Goal: Complete application form

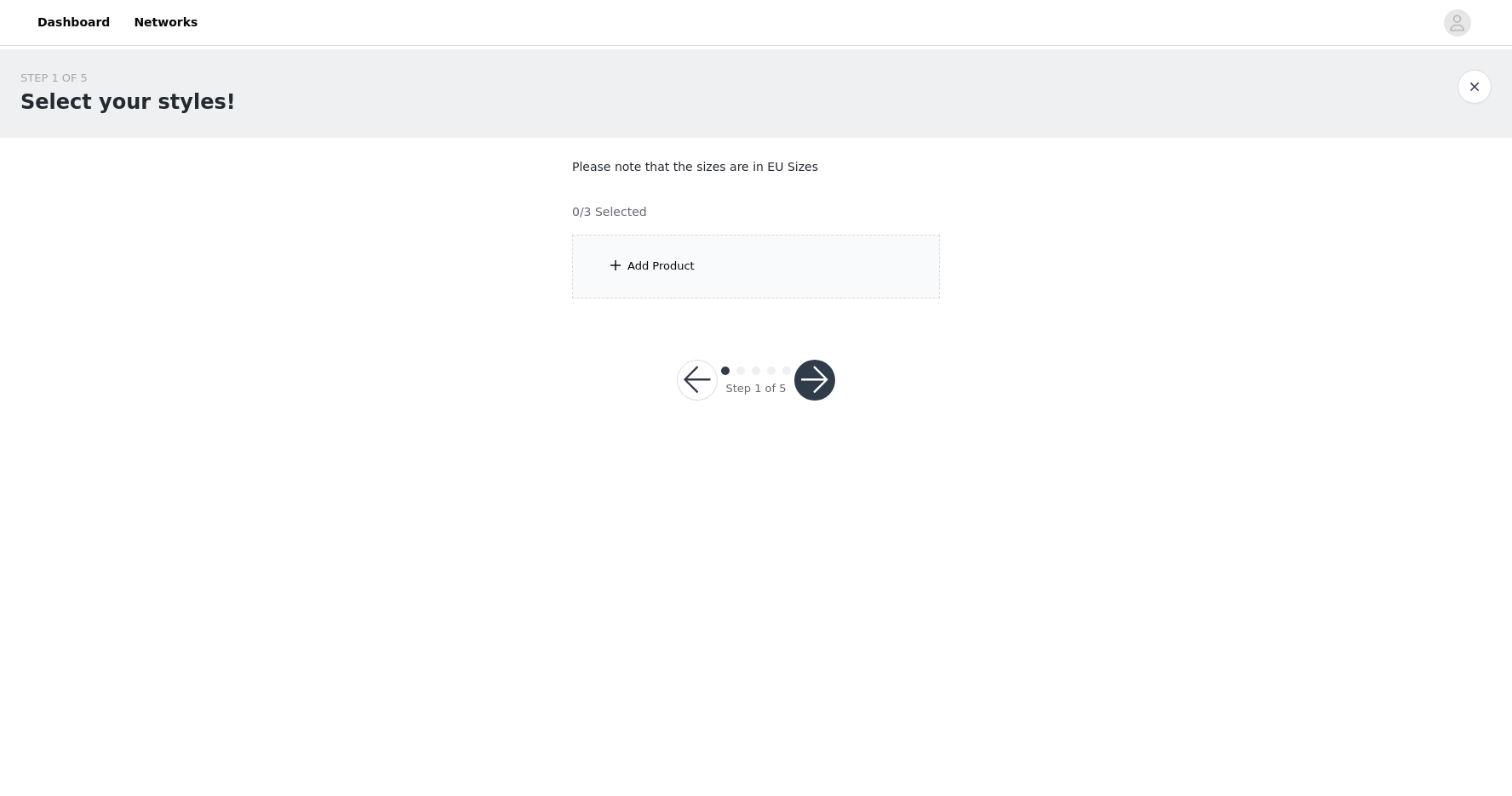
click at [708, 257] on div "Add Product" at bounding box center [756, 266] width 368 height 64
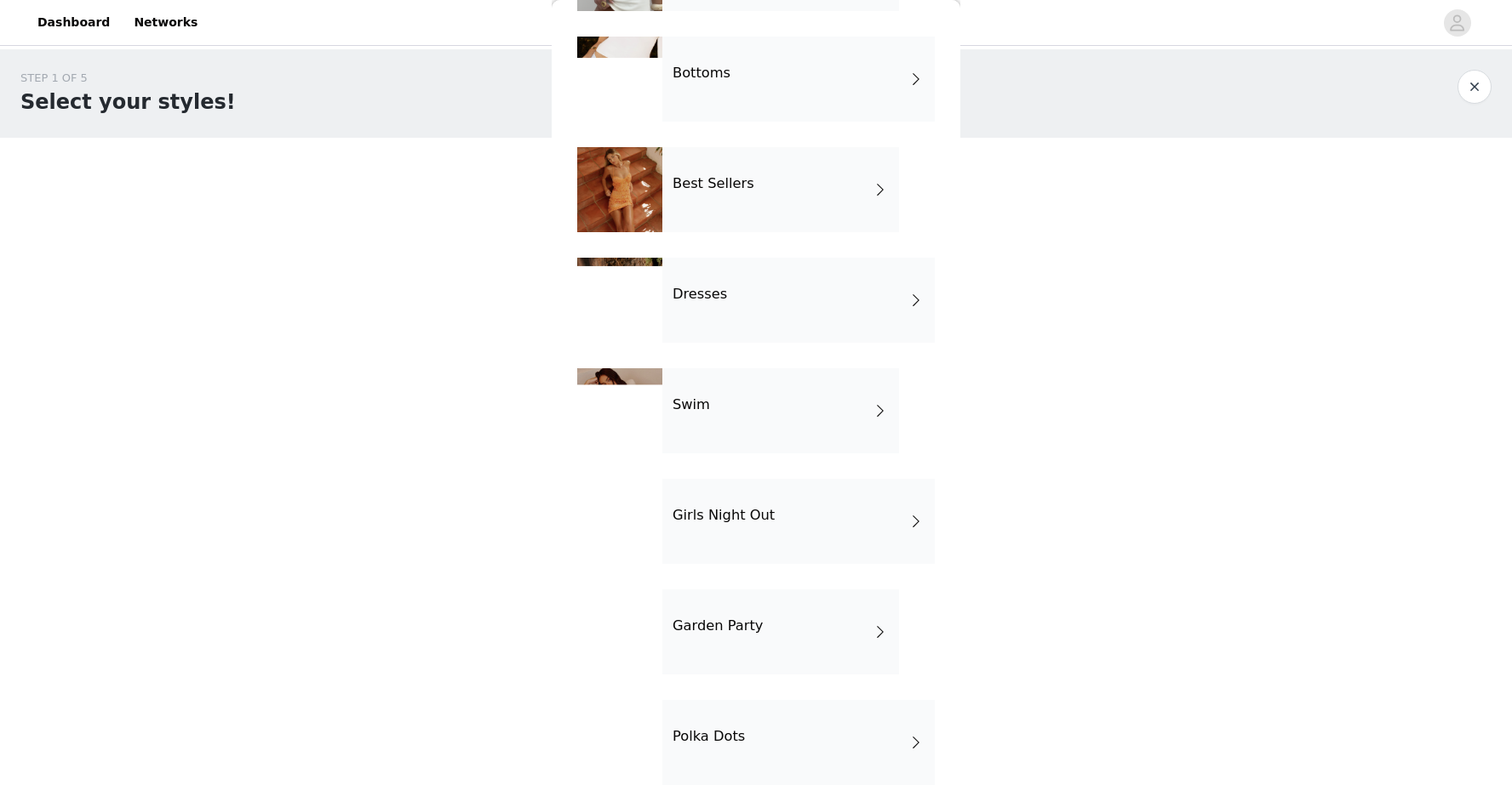
scroll to position [173, 0]
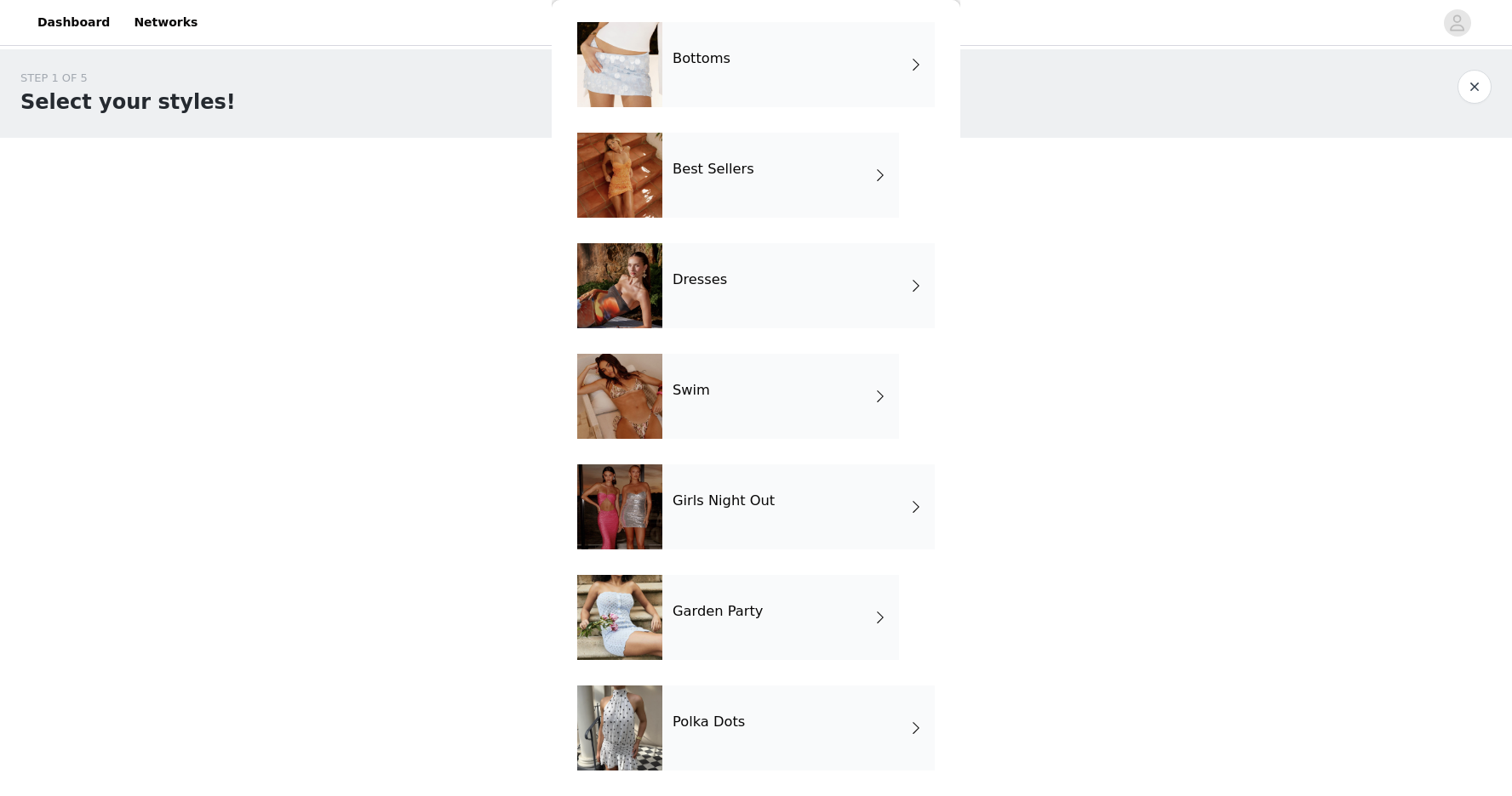
click at [824, 627] on div "Garden Party" at bounding box center [781, 618] width 237 height 85
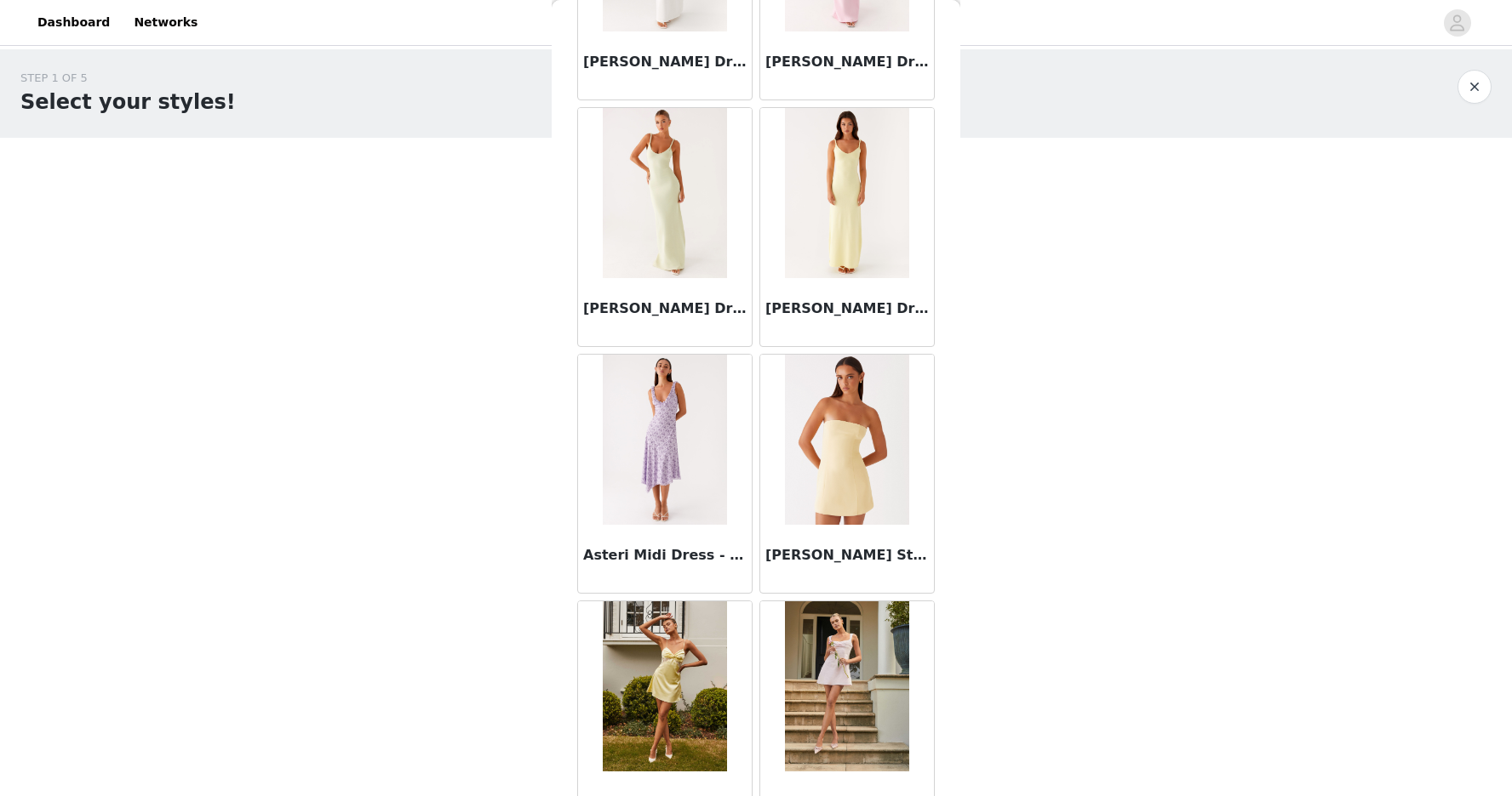
scroll to position [0, 0]
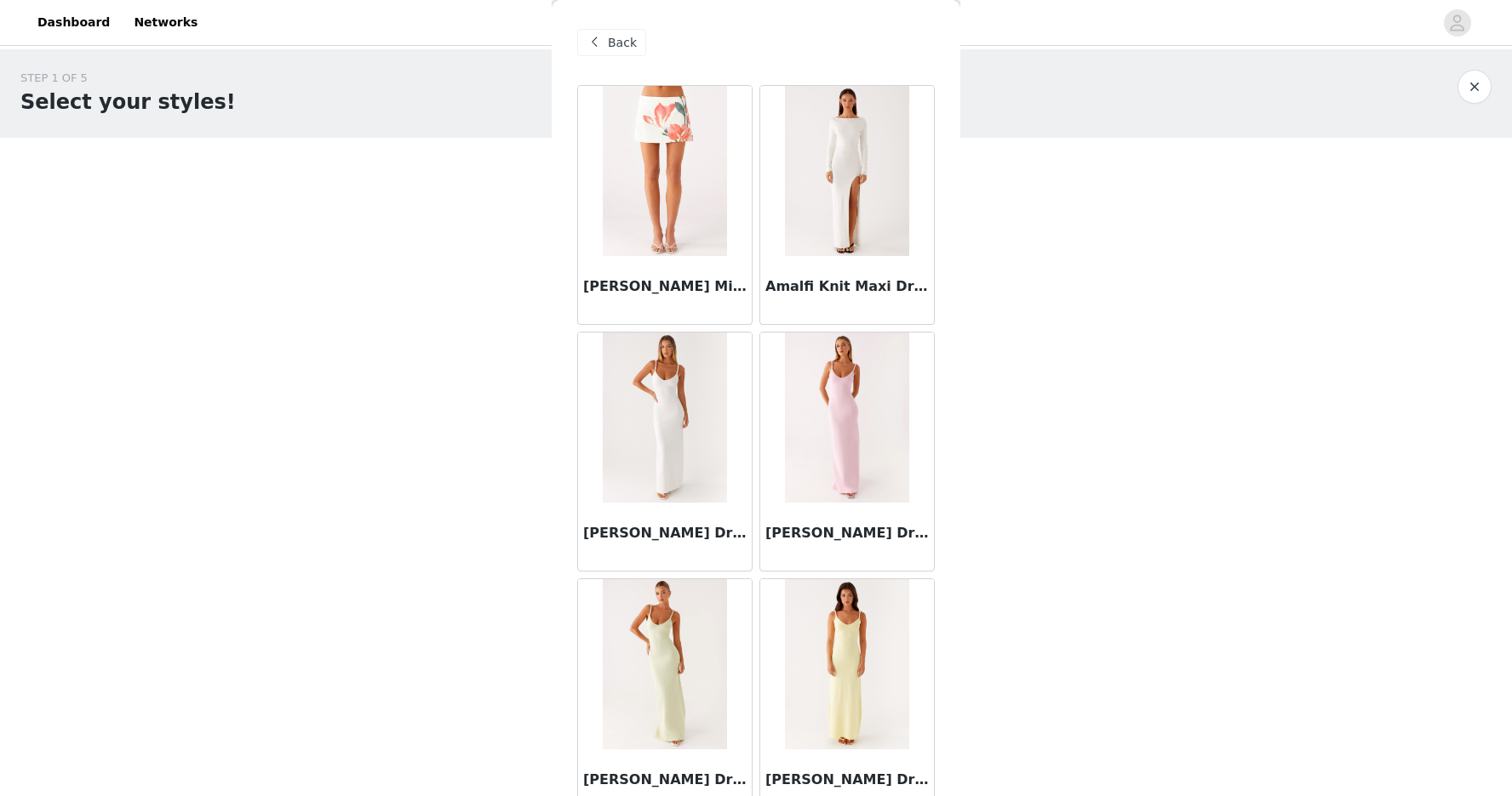
click at [612, 46] on span "Back" at bounding box center [622, 43] width 29 height 18
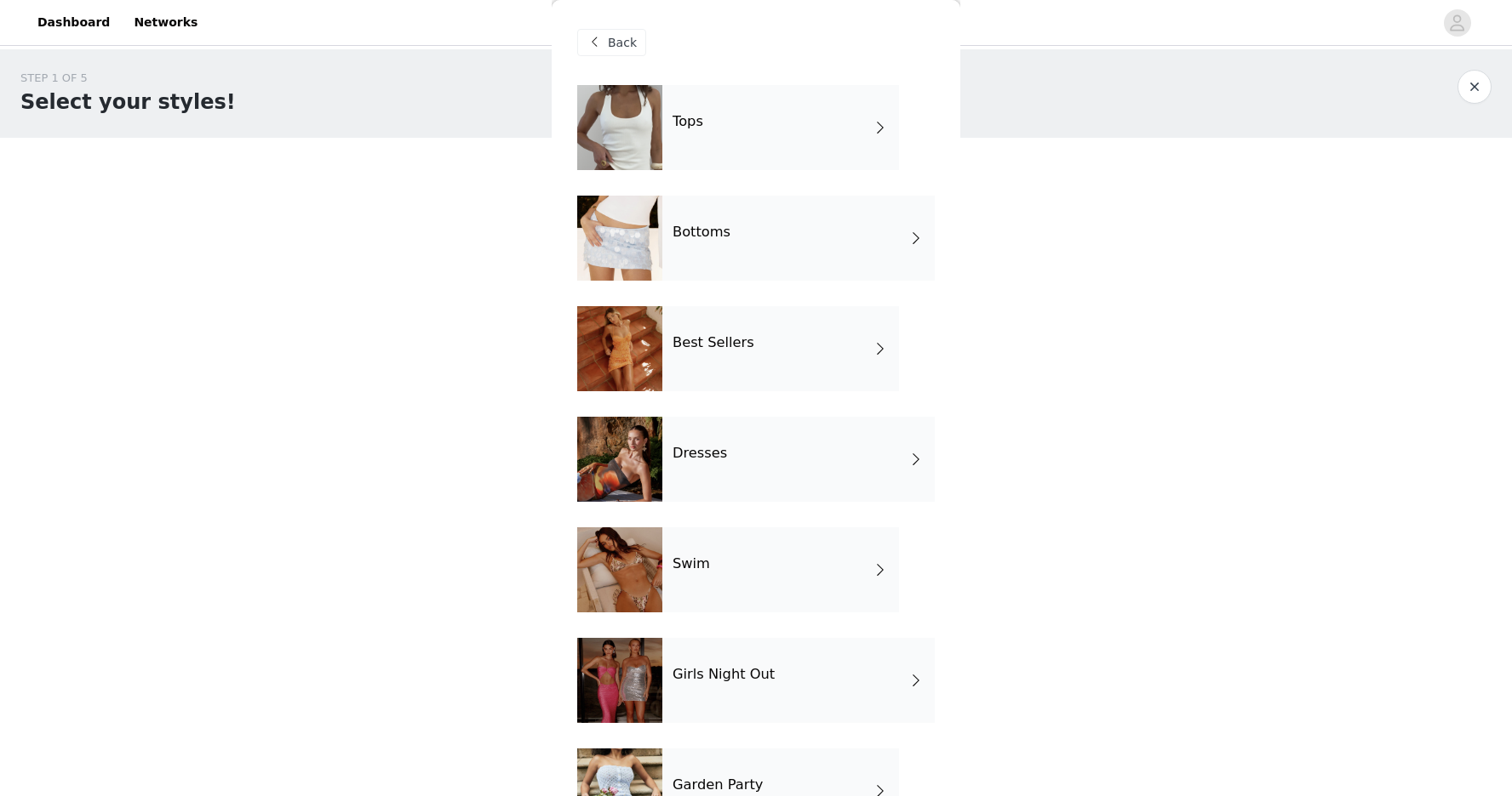
click at [796, 138] on div "Tops" at bounding box center [781, 128] width 237 height 85
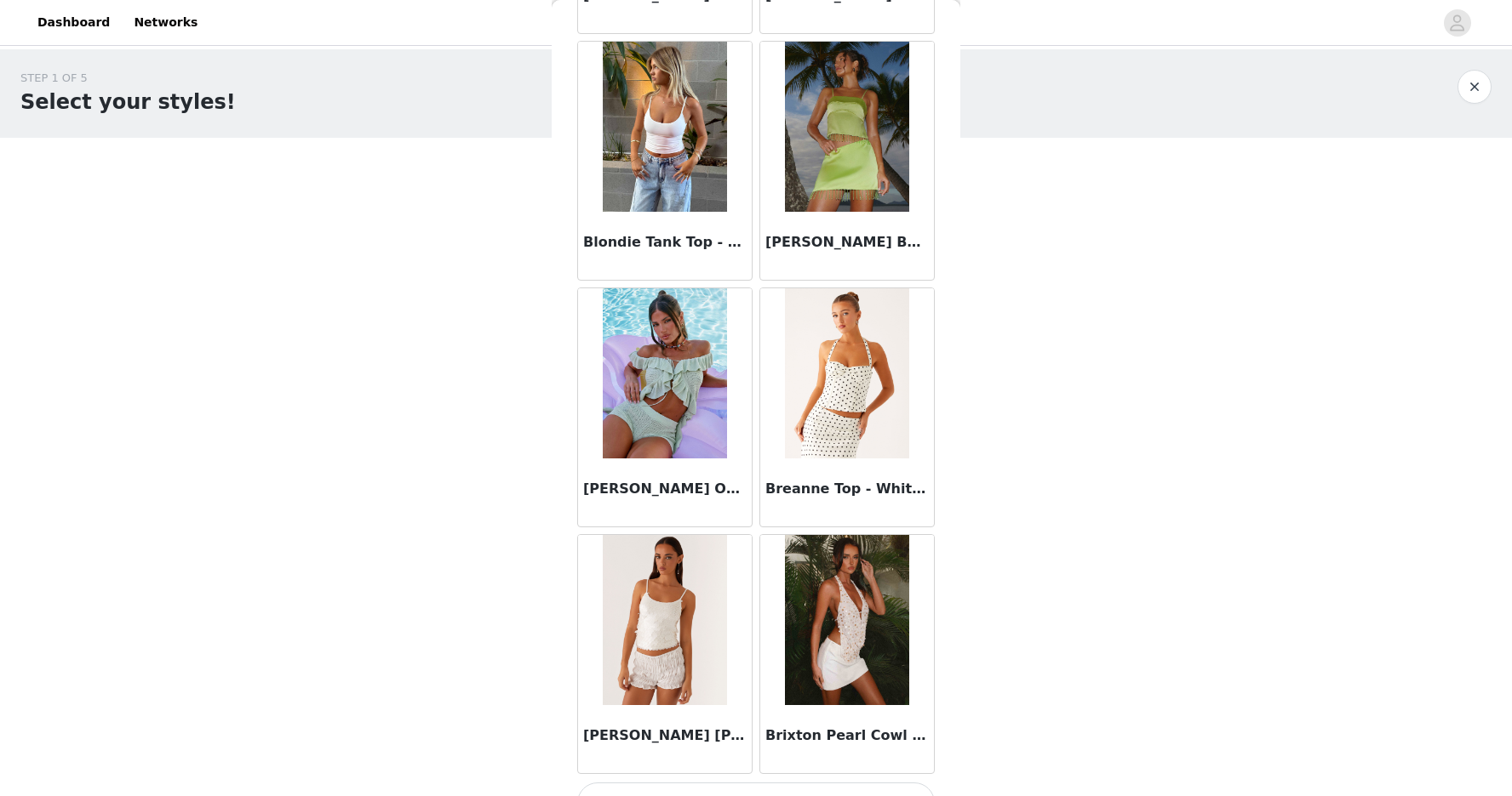
scroll to position [1807, 0]
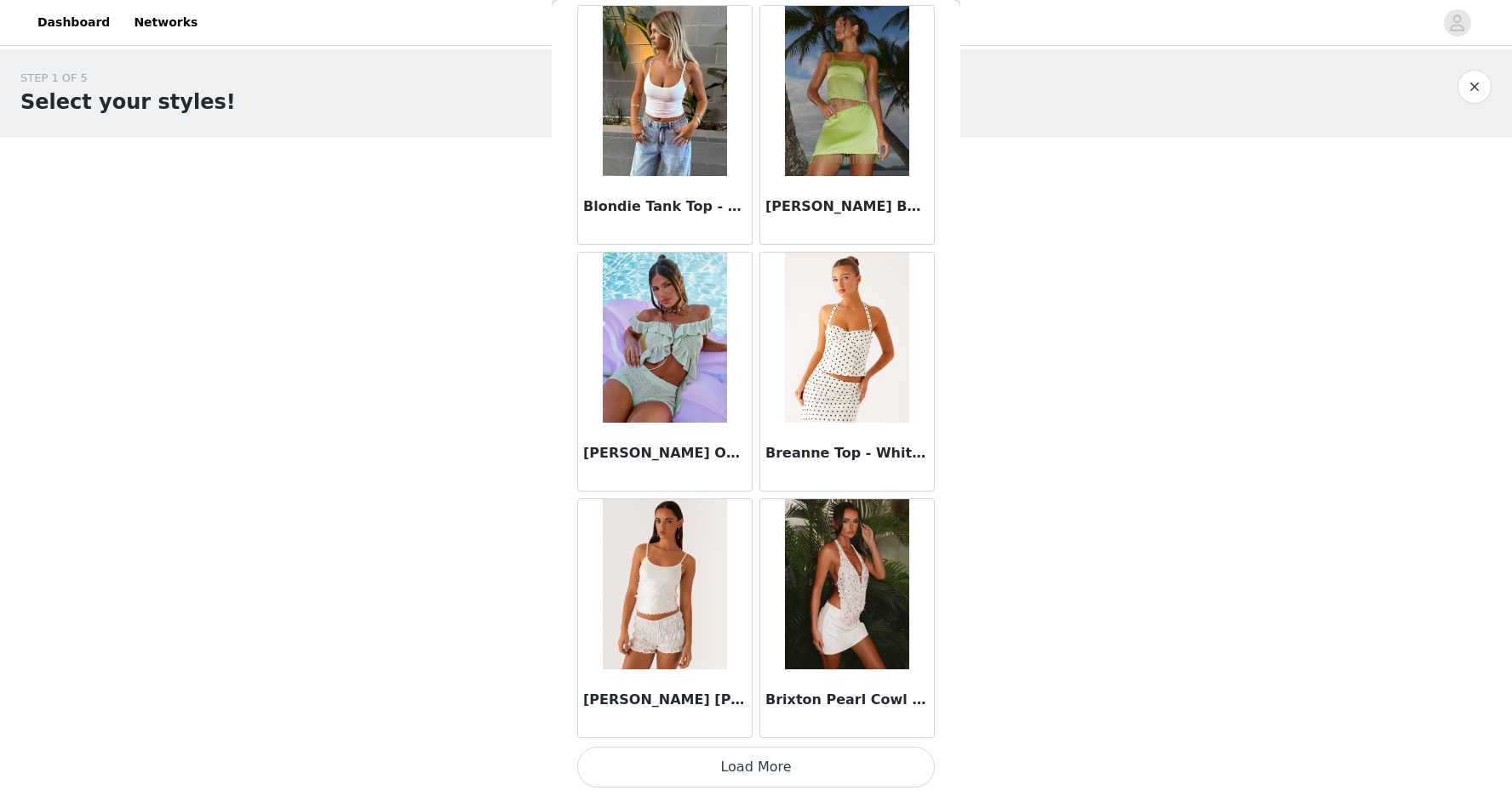
click at [756, 765] on button "Load More" at bounding box center [756, 767] width 357 height 41
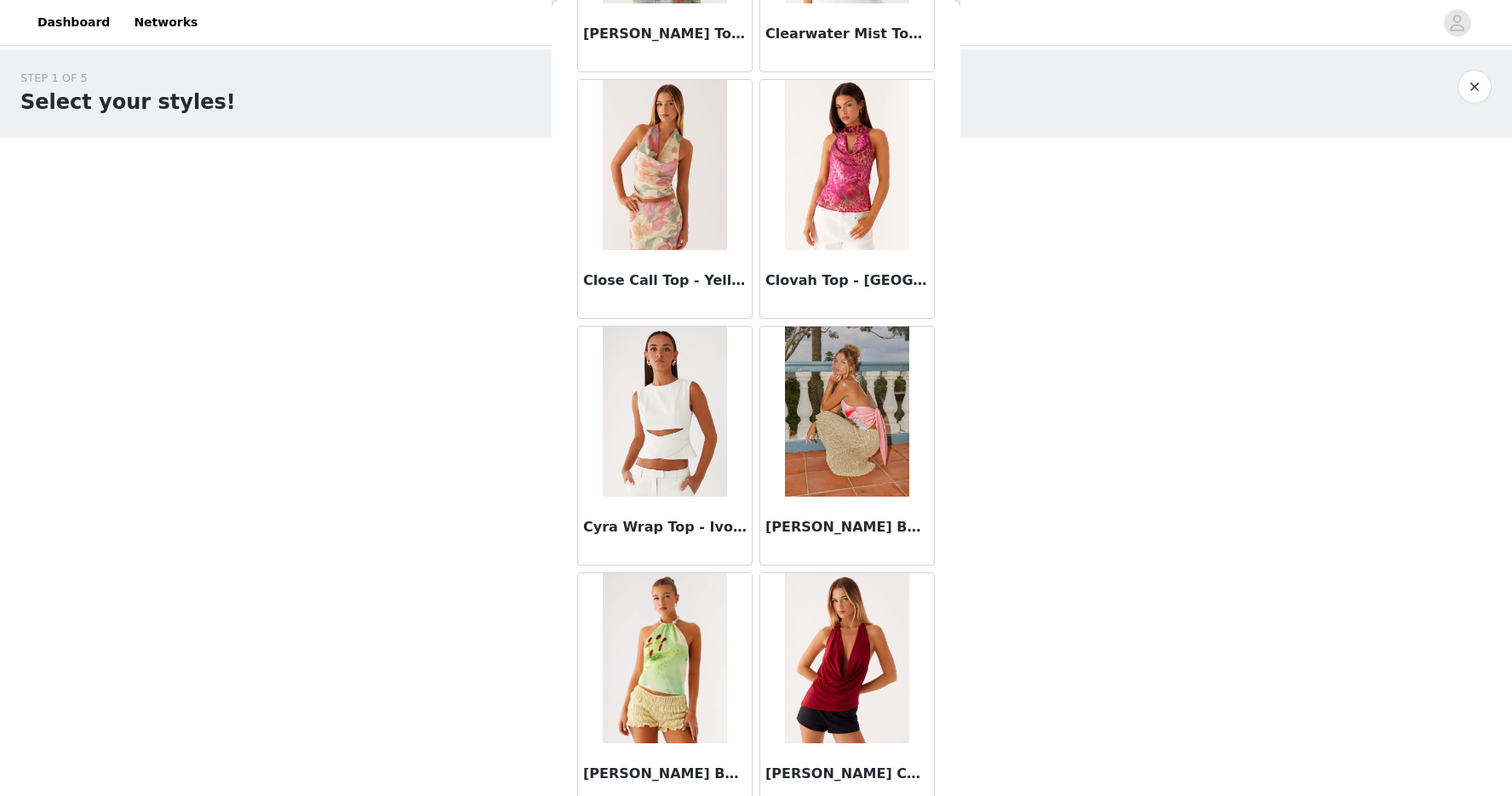
scroll to position [4275, 0]
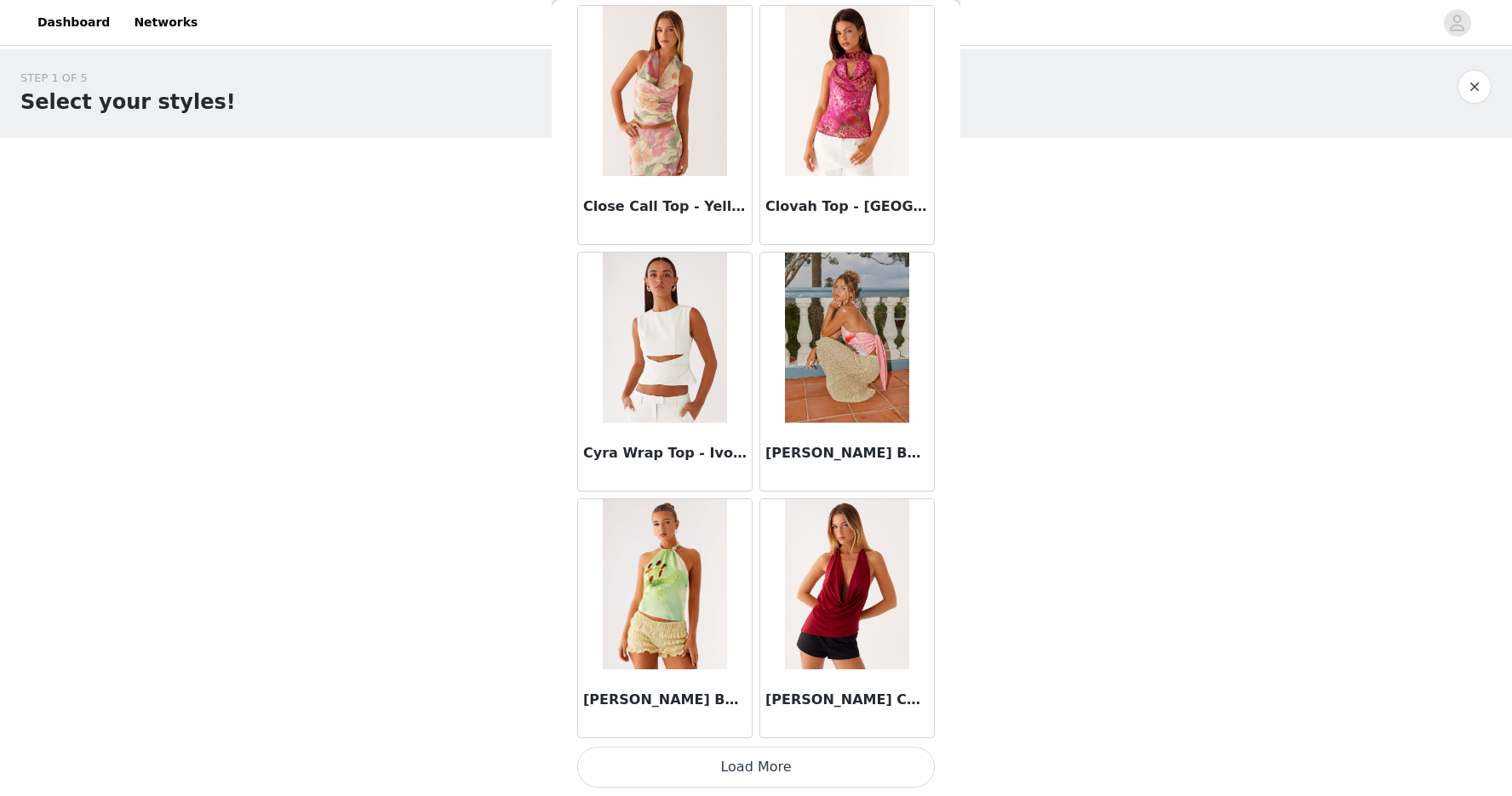
click at [730, 769] on button "Load More" at bounding box center [756, 767] width 357 height 41
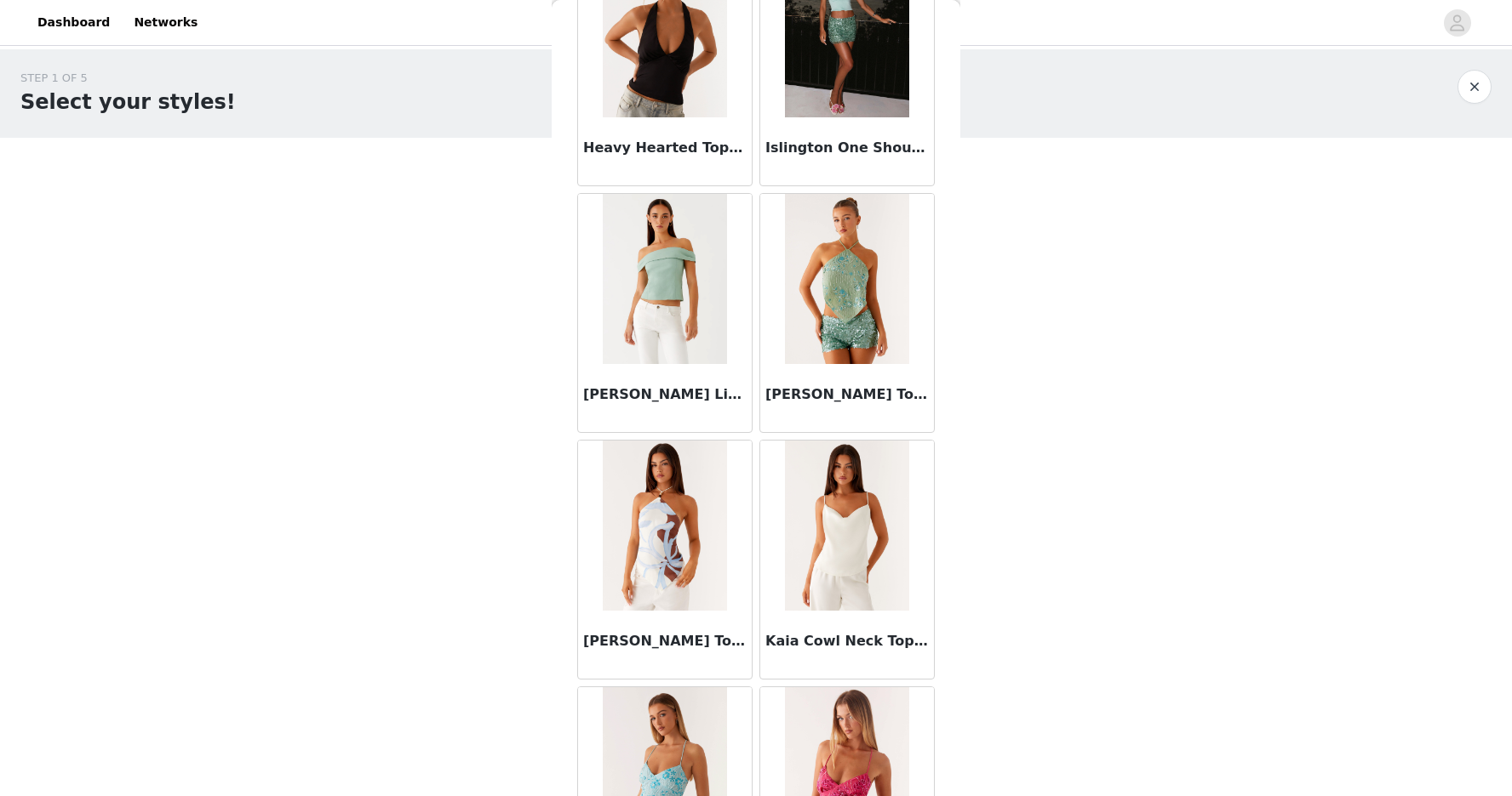
scroll to position [6743, 0]
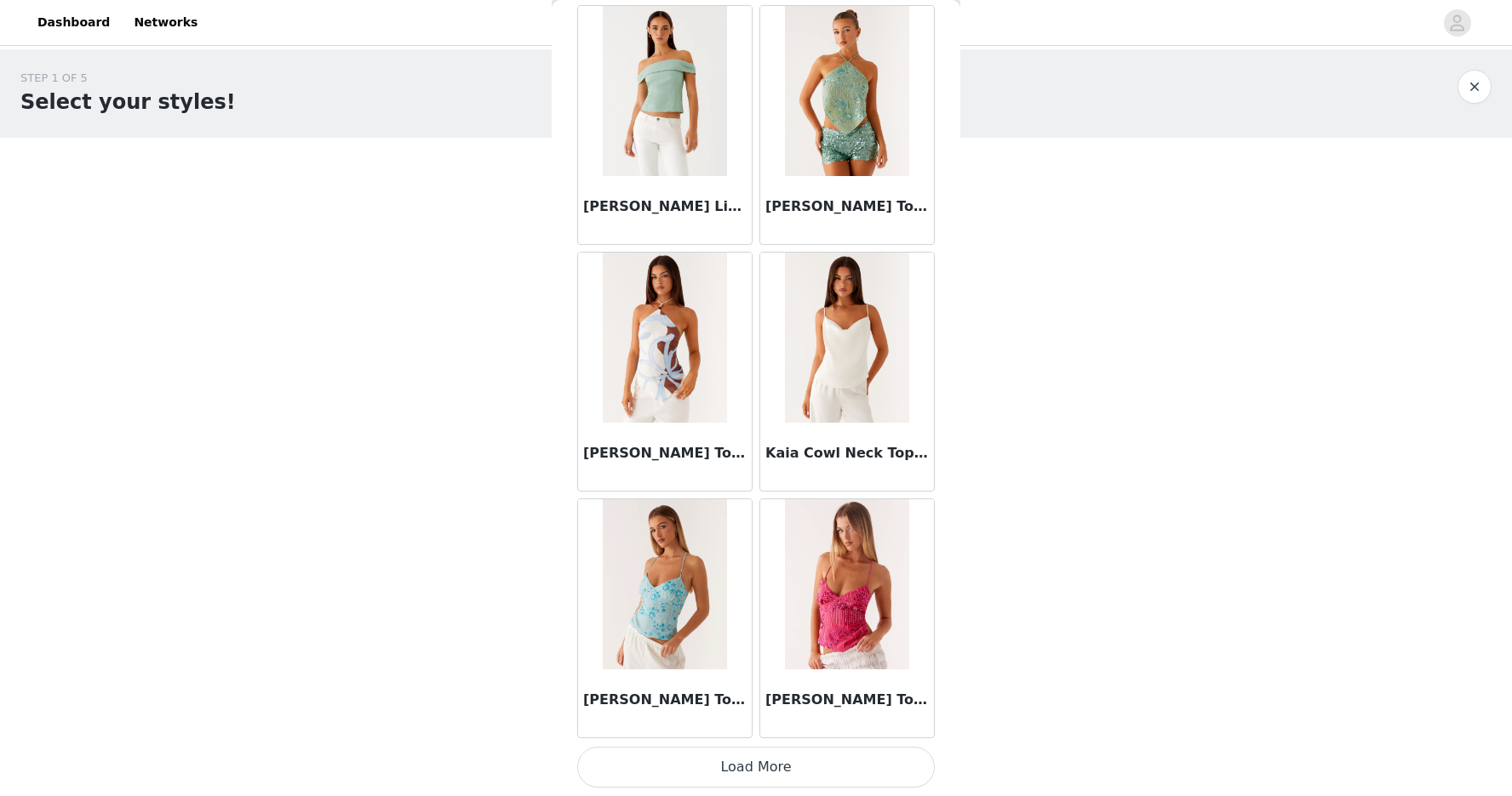
click at [782, 764] on button "Load More" at bounding box center [756, 767] width 357 height 41
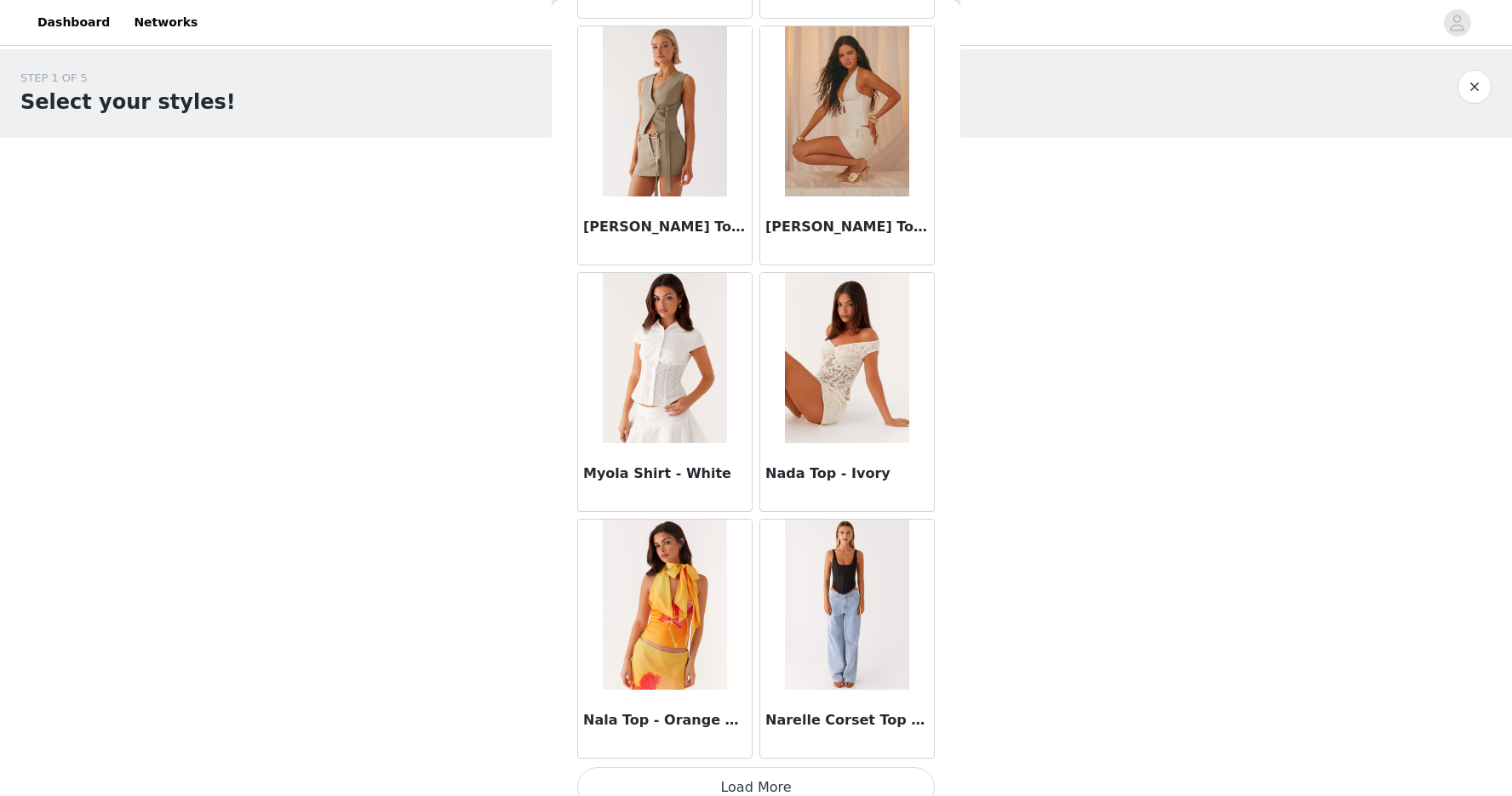
scroll to position [9210, 0]
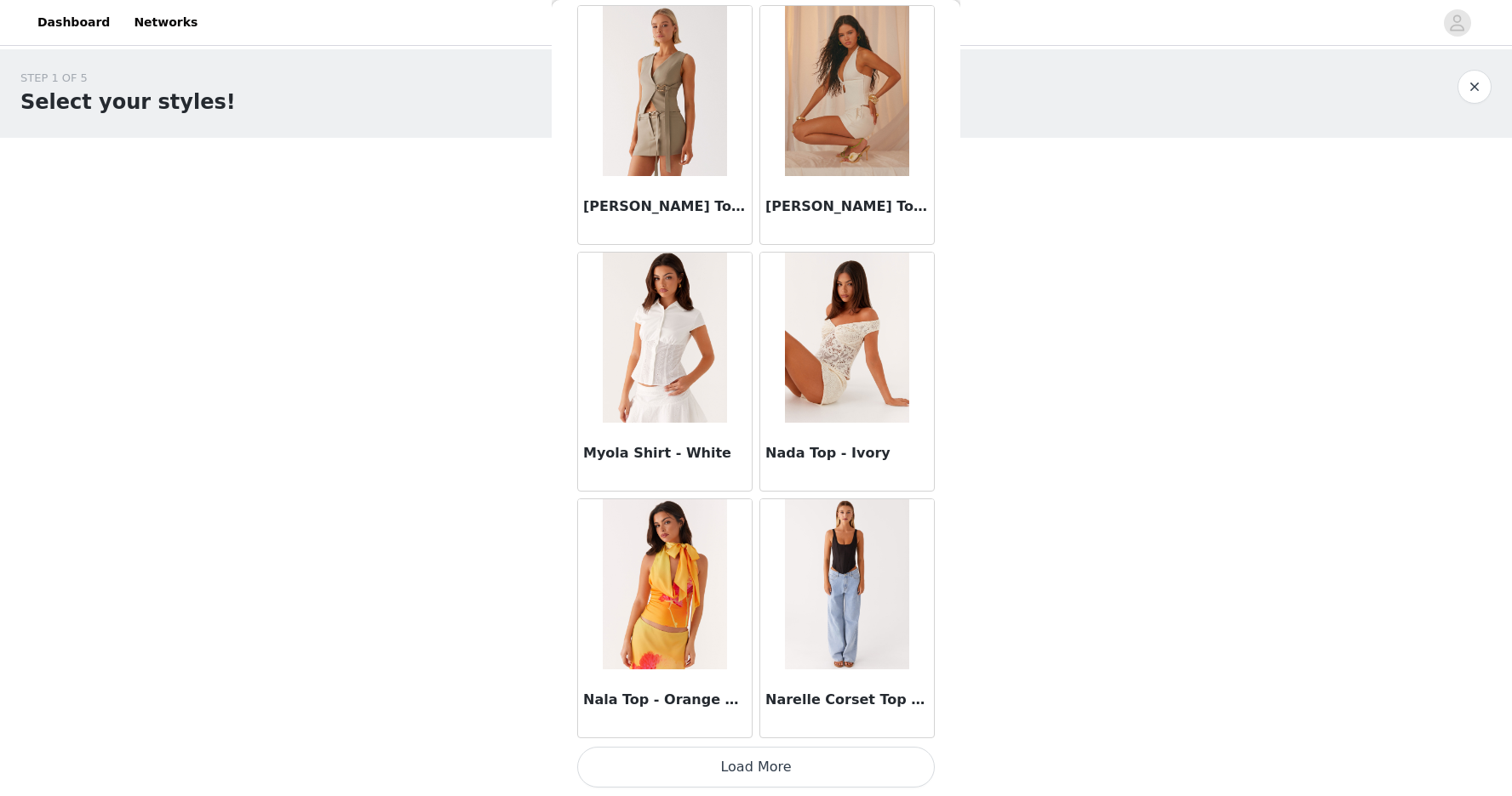
click at [764, 760] on button "Load More" at bounding box center [756, 767] width 357 height 41
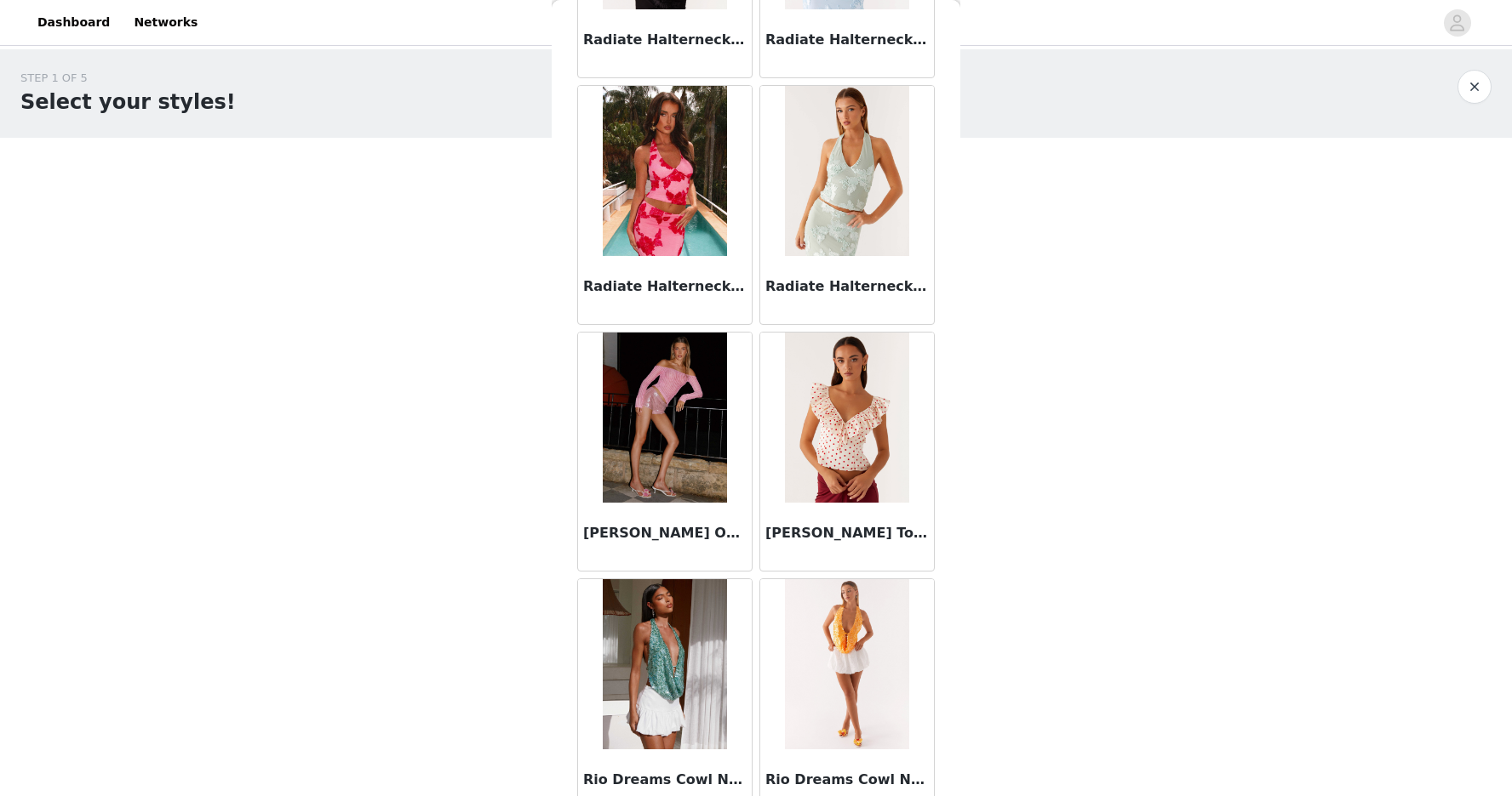
scroll to position [11677, 0]
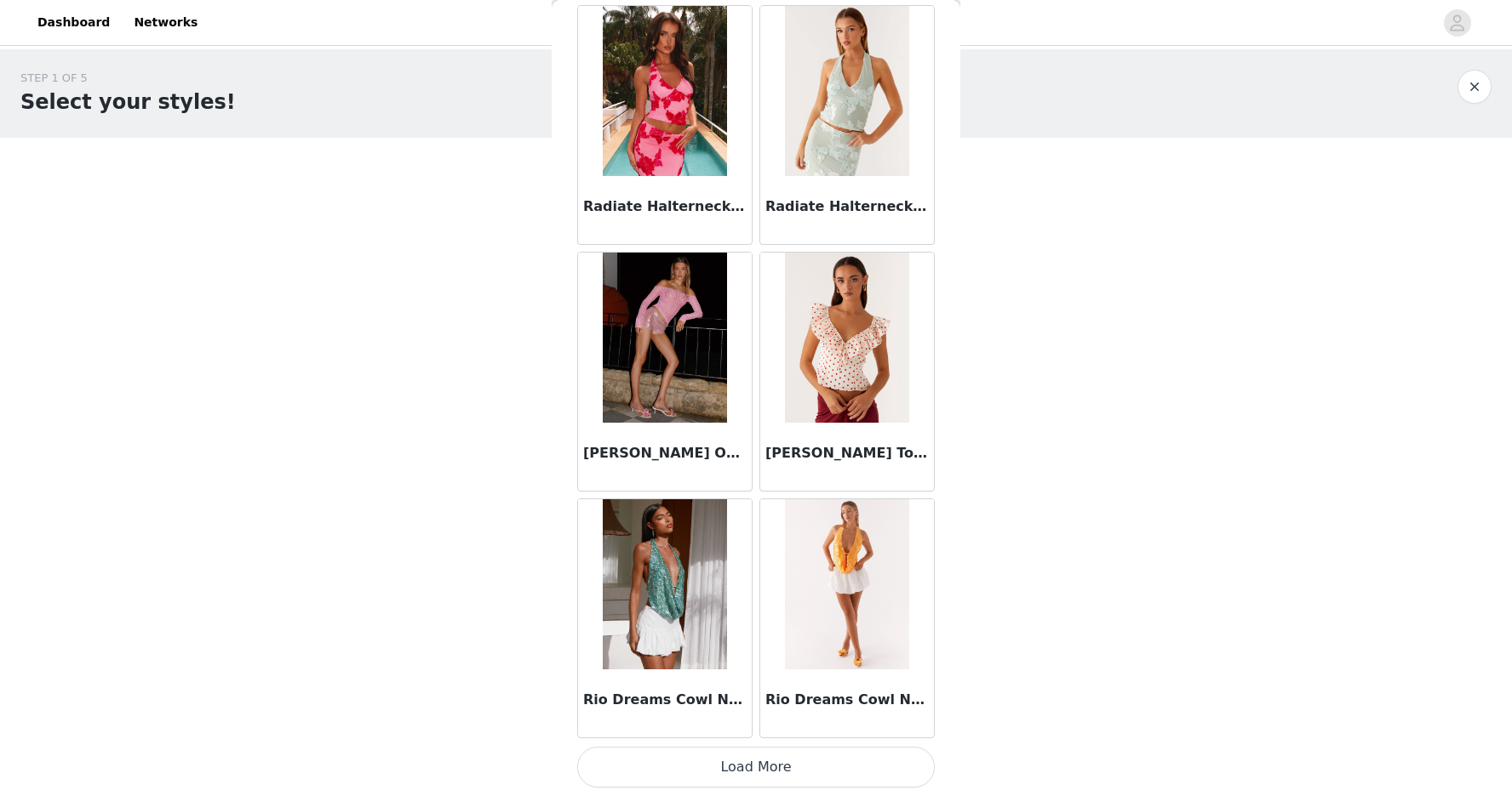
click at [735, 761] on button "Load More" at bounding box center [756, 767] width 357 height 41
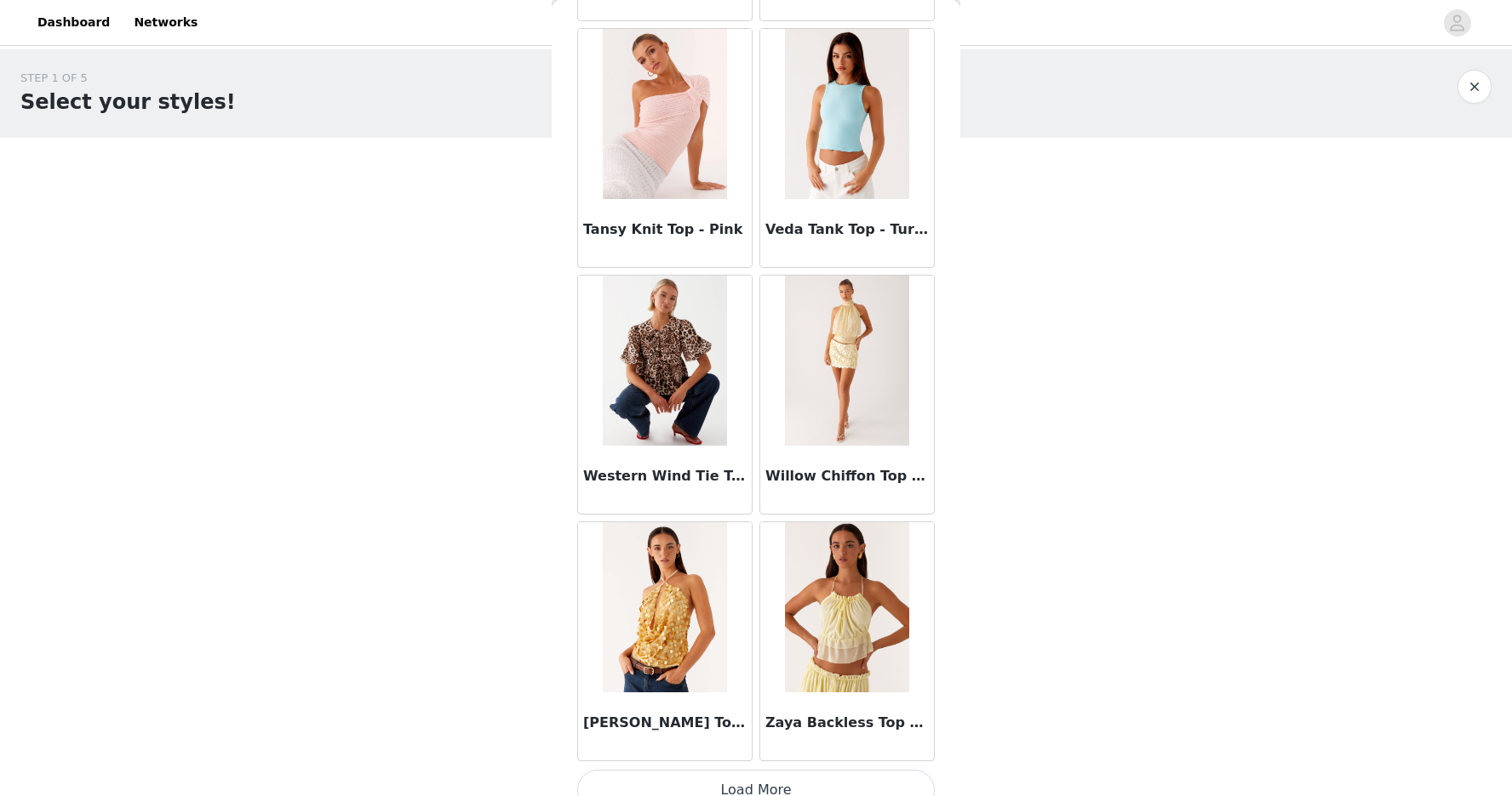
scroll to position [14145, 0]
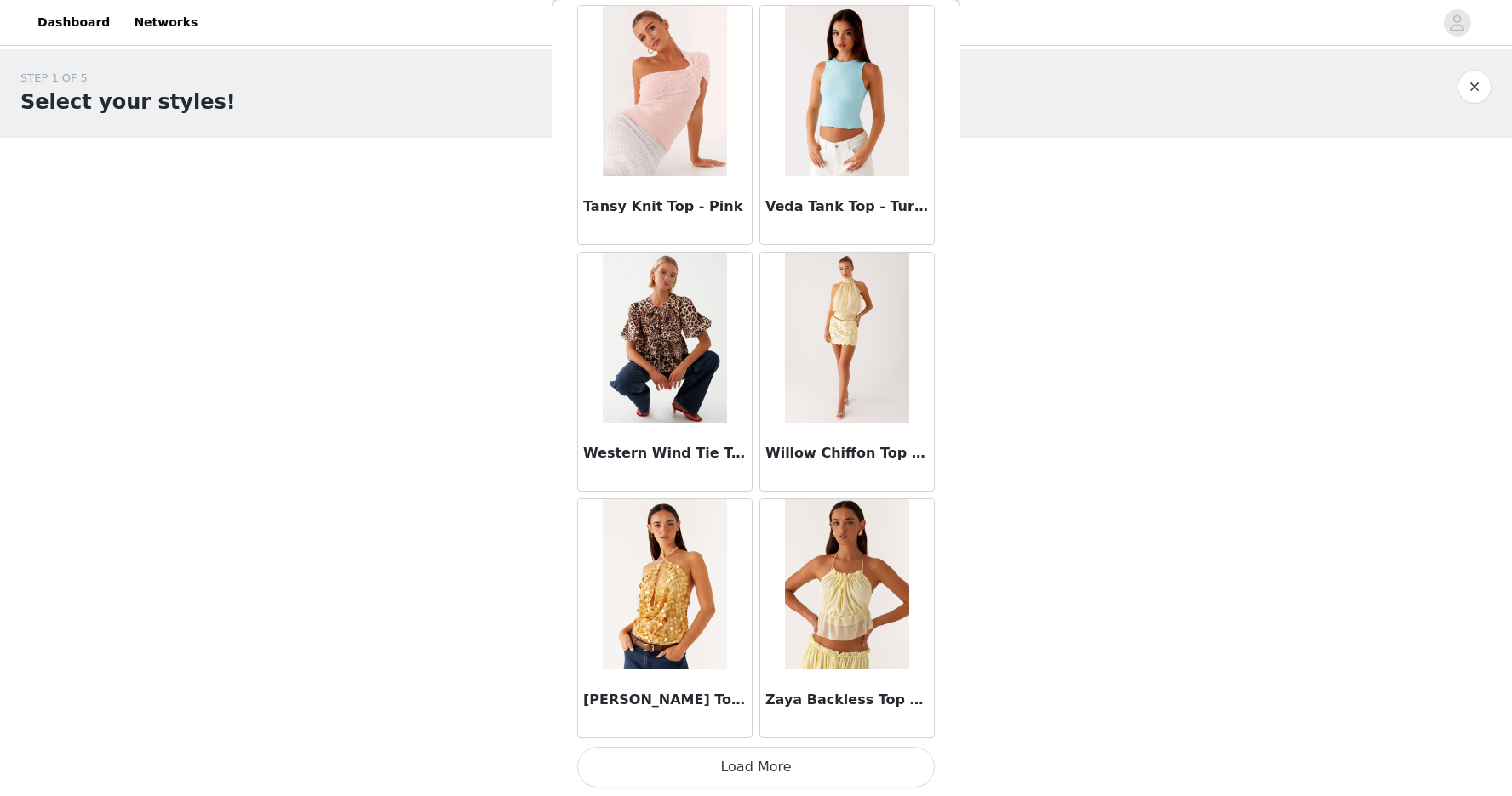
click at [762, 760] on button "Load More" at bounding box center [756, 767] width 357 height 41
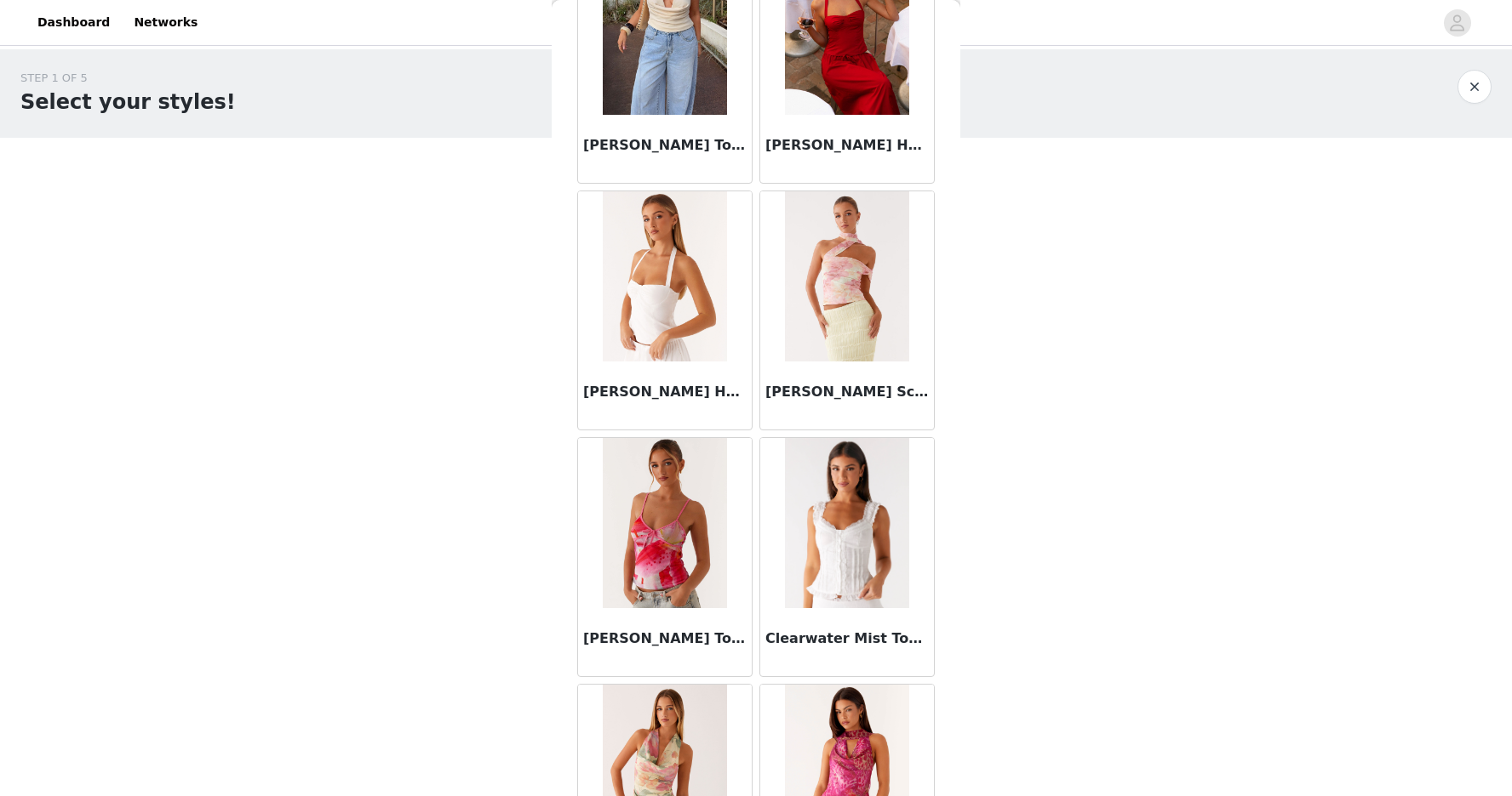
scroll to position [3557, 0]
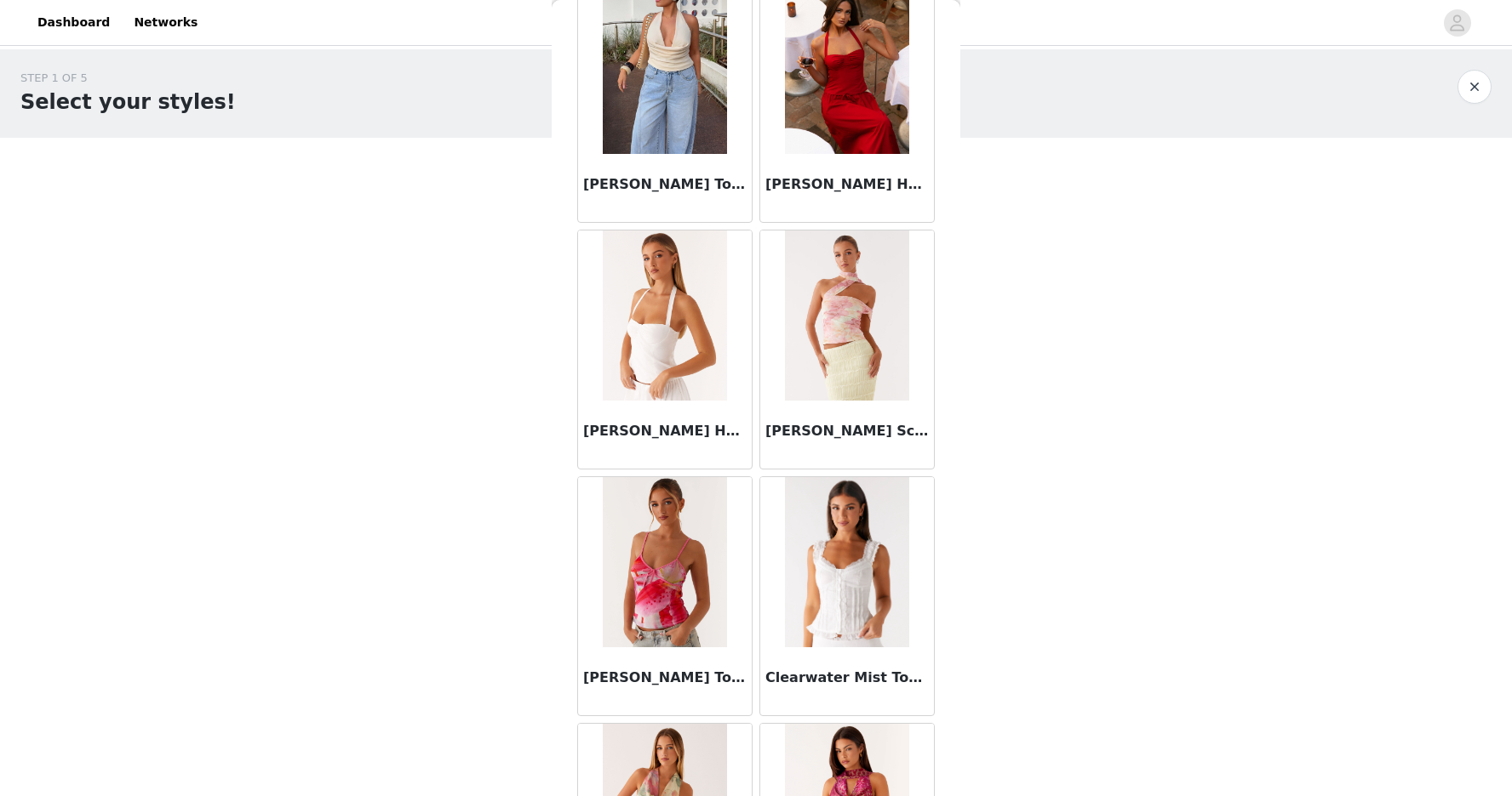
click at [689, 368] on img at bounding box center [664, 315] width 123 height 170
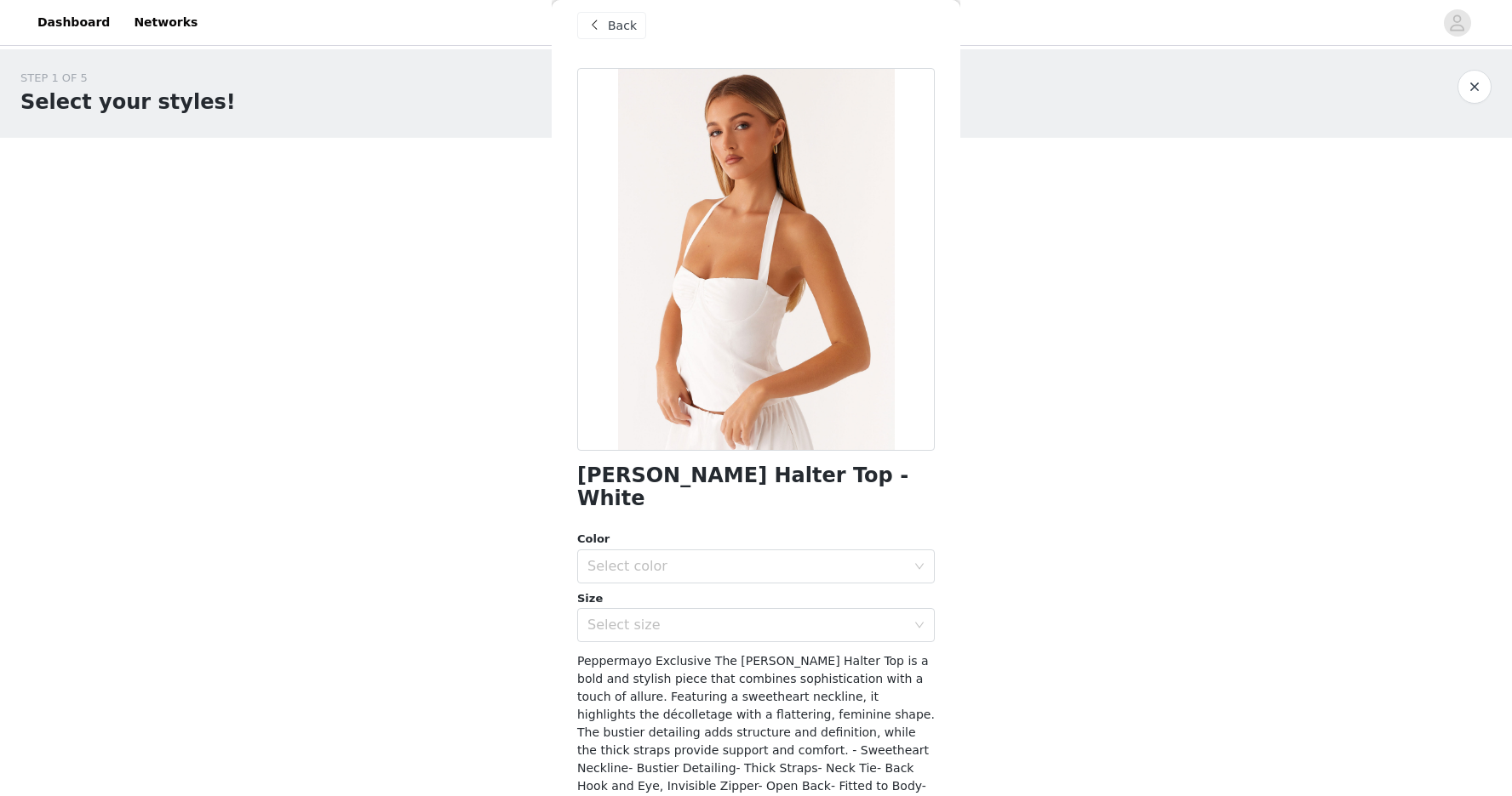
scroll to position [23, 0]
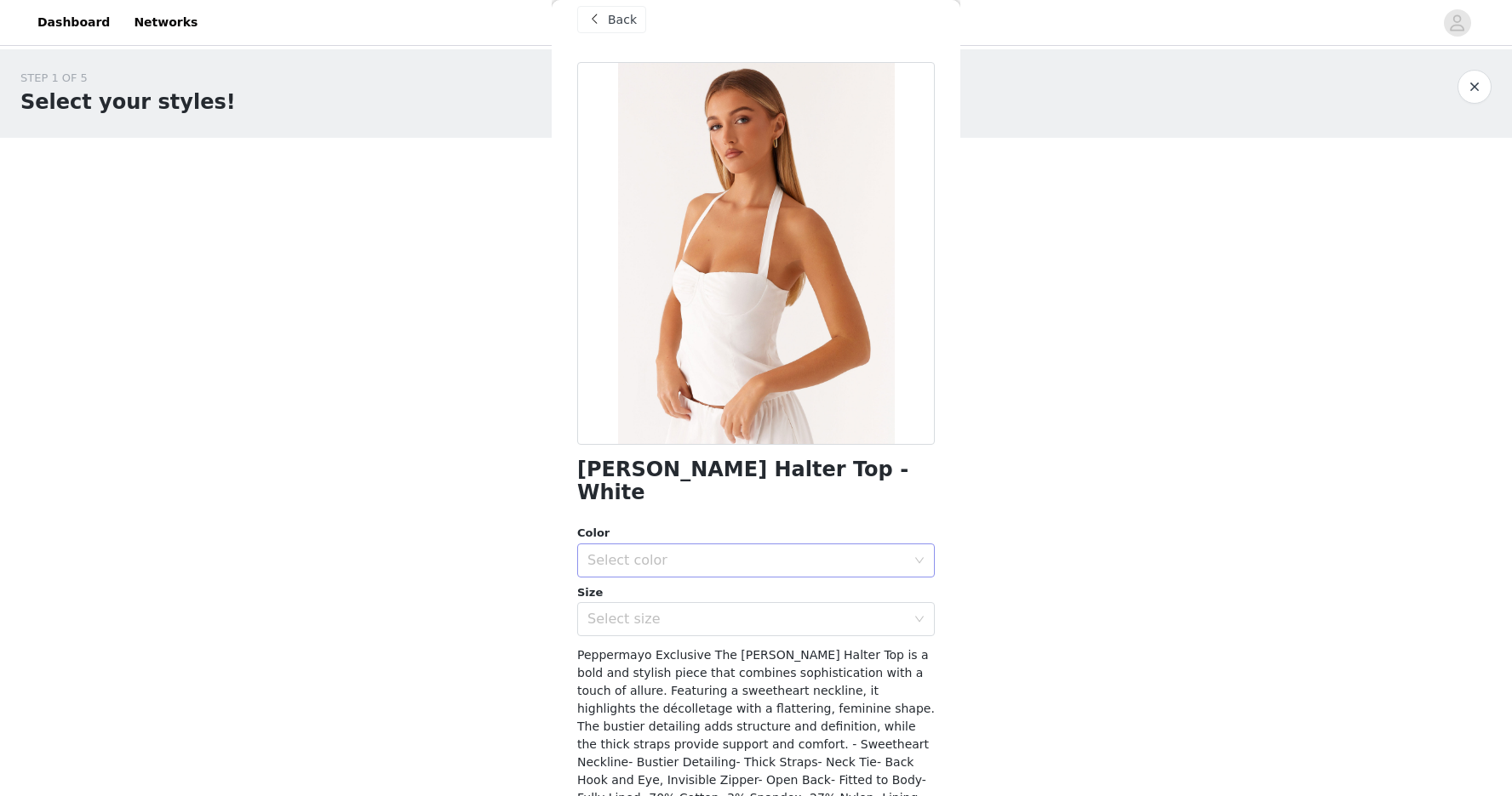
click at [717, 552] on div "Select color" at bounding box center [746, 560] width 318 height 17
click at [693, 570] on li "White" at bounding box center [756, 574] width 357 height 27
click at [693, 611] on div "Select size" at bounding box center [746, 620] width 318 height 17
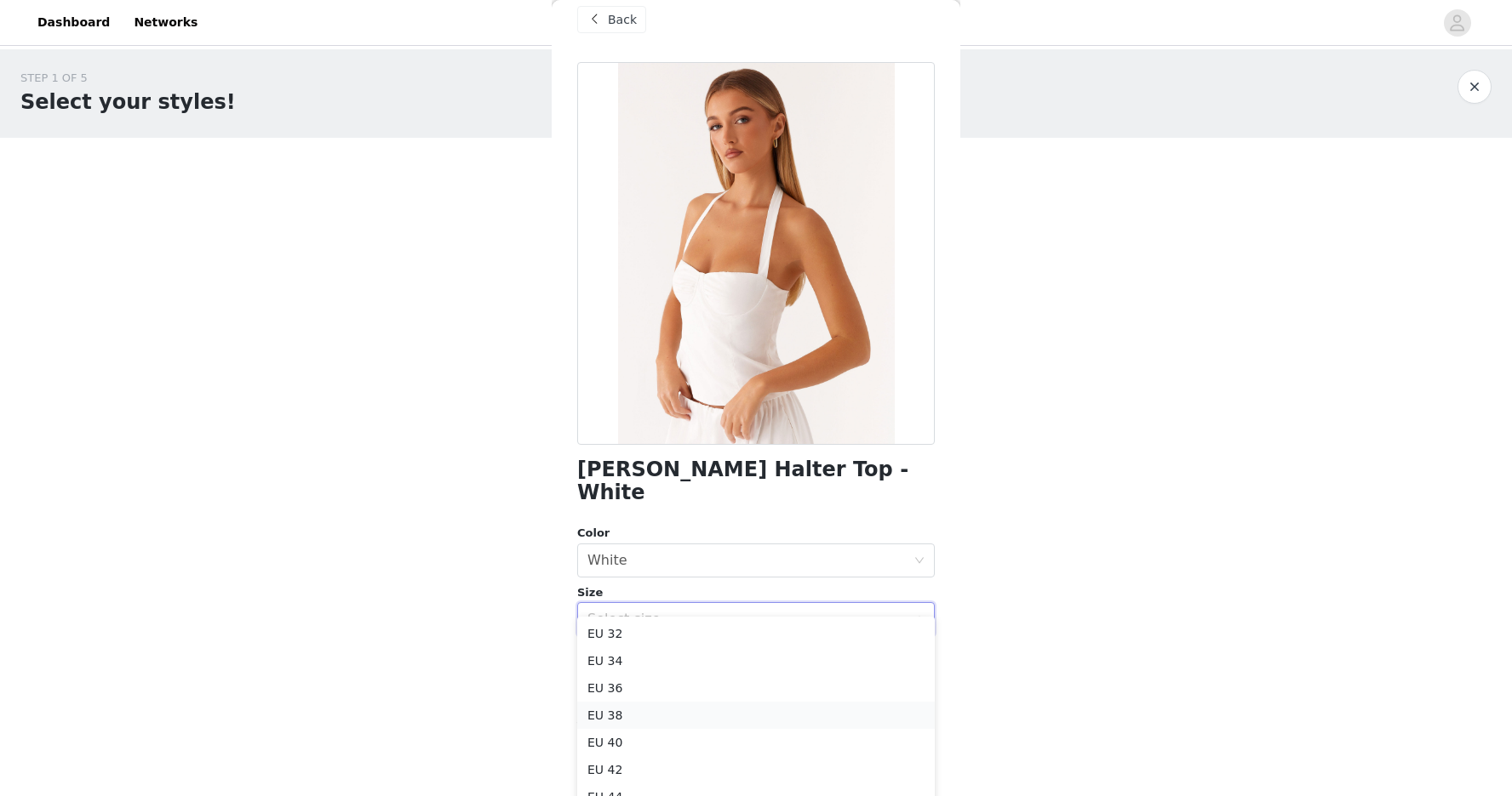
click at [614, 711] on li "EU 38" at bounding box center [756, 715] width 357 height 27
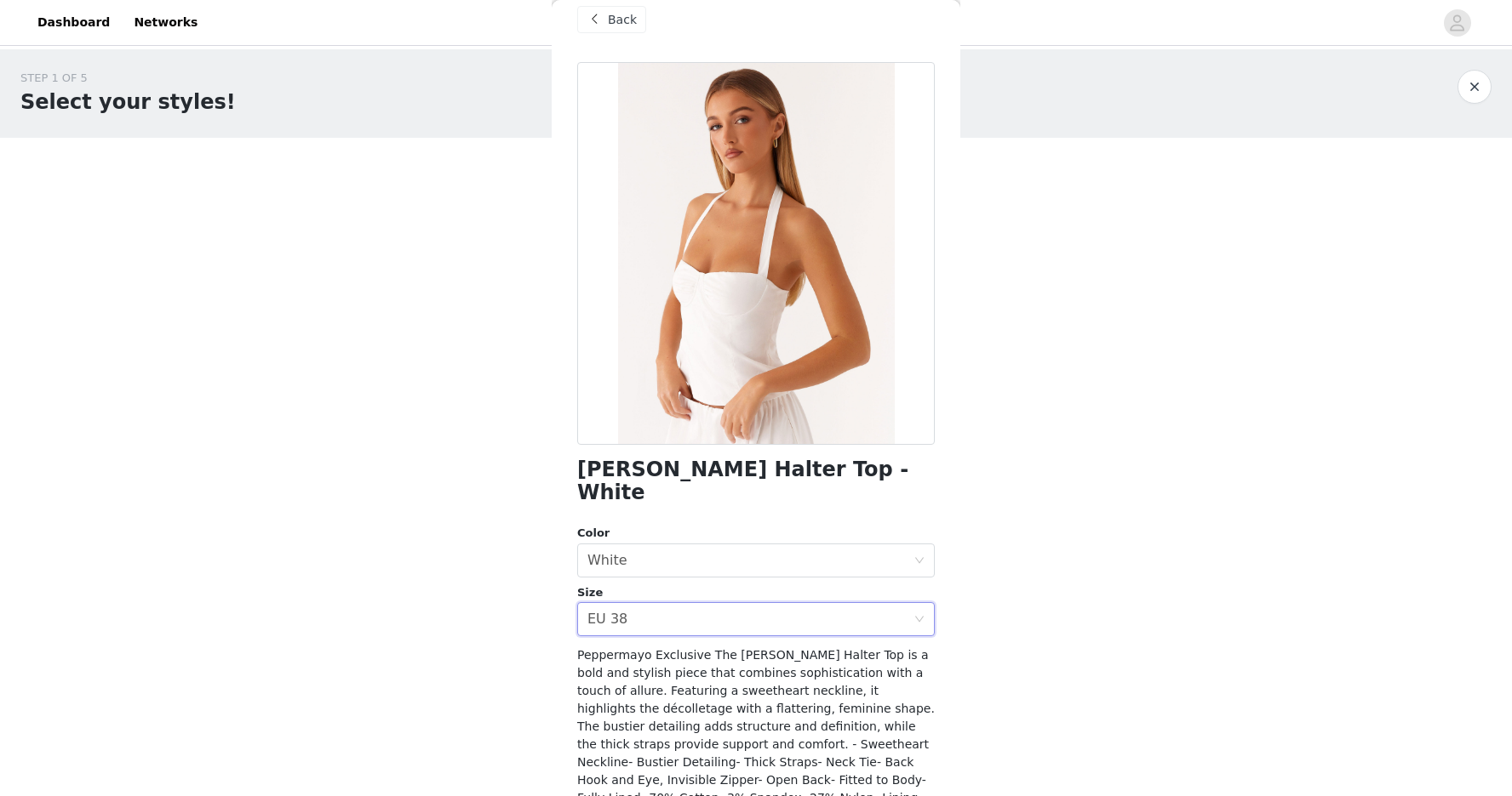
scroll to position [136, 0]
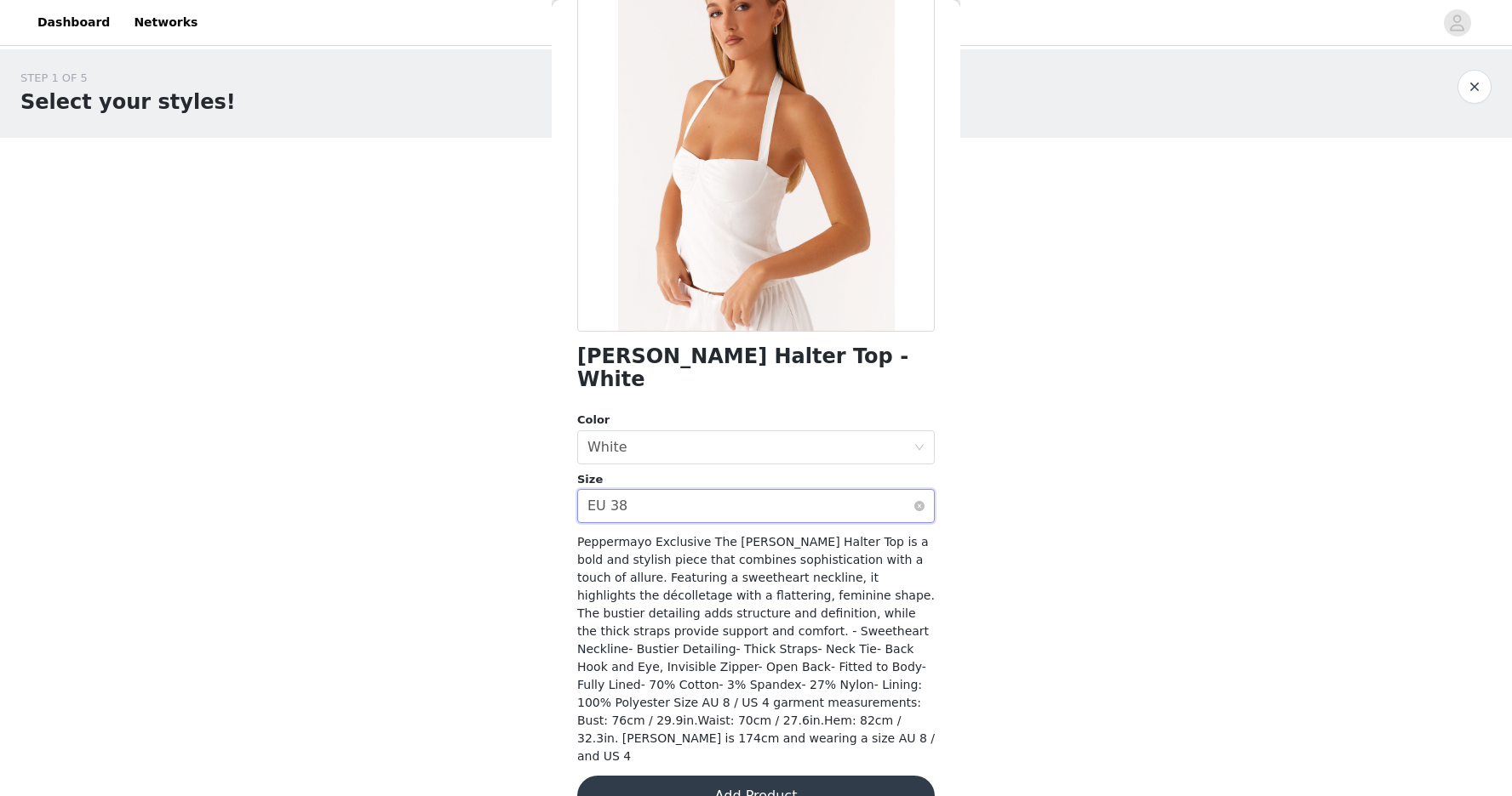
click at [899, 490] on div "Select size EU 38" at bounding box center [750, 506] width 326 height 32
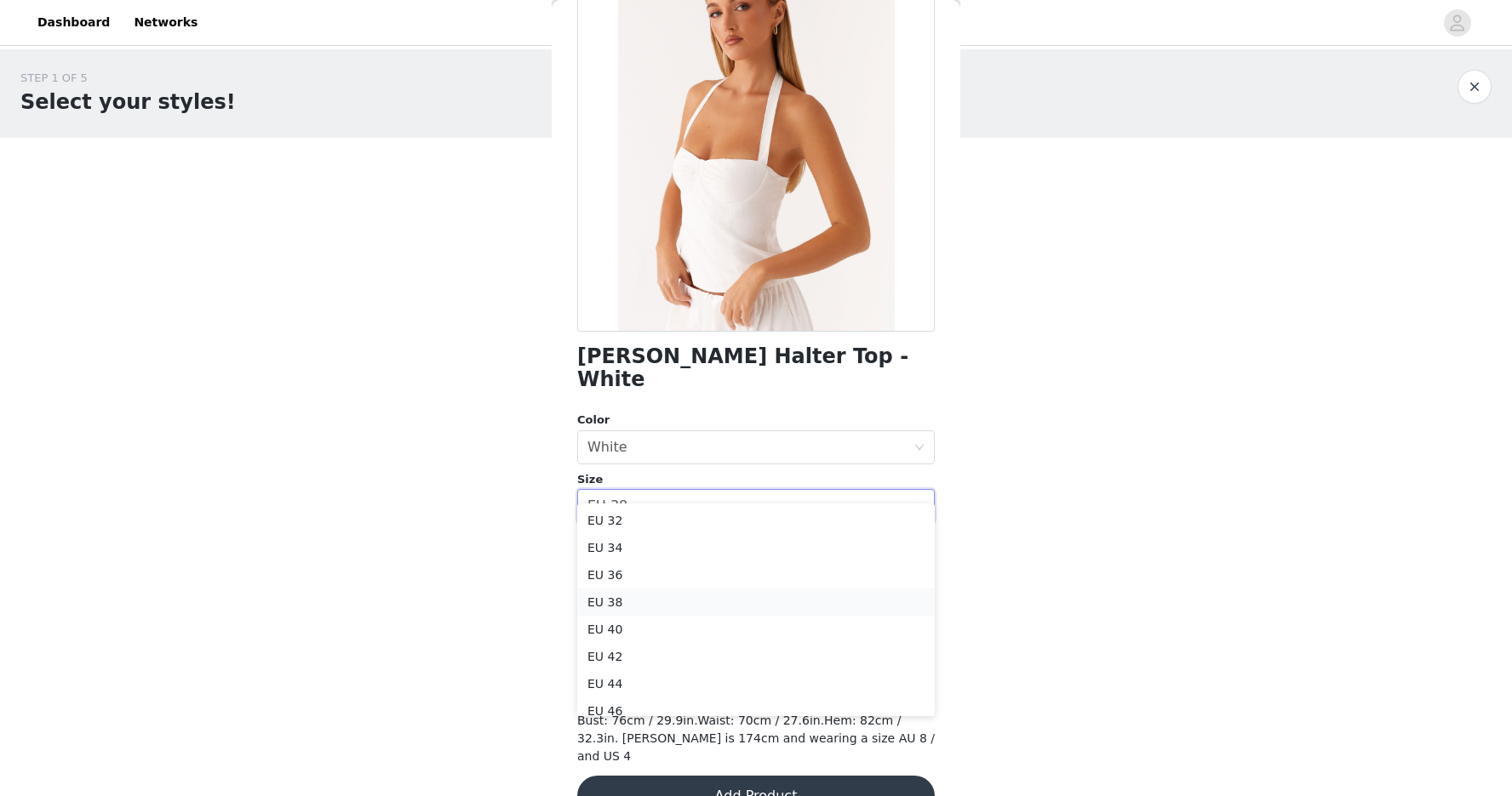
click at [700, 601] on li "EU 38" at bounding box center [756, 602] width 357 height 27
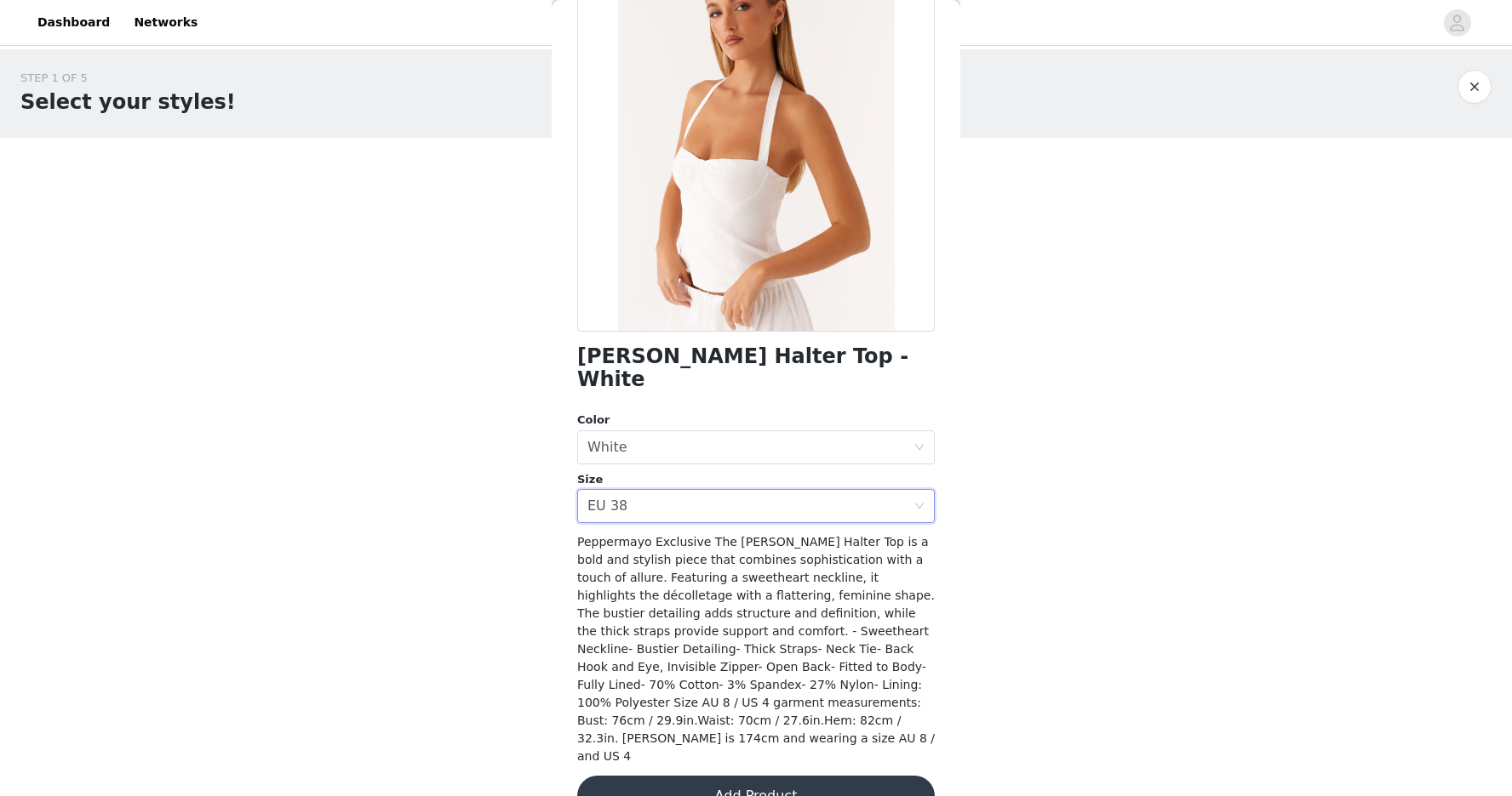
click at [739, 776] on button "Add Product" at bounding box center [756, 796] width 357 height 41
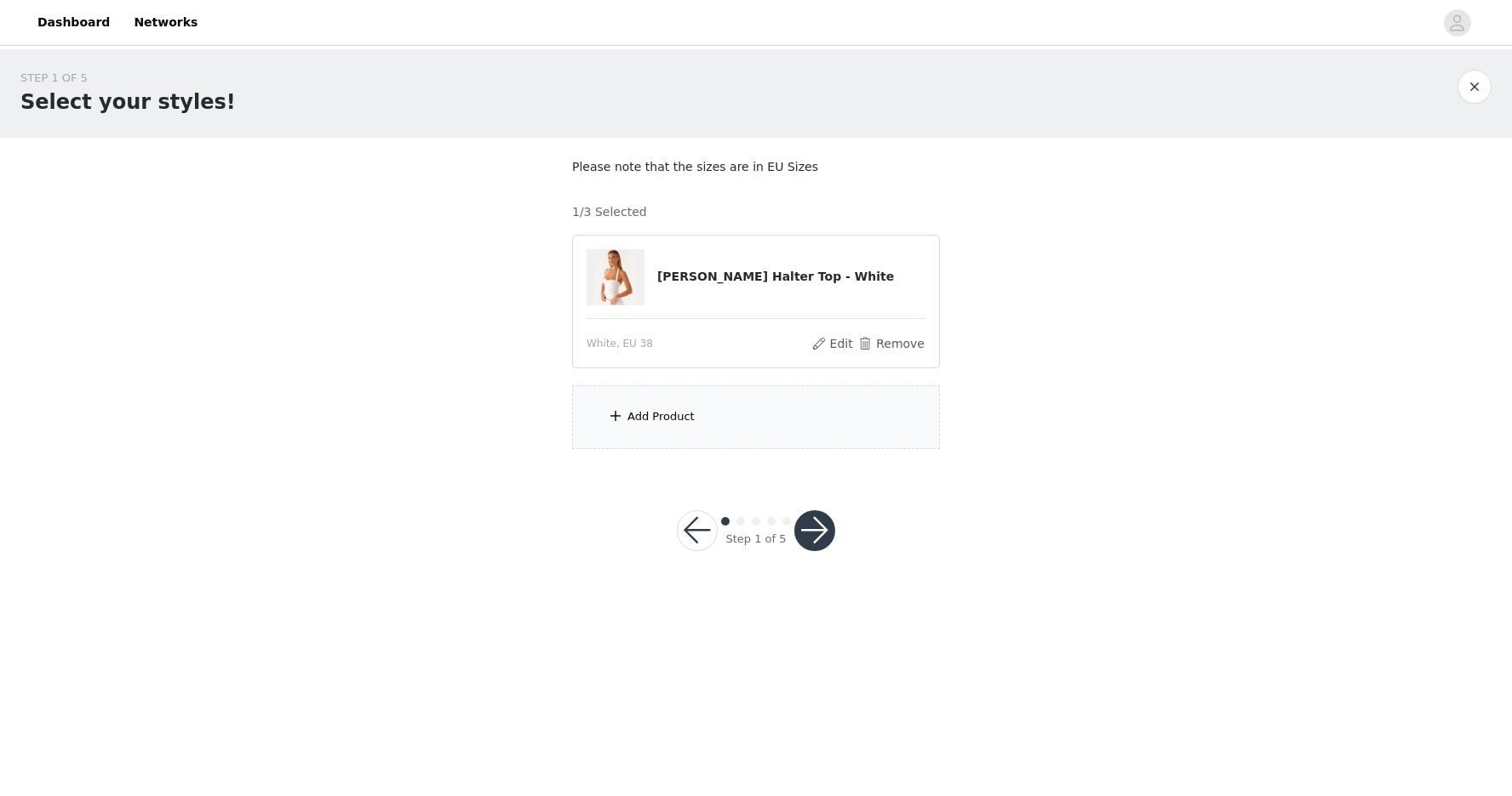
click at [704, 395] on div "Add Product" at bounding box center [756, 417] width 368 height 64
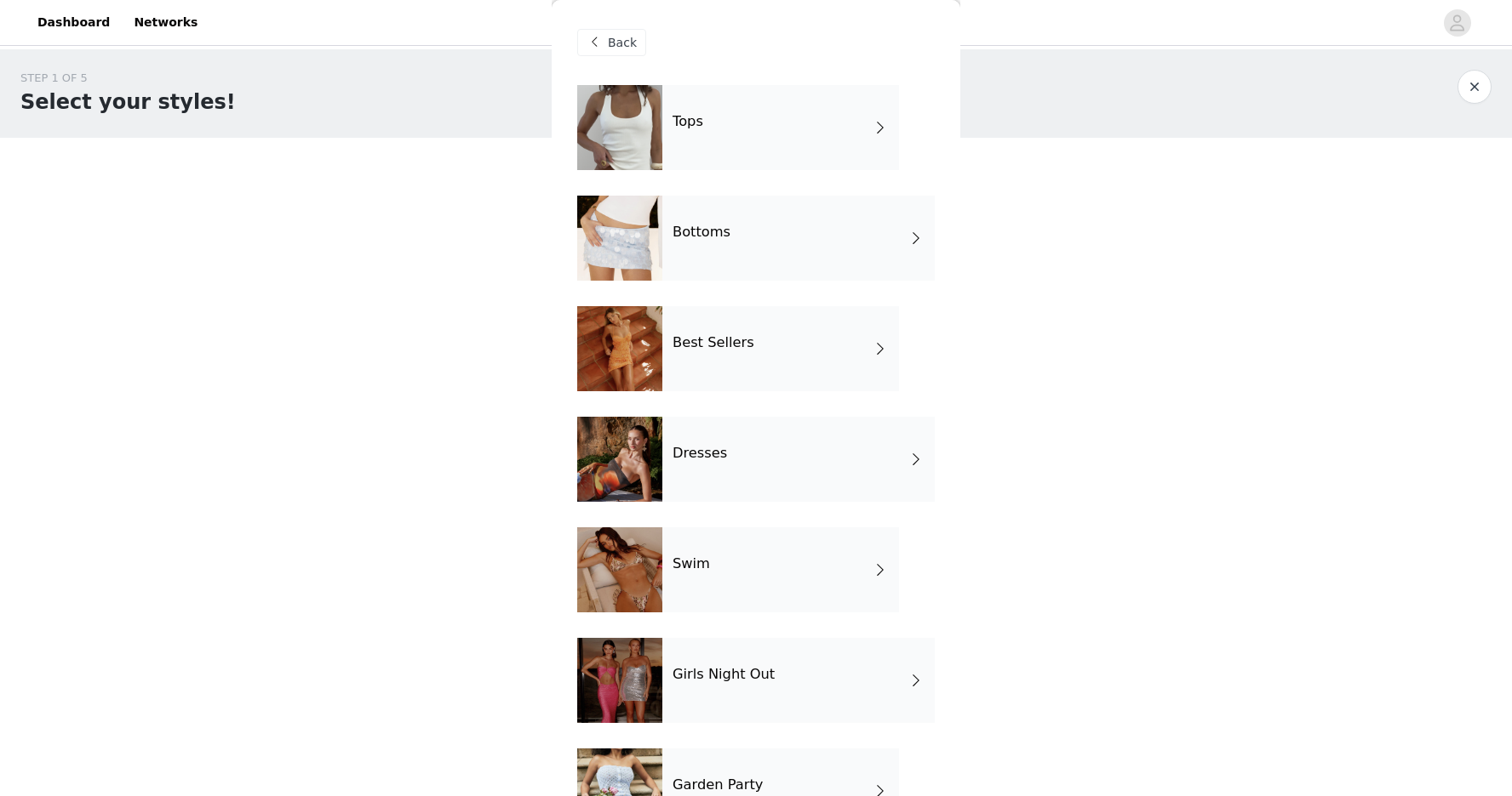
click at [862, 234] on div "Bottoms" at bounding box center [798, 238] width 272 height 85
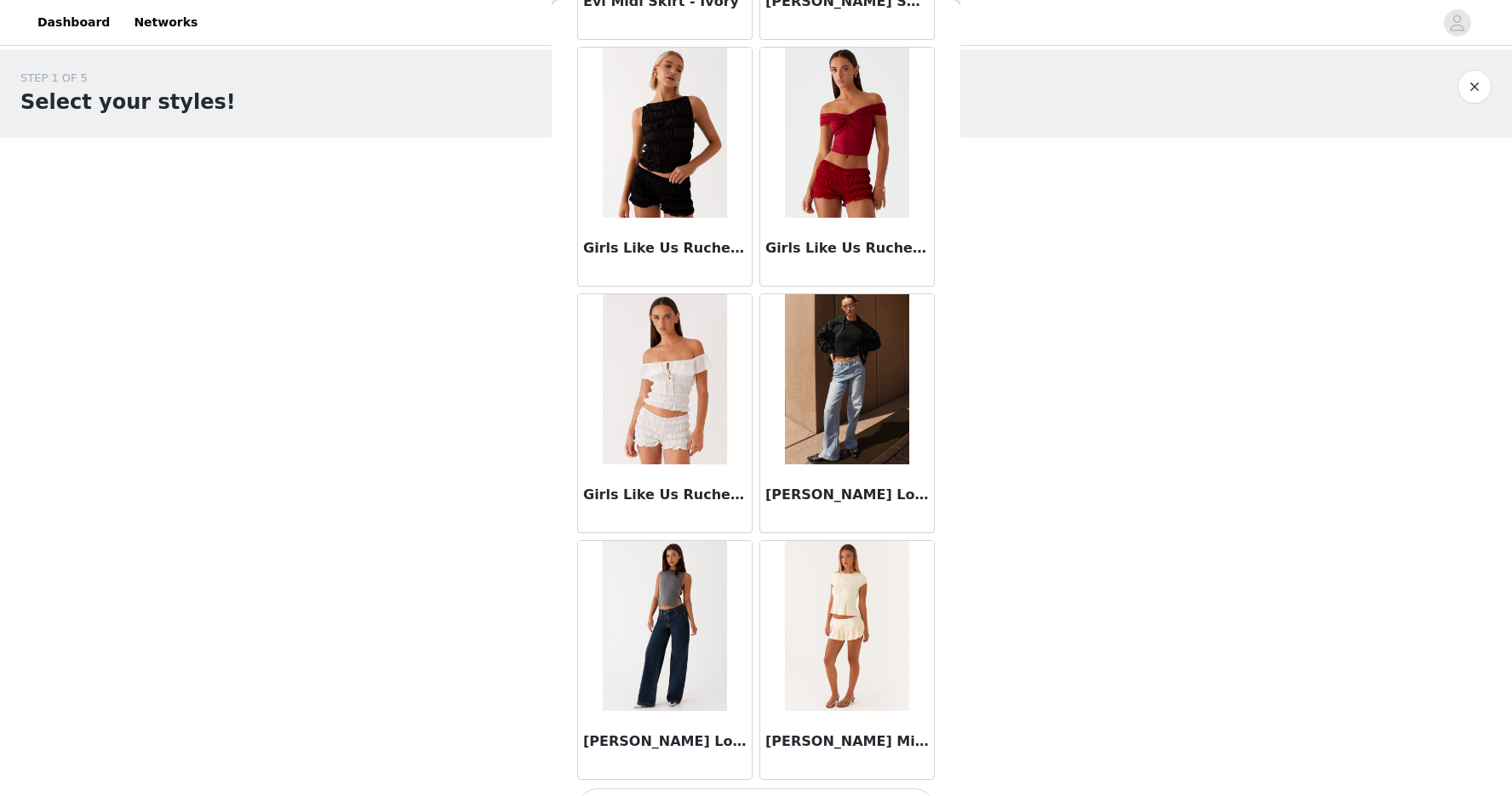
scroll to position [1807, 0]
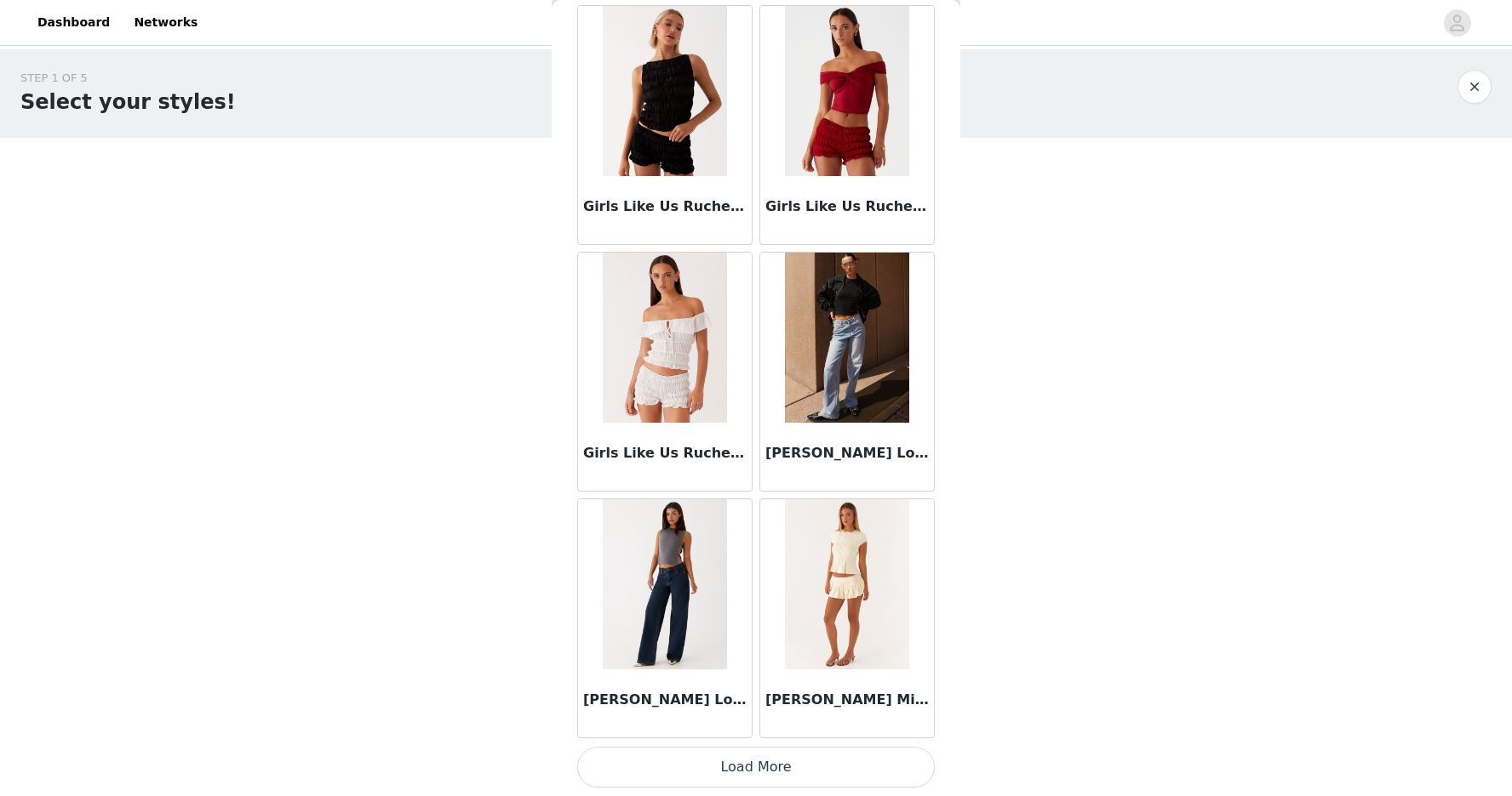
click at [774, 773] on button "Load More" at bounding box center [756, 767] width 357 height 41
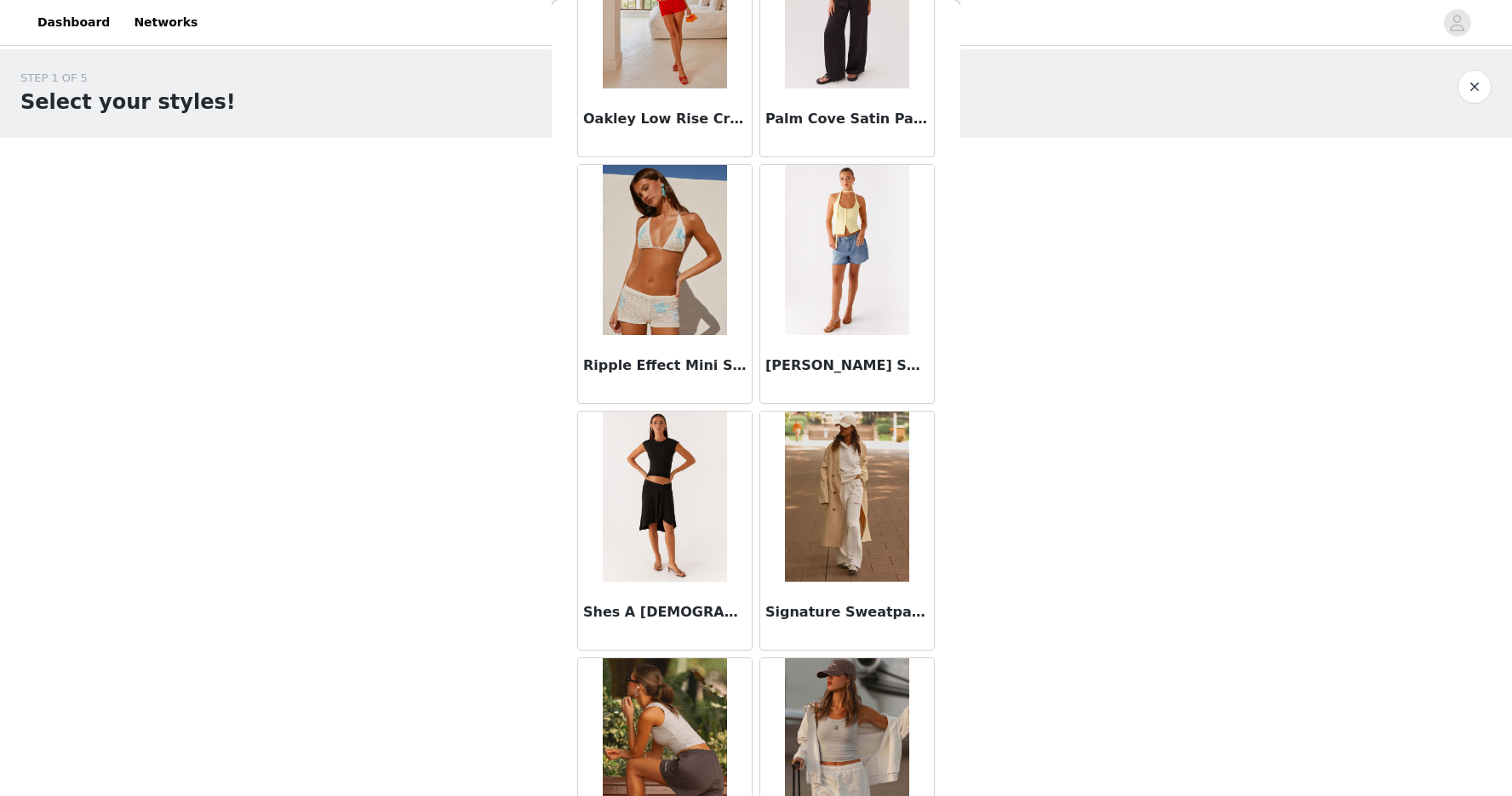
scroll to position [4275, 0]
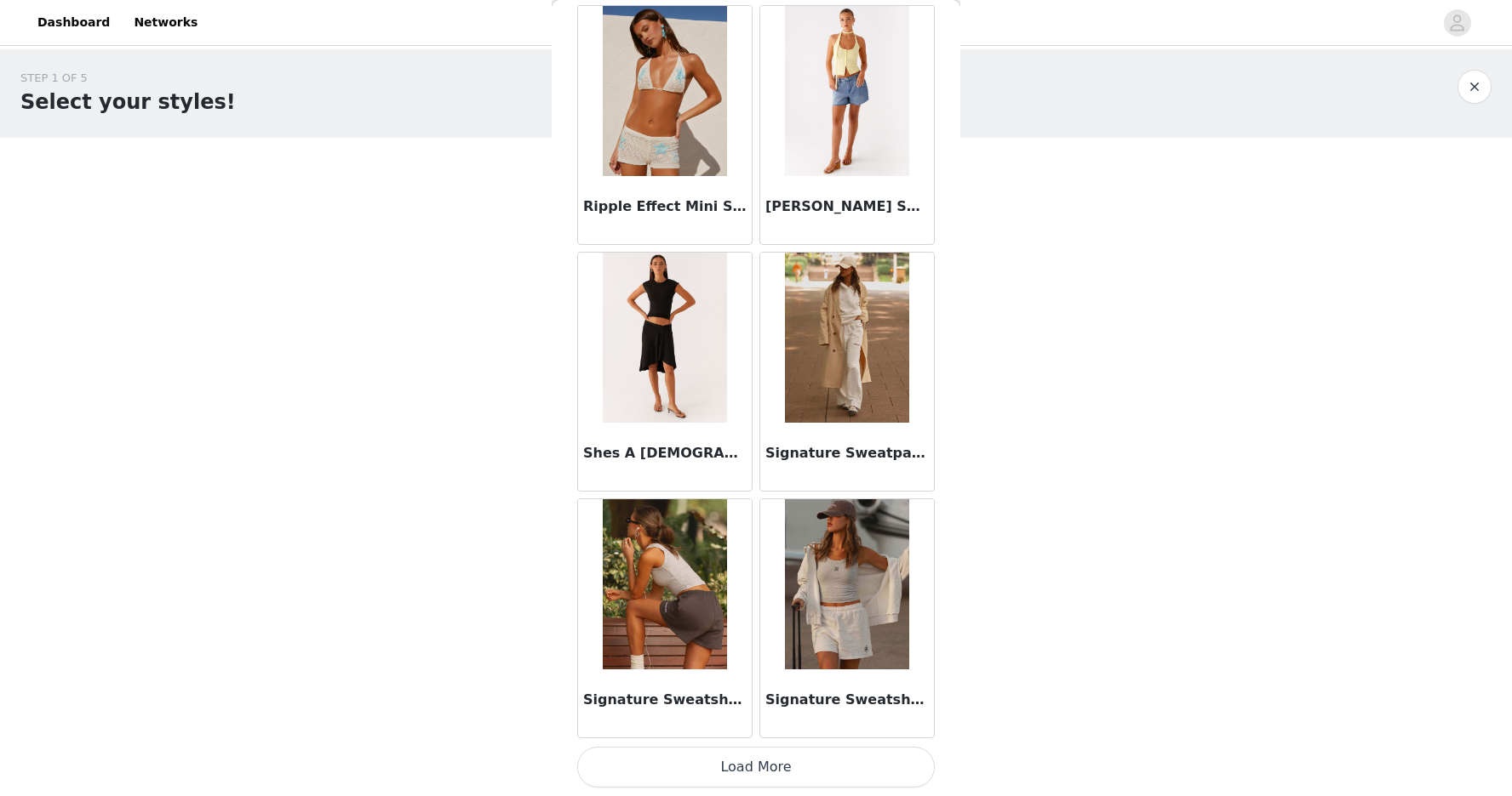
click at [745, 766] on button "Load More" at bounding box center [756, 767] width 357 height 41
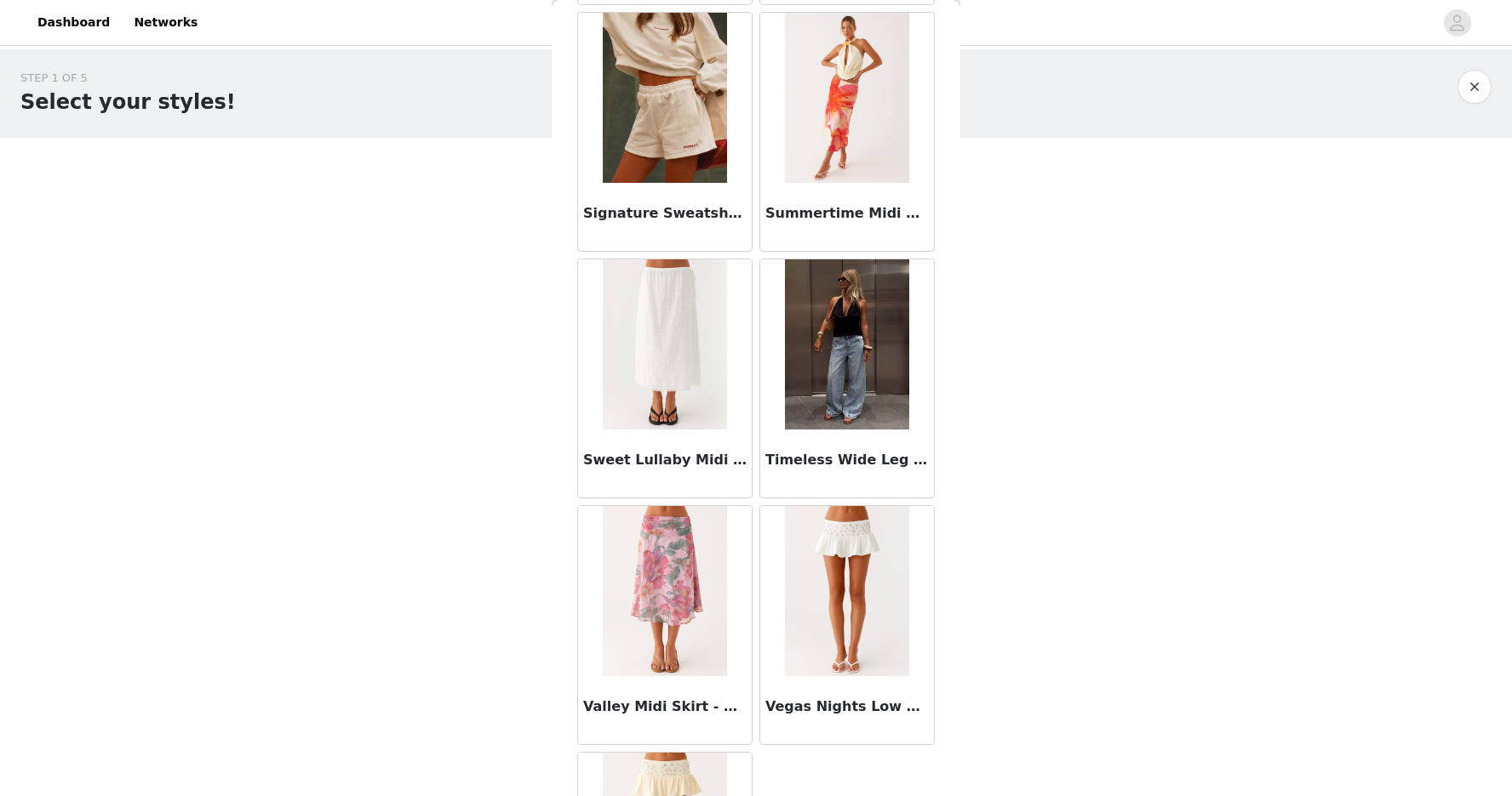
scroll to position [5207, 0]
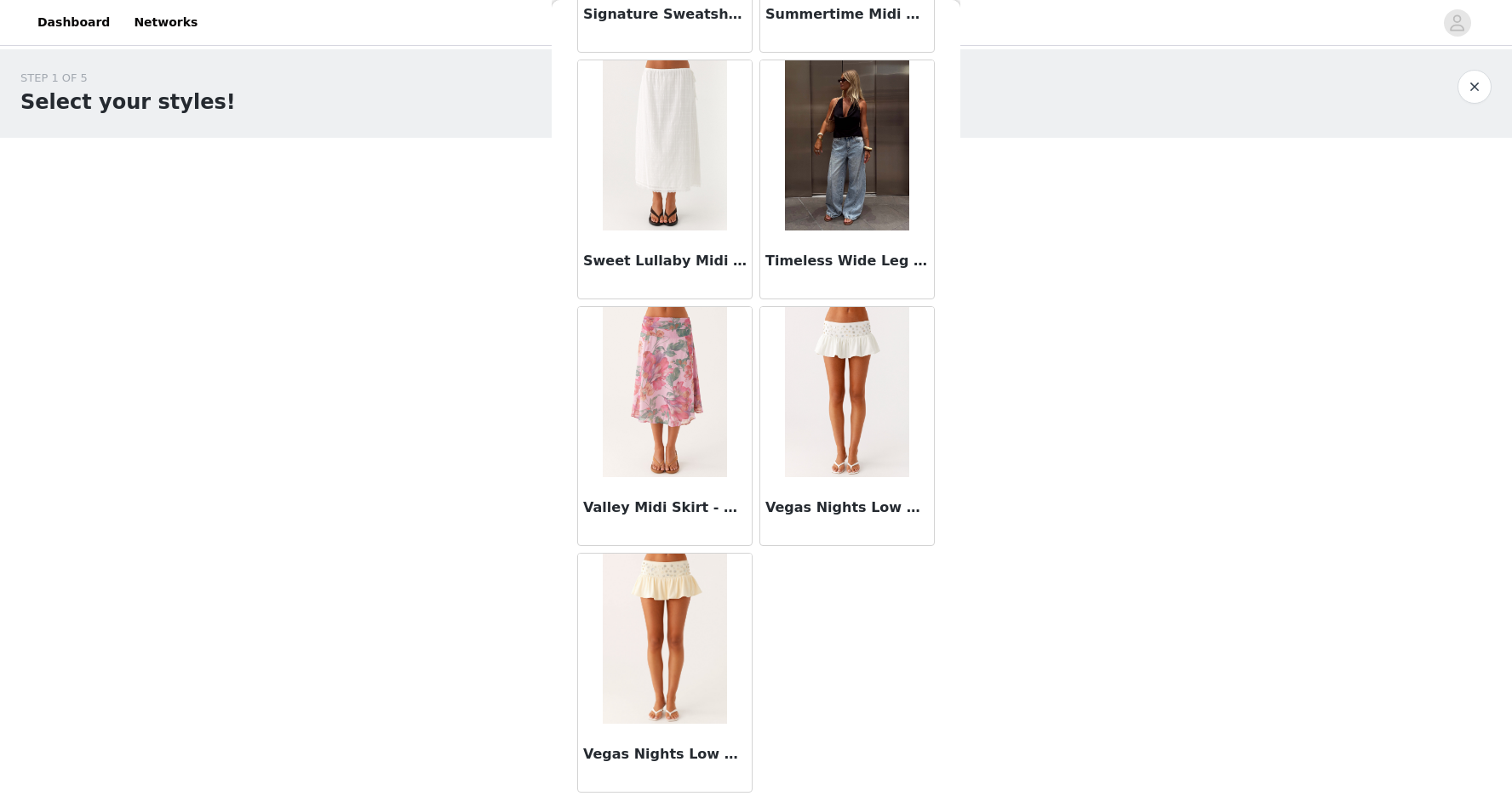
click at [861, 228] on img at bounding box center [846, 145] width 123 height 170
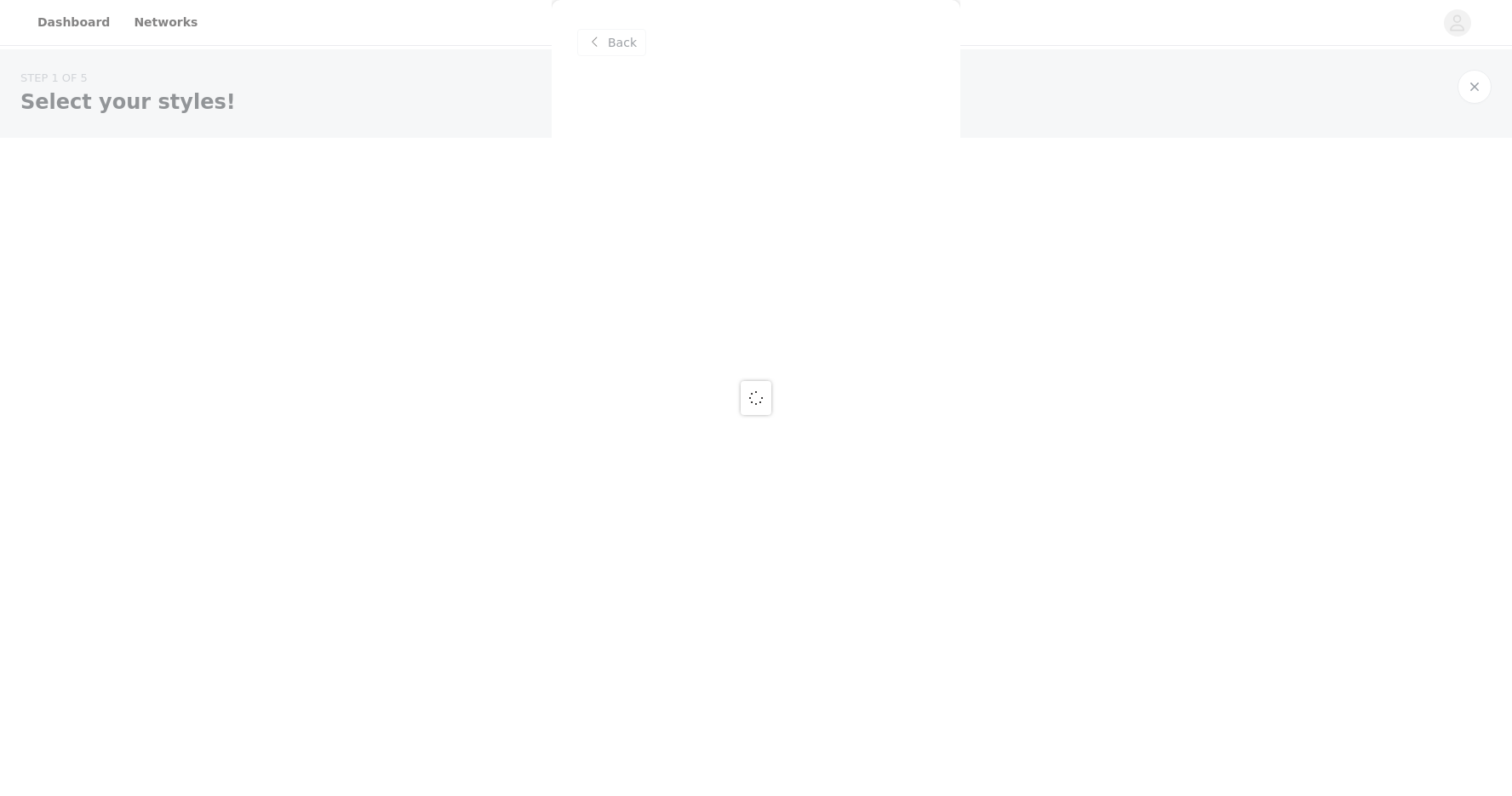
scroll to position [0, 0]
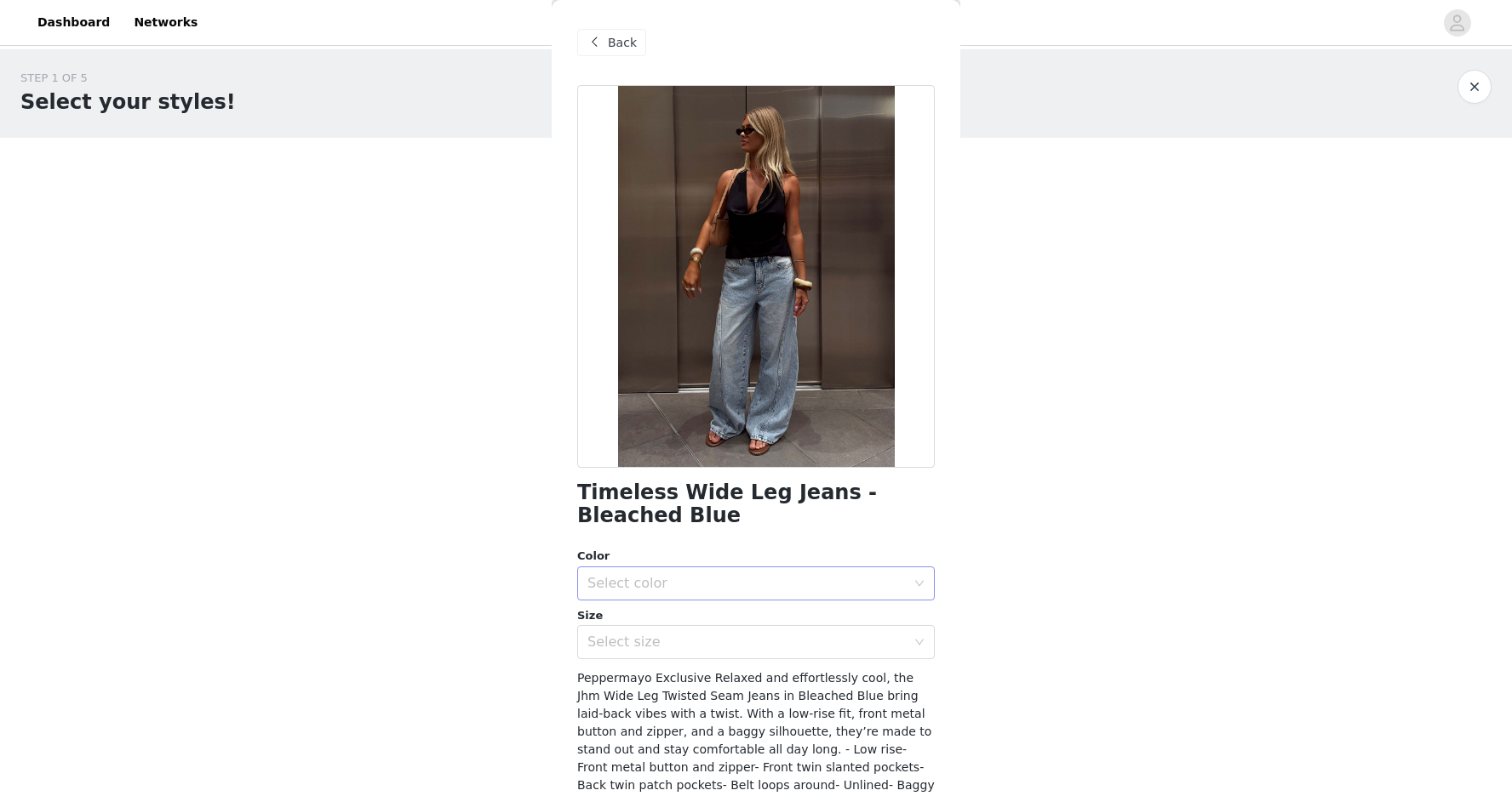
click at [703, 584] on div "Select color" at bounding box center [746, 584] width 318 height 17
click at [686, 618] on li "Bleached Blue" at bounding box center [756, 621] width 357 height 27
click at [667, 641] on div "Select size" at bounding box center [746, 642] width 318 height 17
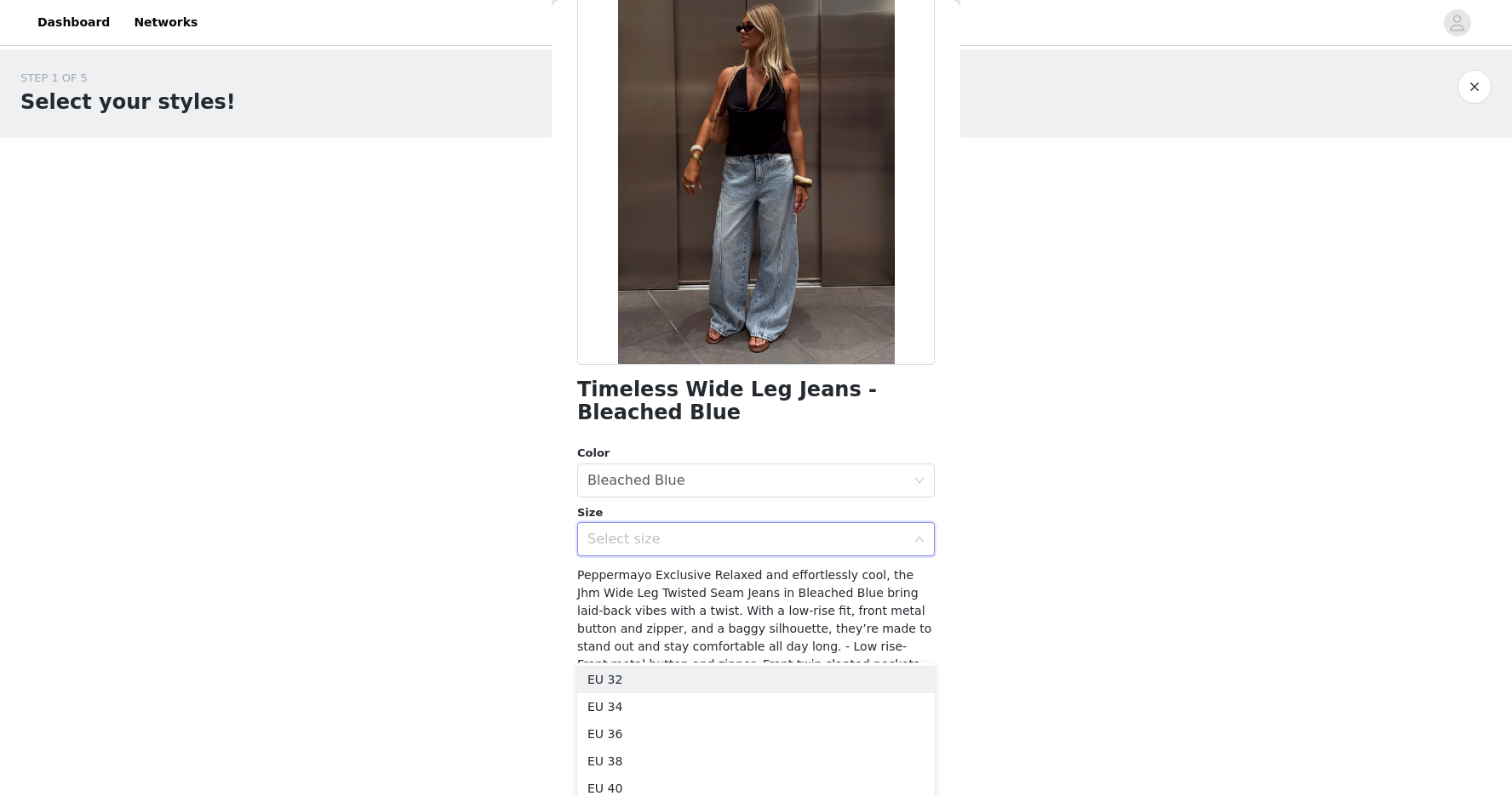
scroll to position [123, 0]
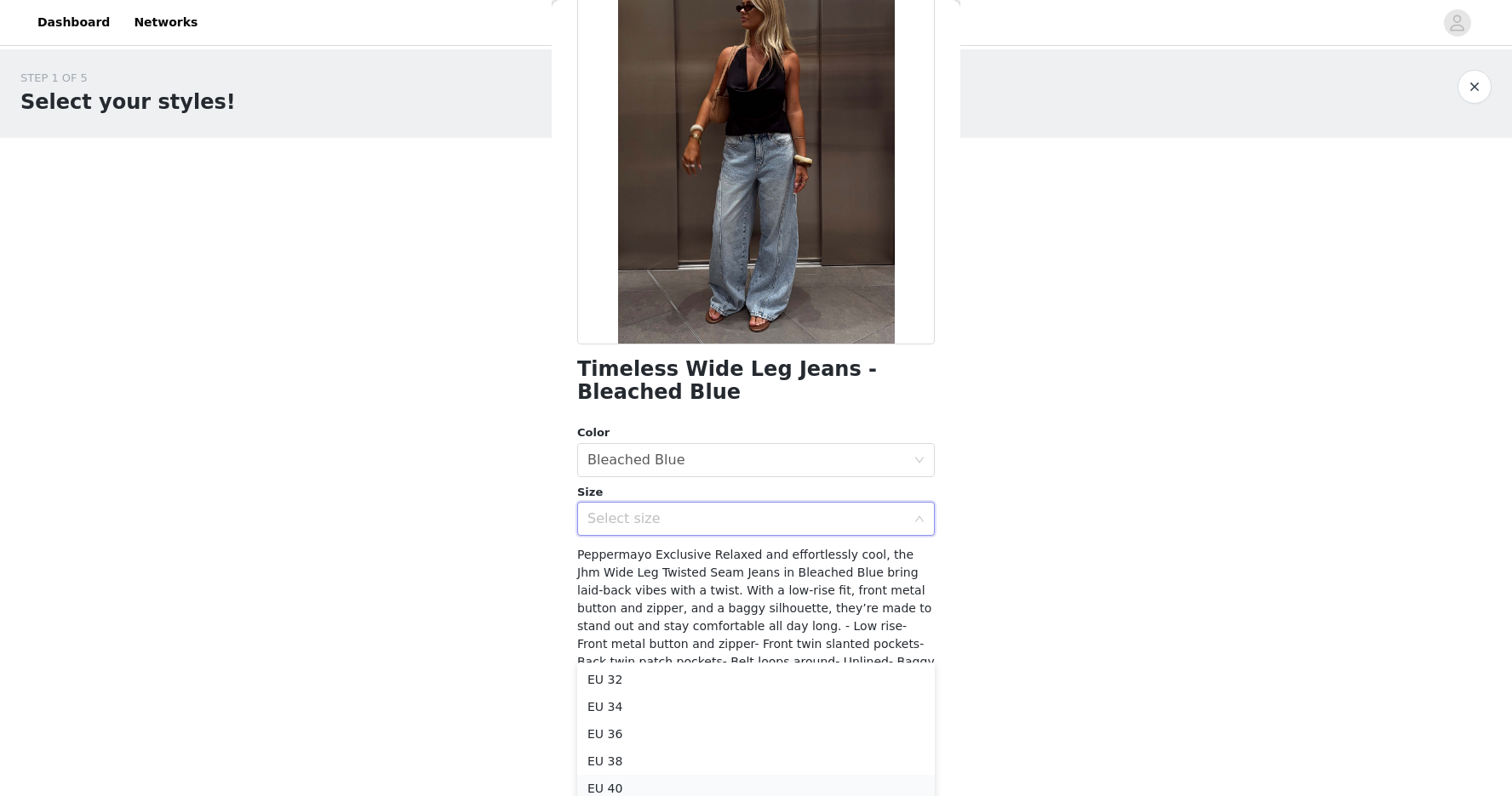
click at [607, 782] on li "EU 40" at bounding box center [756, 789] width 357 height 27
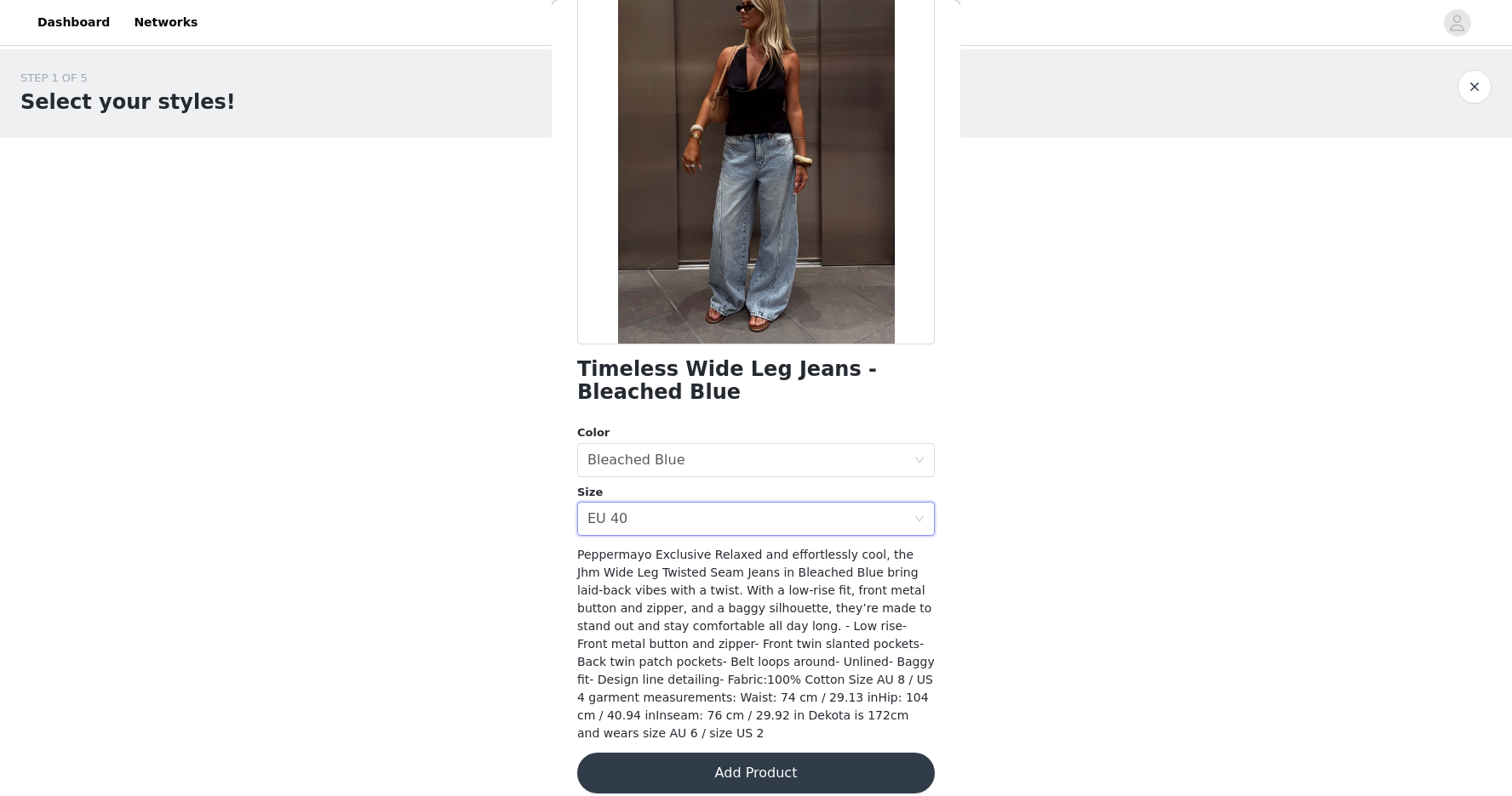
click at [704, 755] on button "Add Product" at bounding box center [756, 774] width 357 height 41
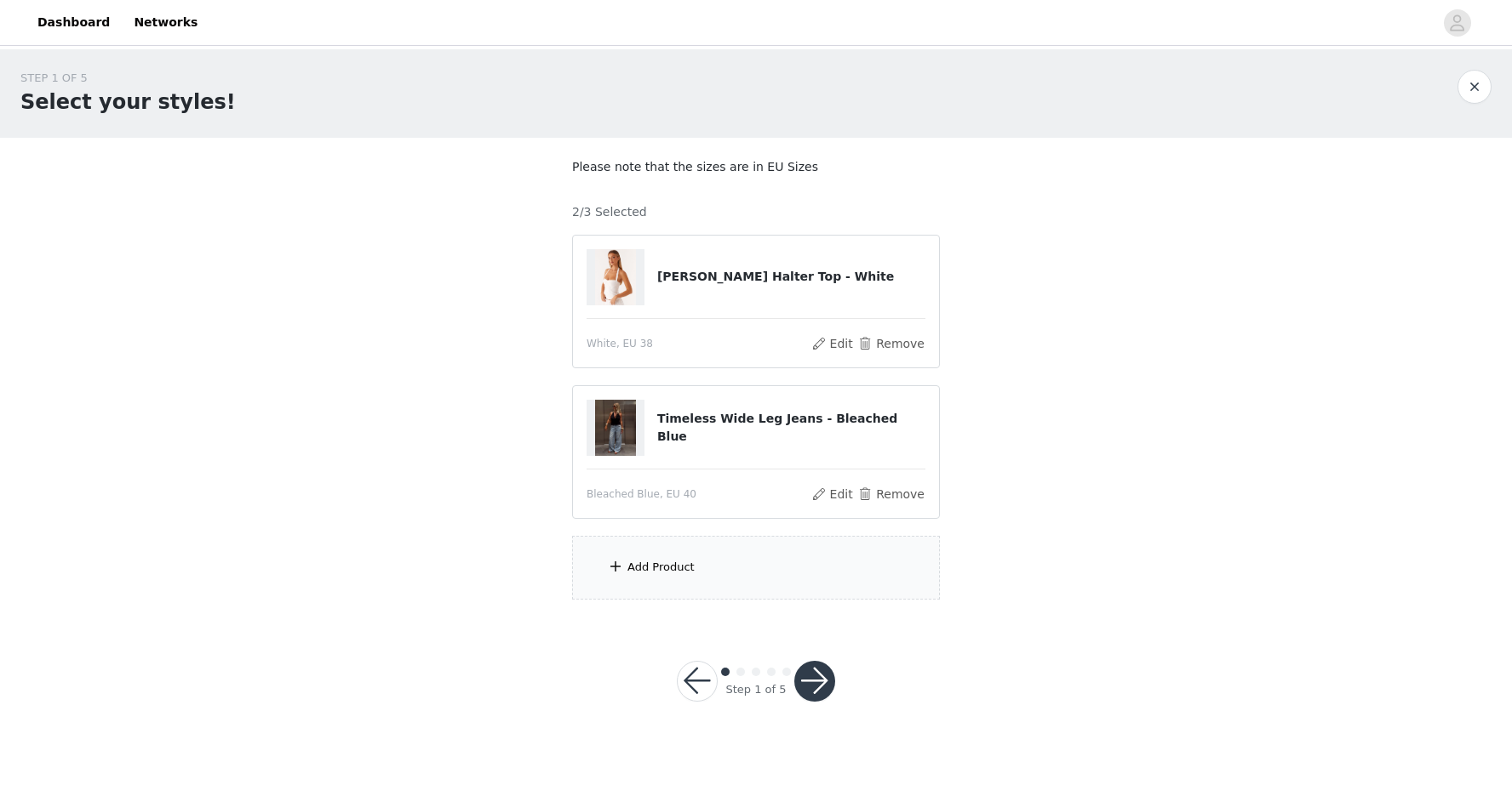
click at [647, 592] on div "Add Product" at bounding box center [756, 568] width 368 height 64
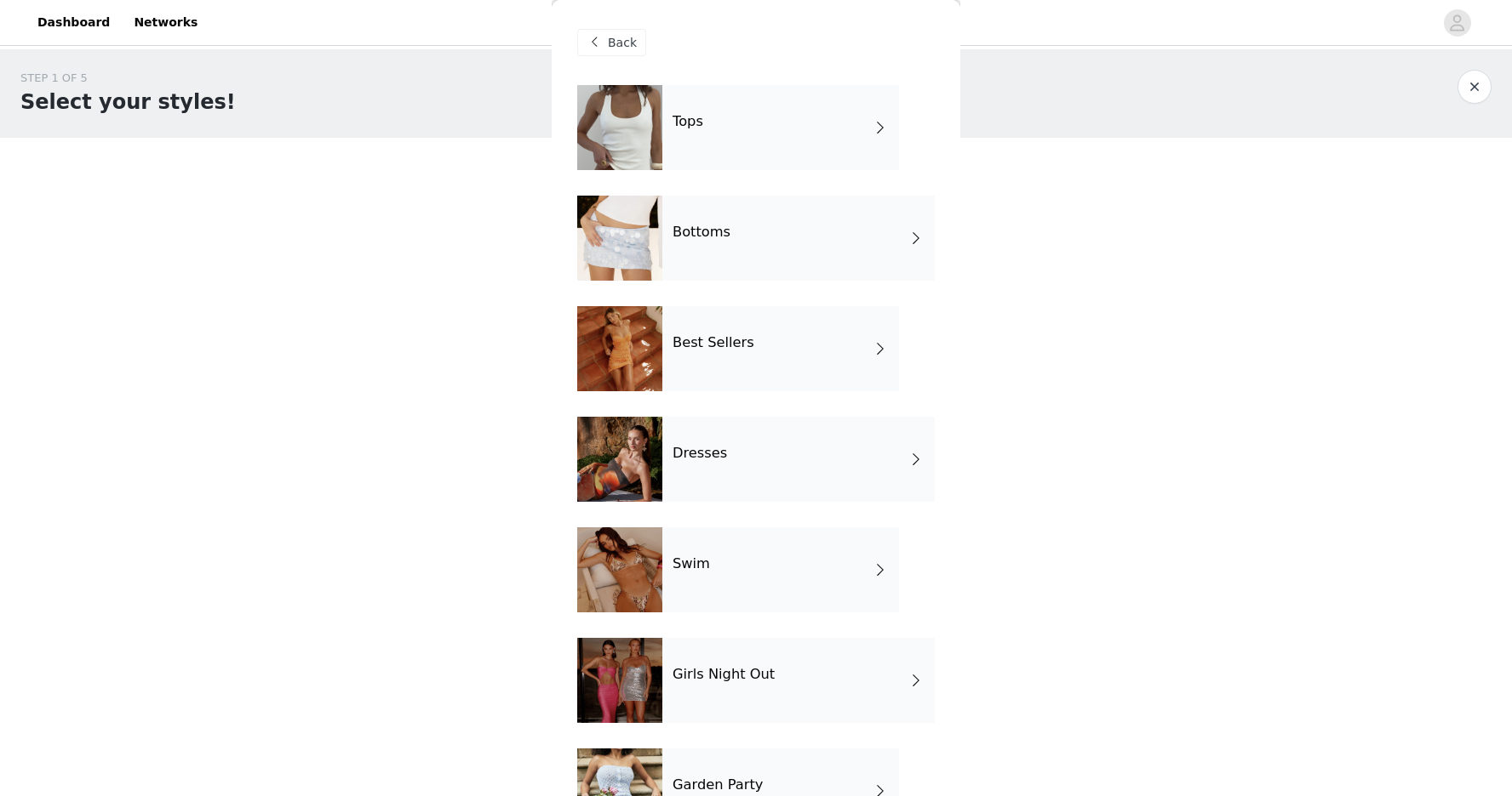
click at [792, 447] on div "Dresses" at bounding box center [798, 459] width 272 height 85
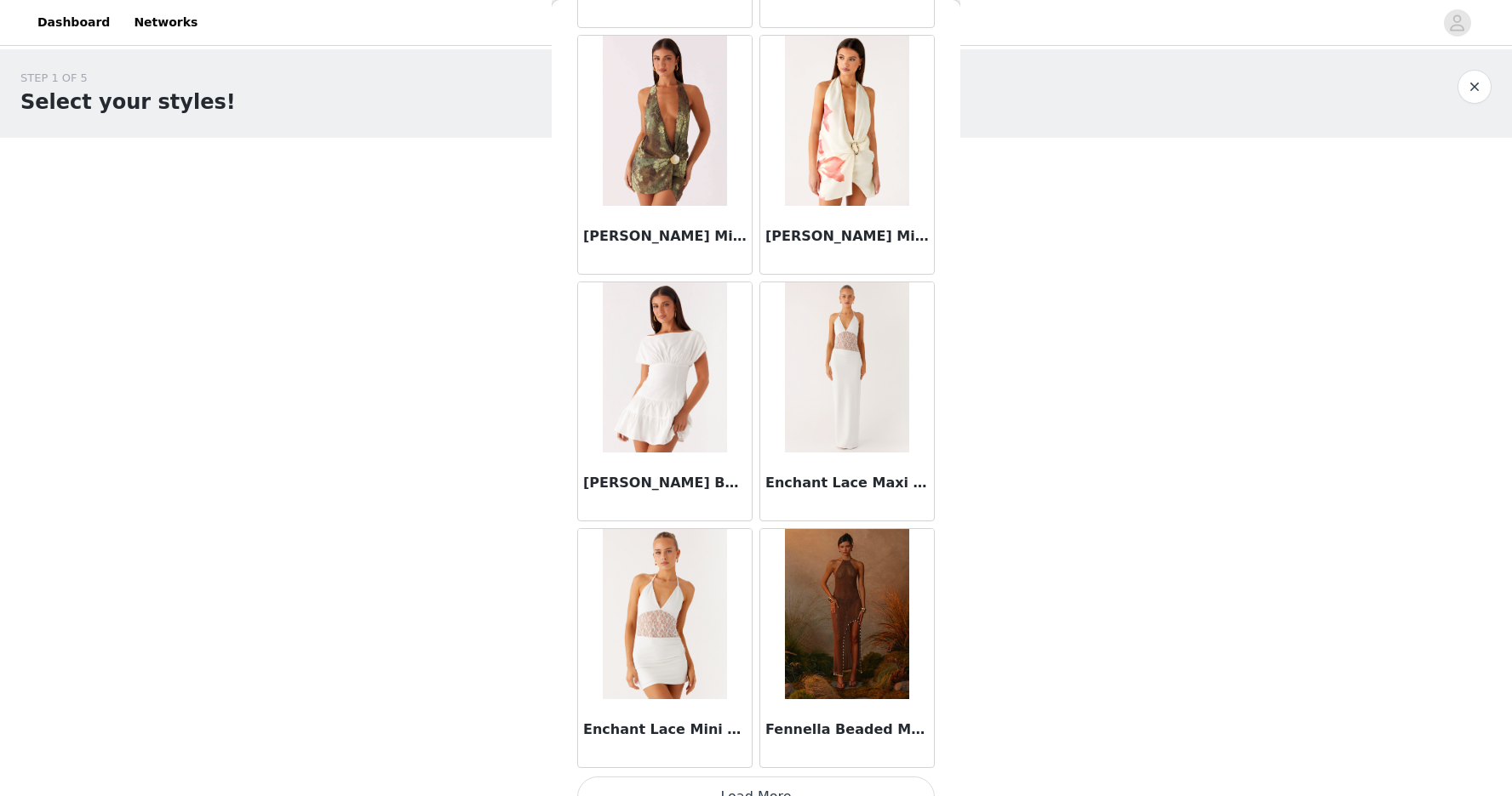
scroll to position [1807, 0]
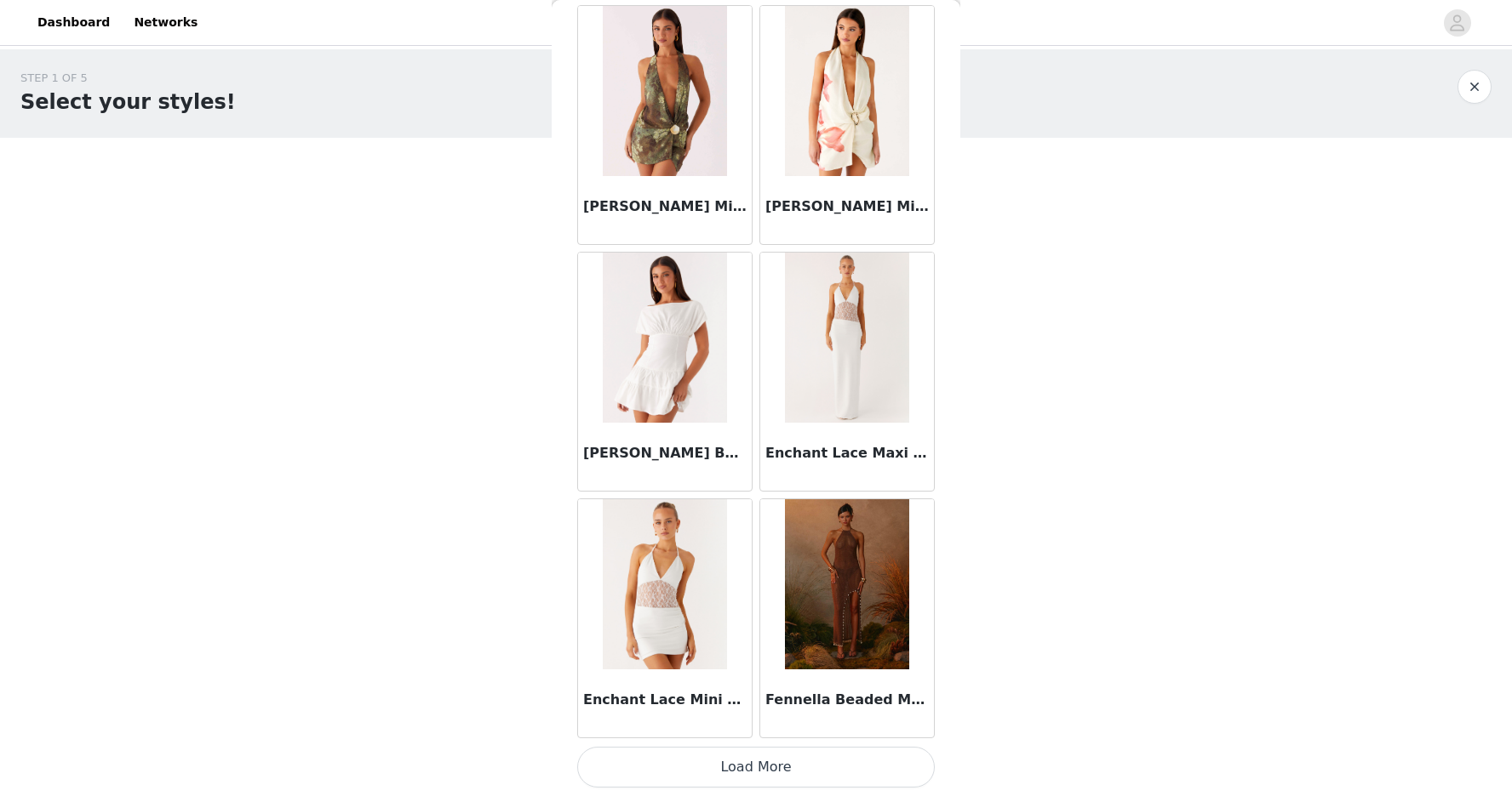
click at [740, 769] on button "Load More" at bounding box center [756, 767] width 357 height 41
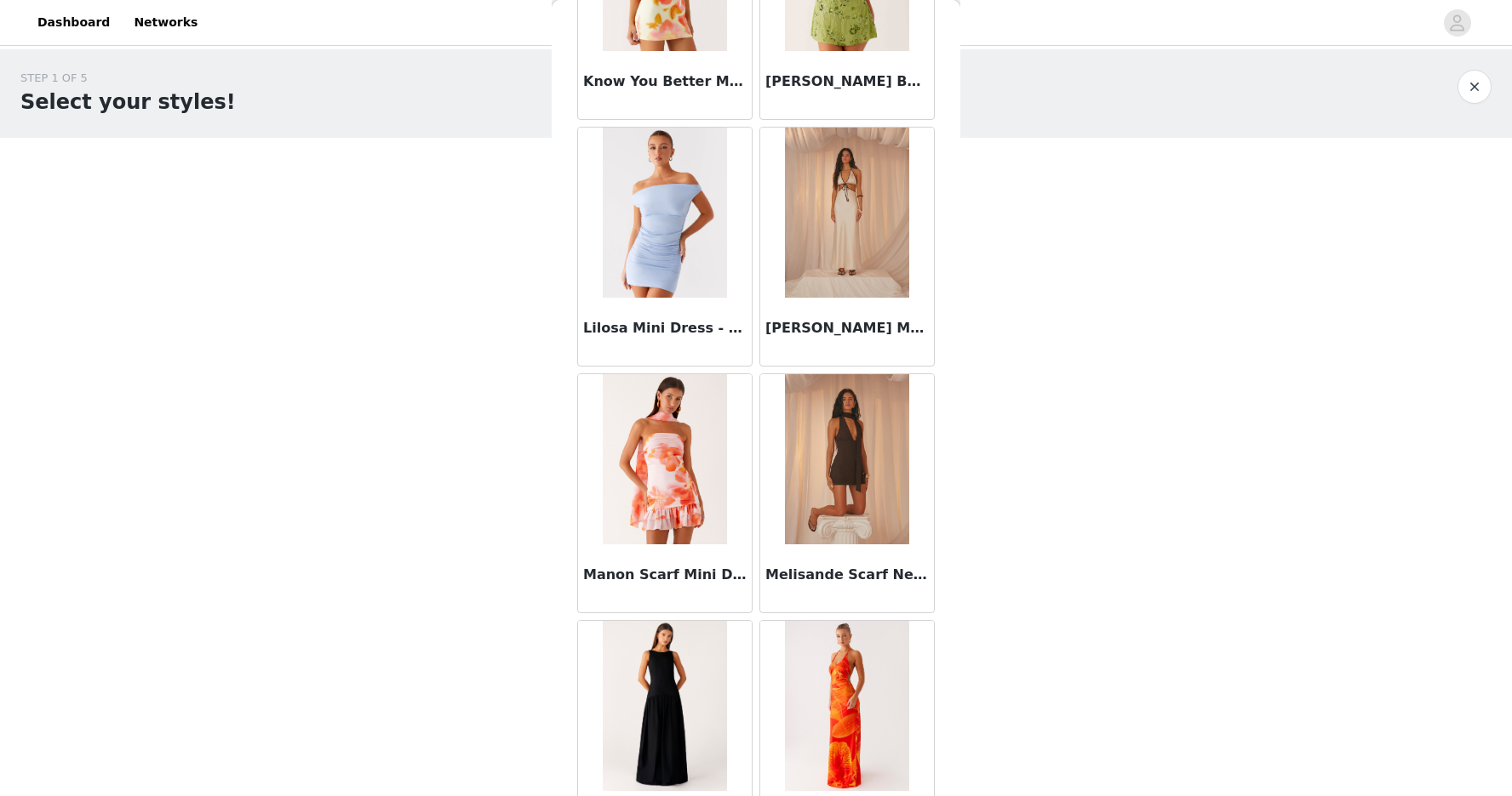
scroll to position [4275, 0]
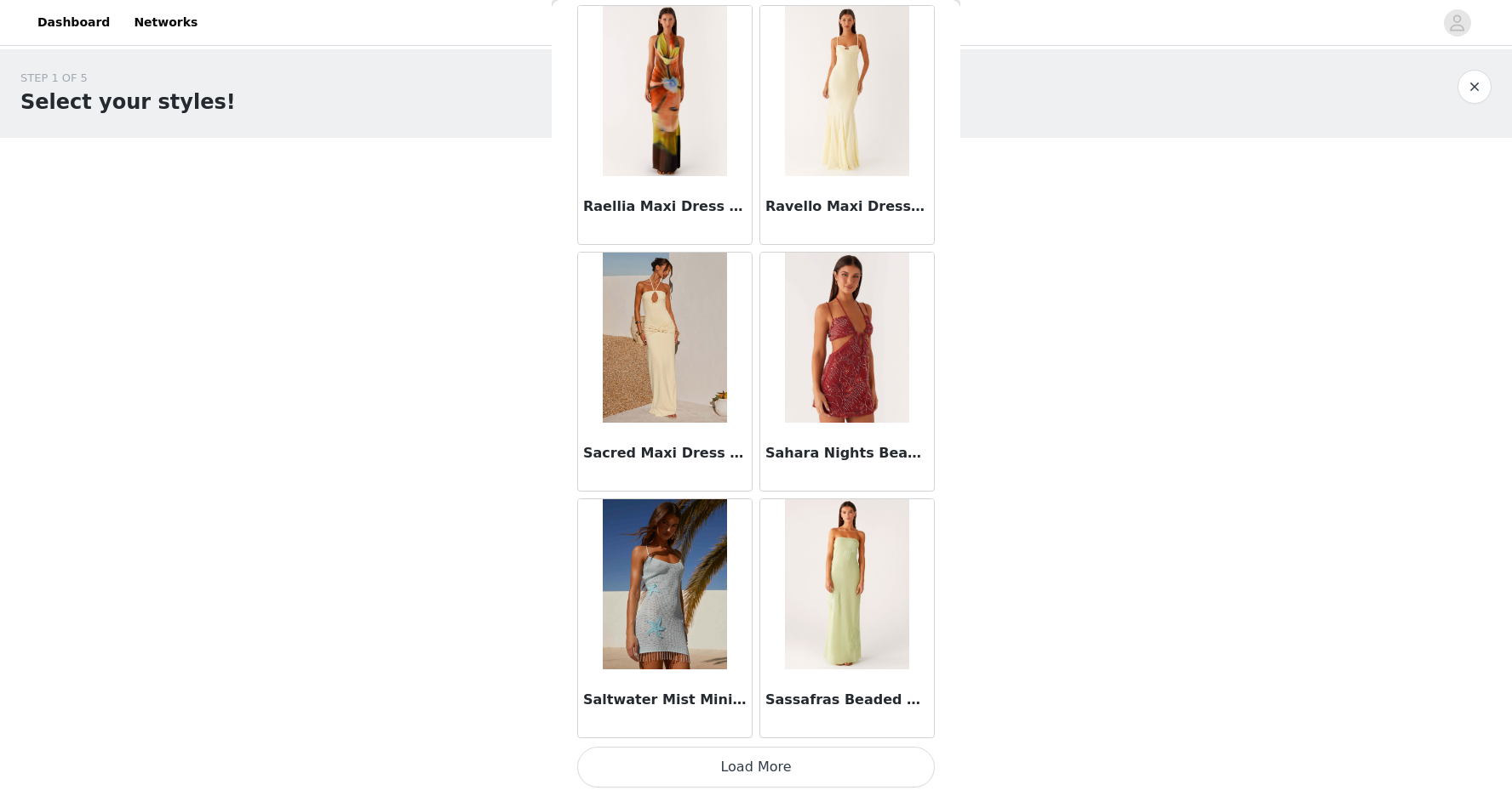
click at [740, 764] on button "Load More" at bounding box center [756, 767] width 357 height 41
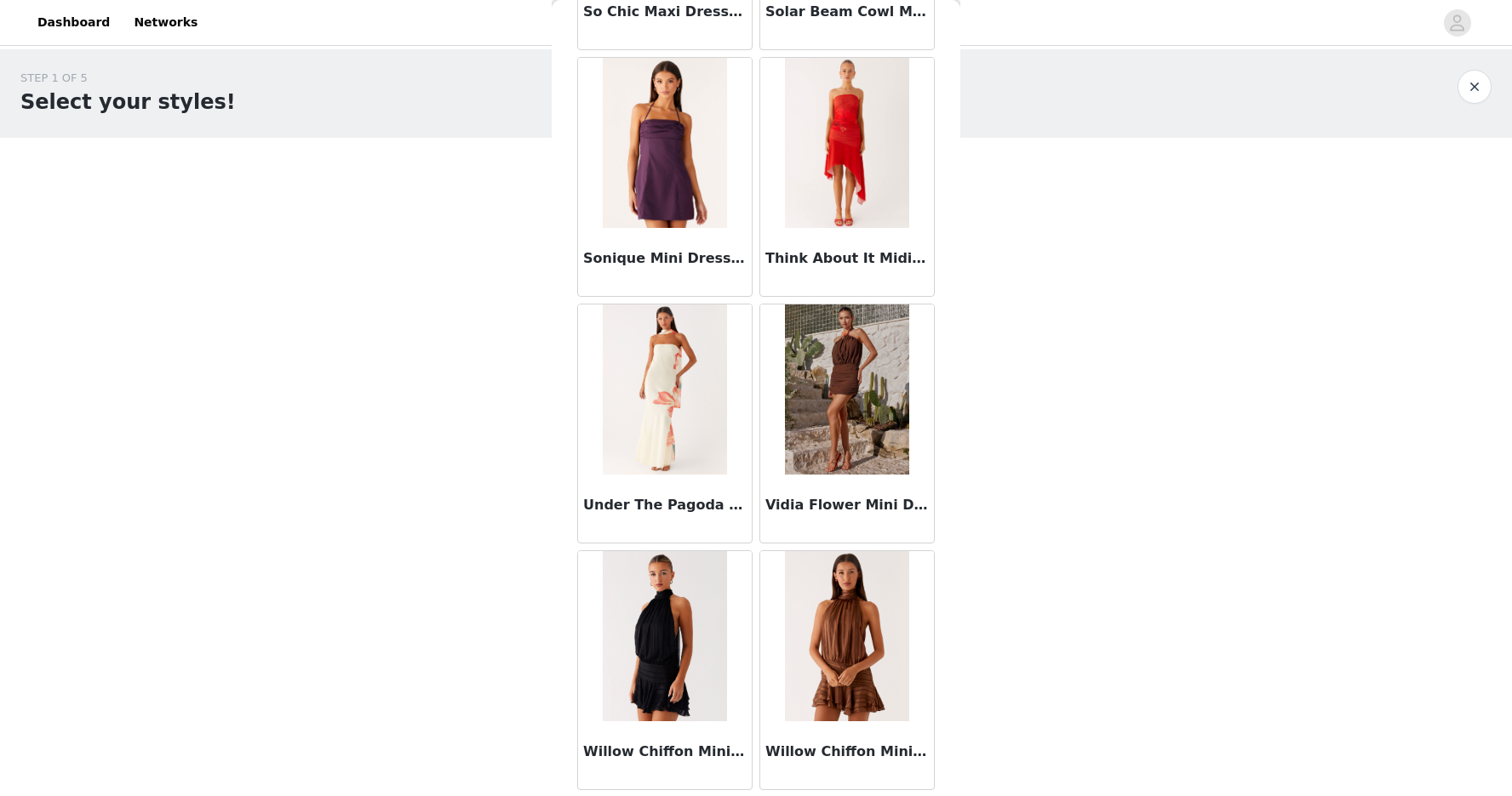
scroll to position [6743, 0]
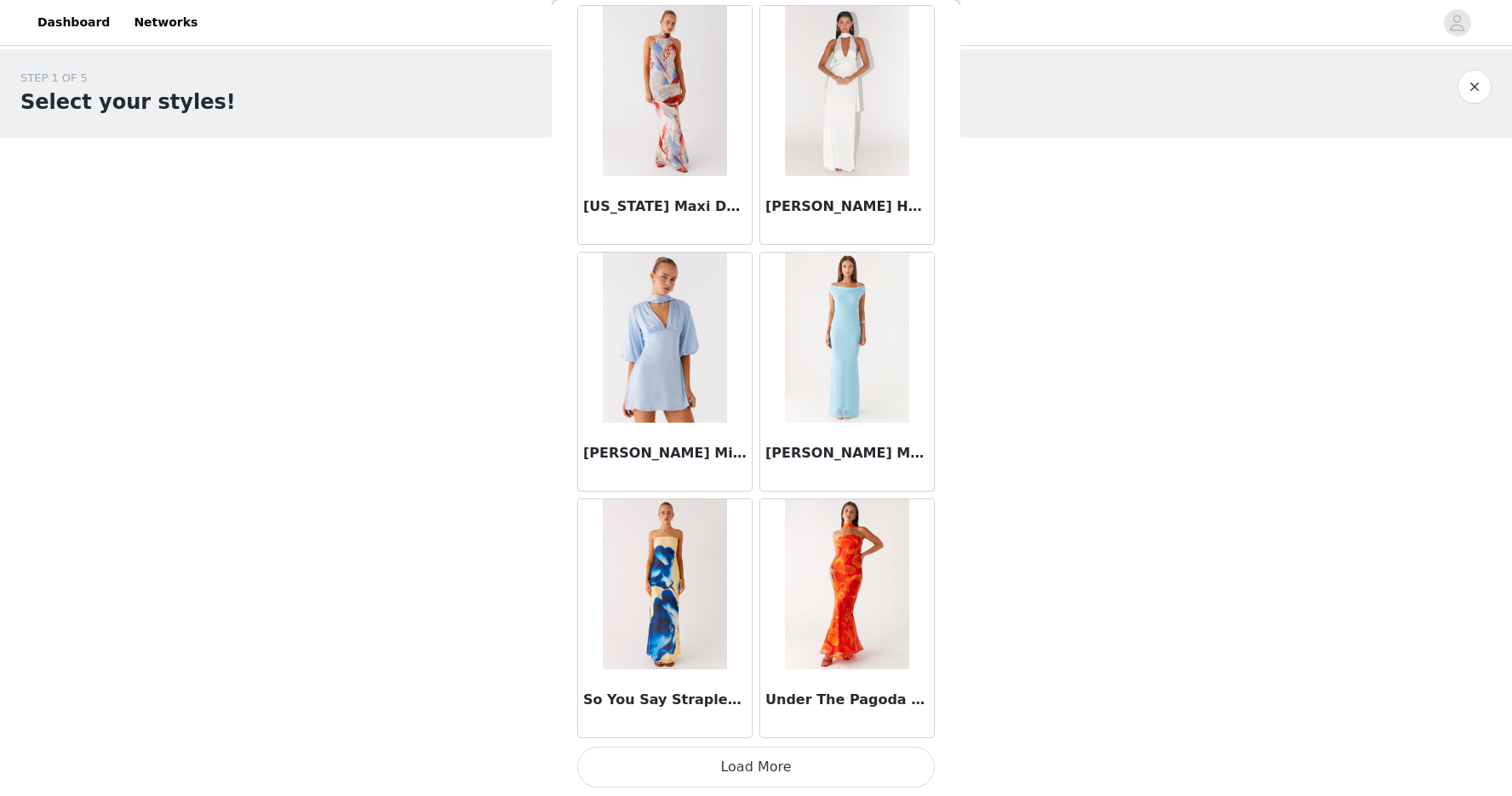
click at [742, 765] on button "Load More" at bounding box center [756, 767] width 357 height 41
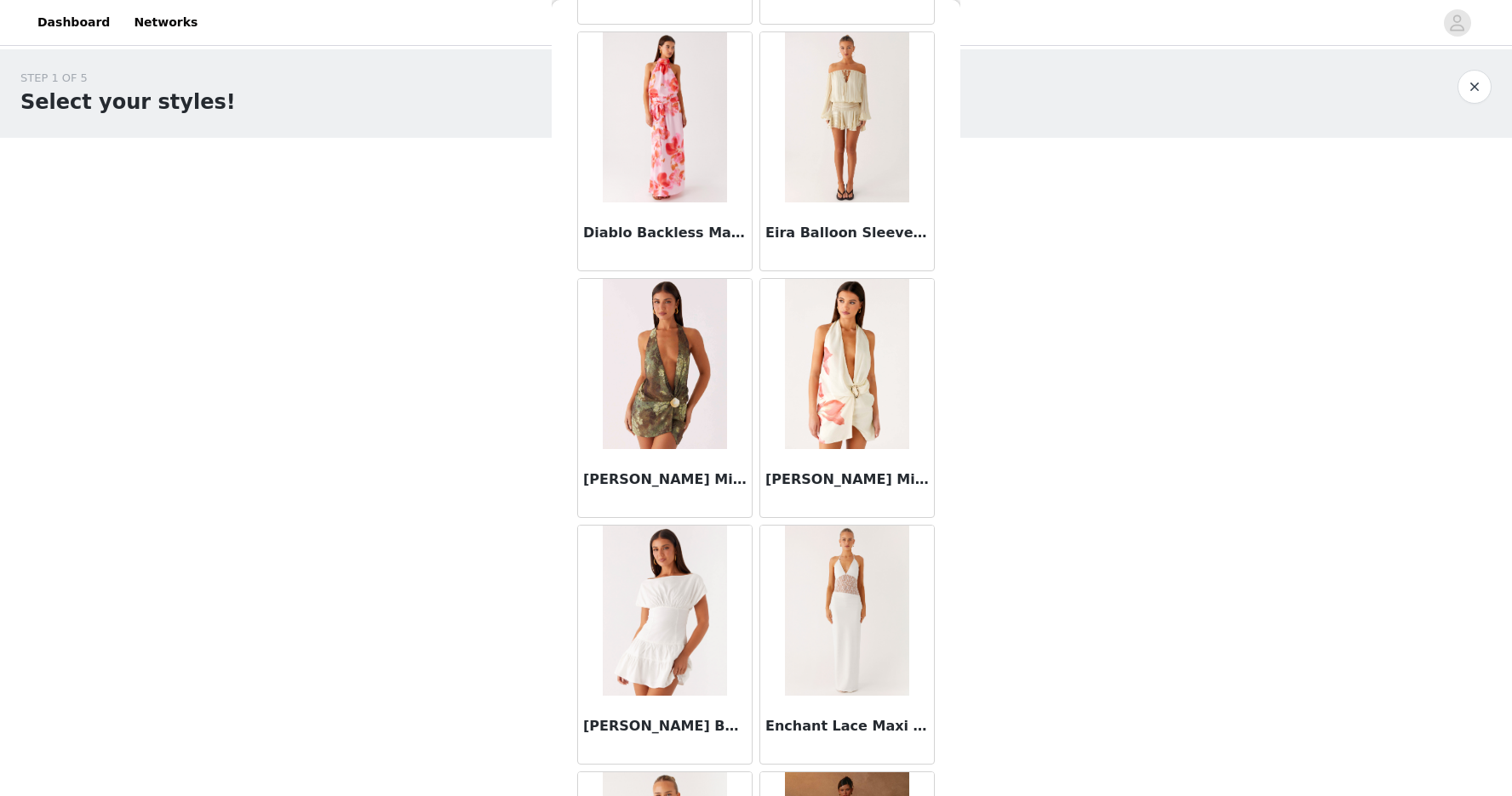
scroll to position [1730, 0]
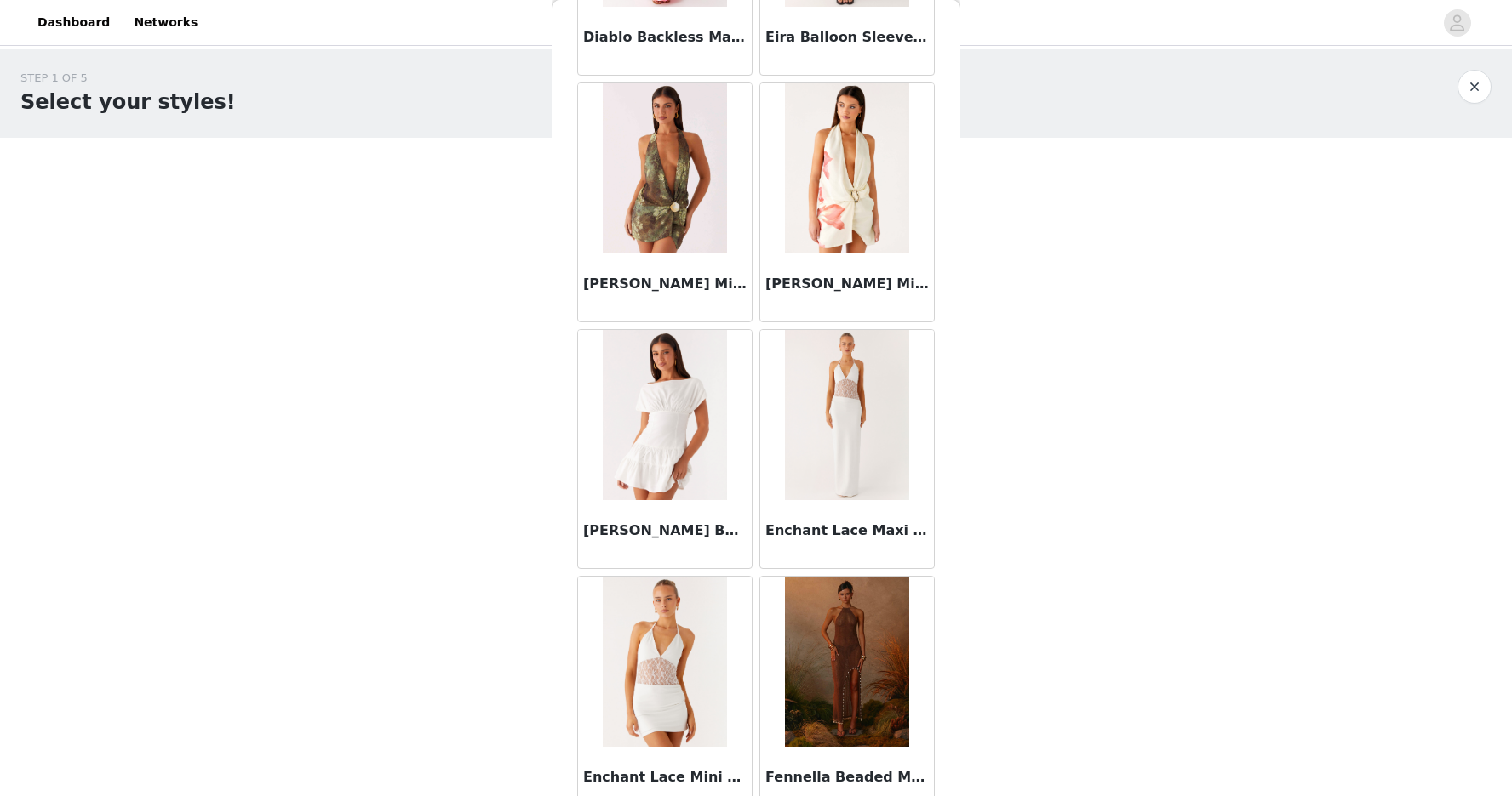
click at [675, 431] on img at bounding box center [664, 415] width 123 height 170
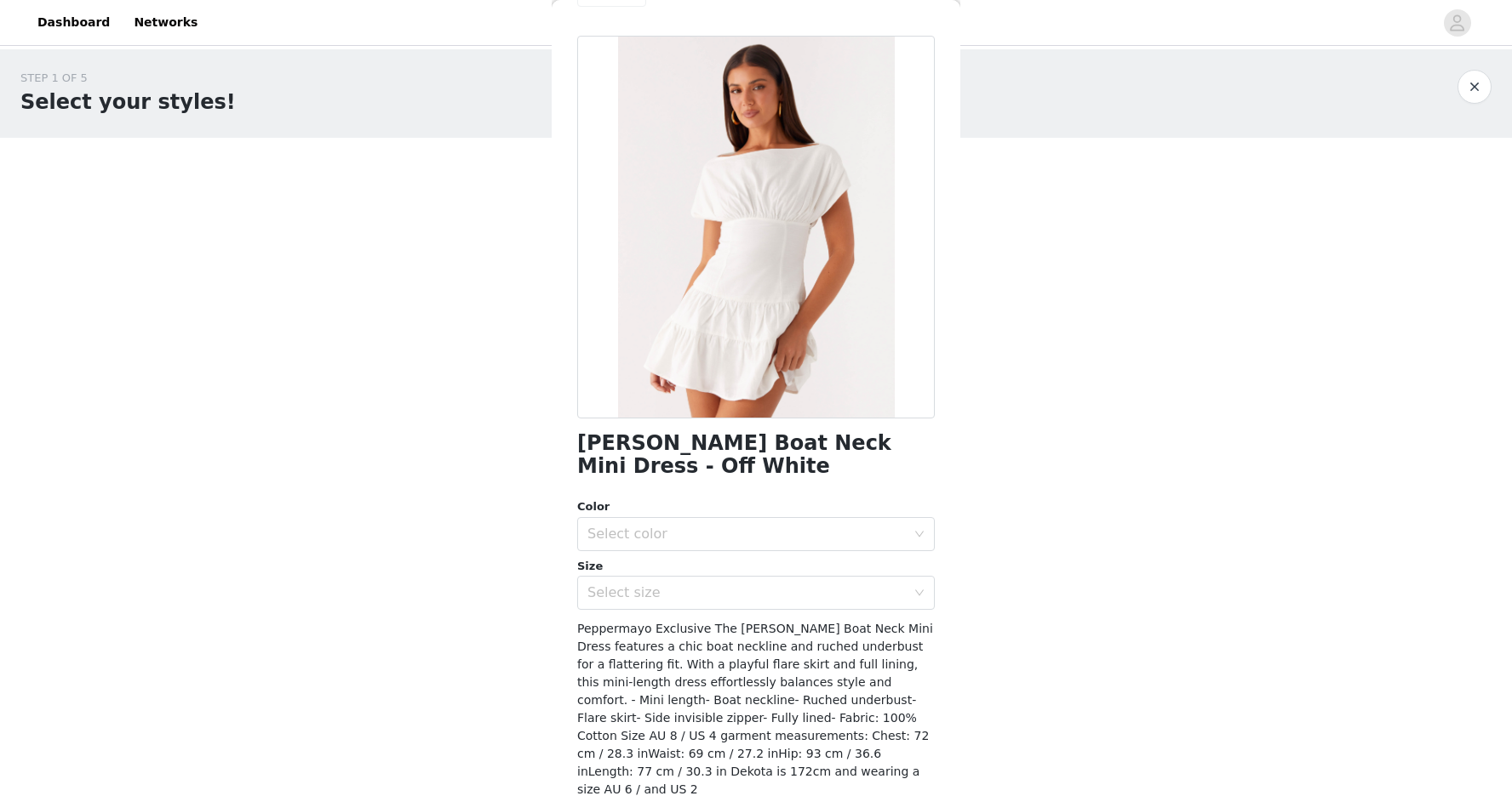
scroll to position [0, 0]
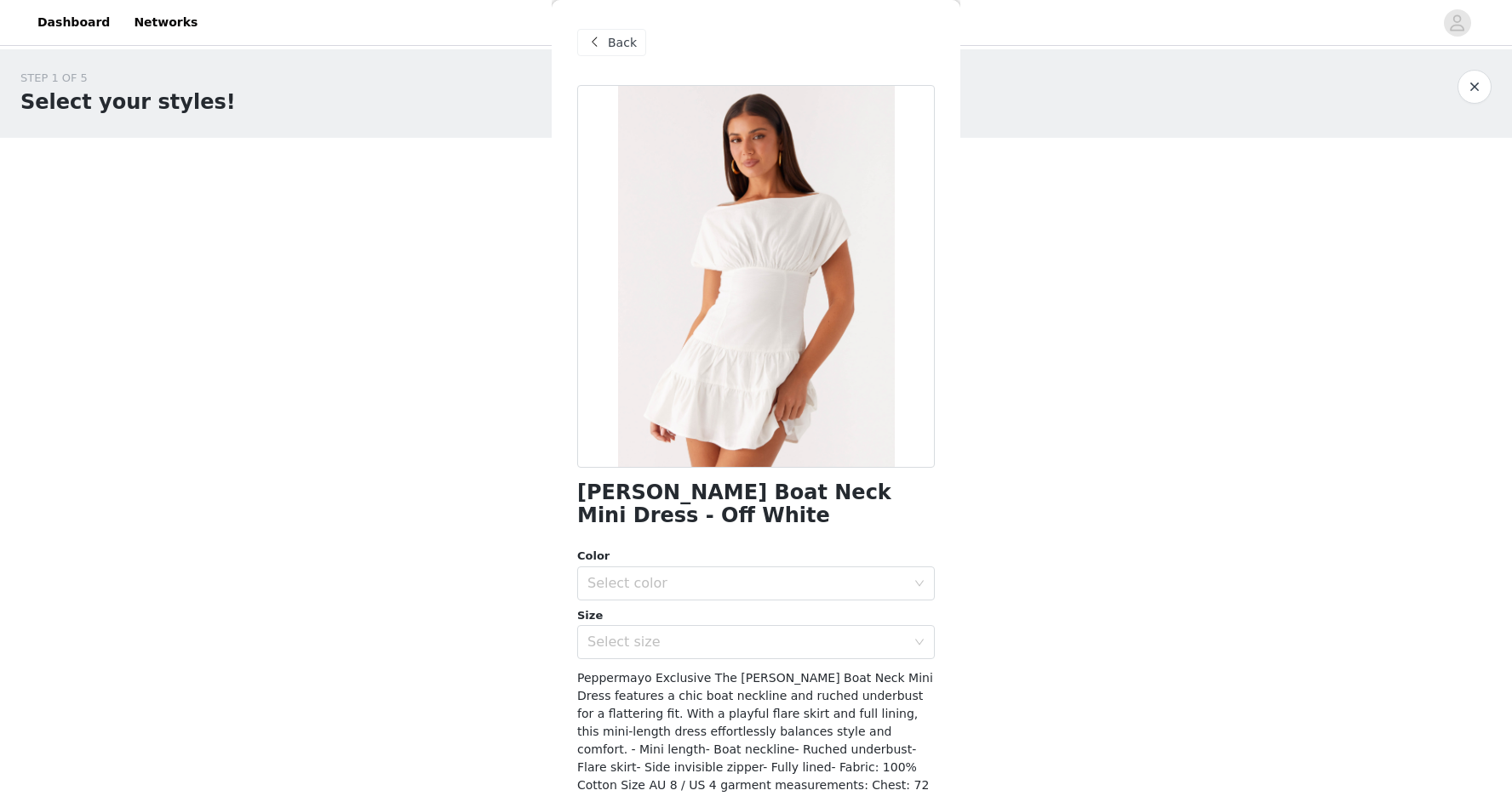
click at [606, 38] on div "Back" at bounding box center [612, 42] width 69 height 27
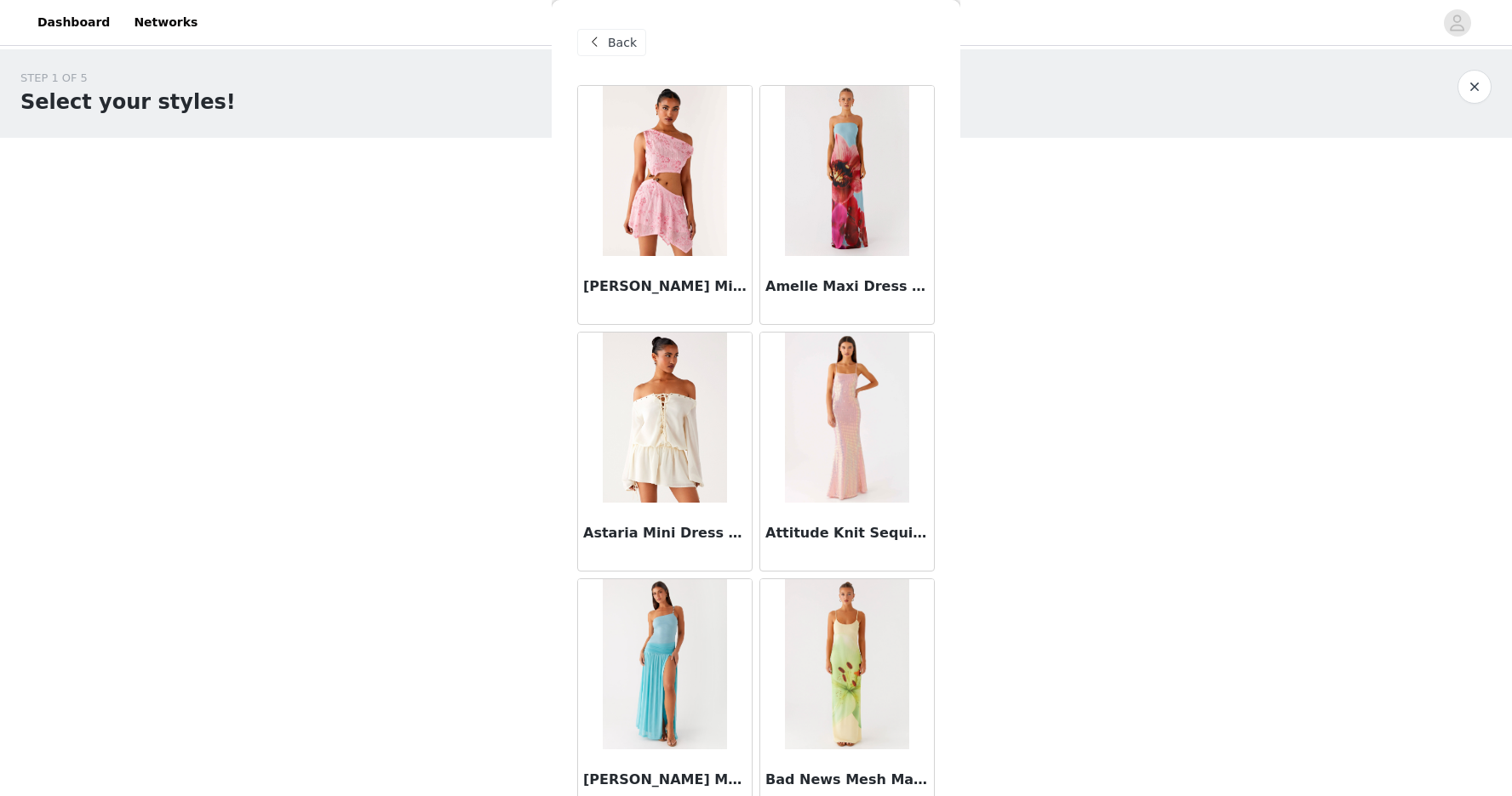
click at [606, 38] on div "Back" at bounding box center [612, 42] width 69 height 27
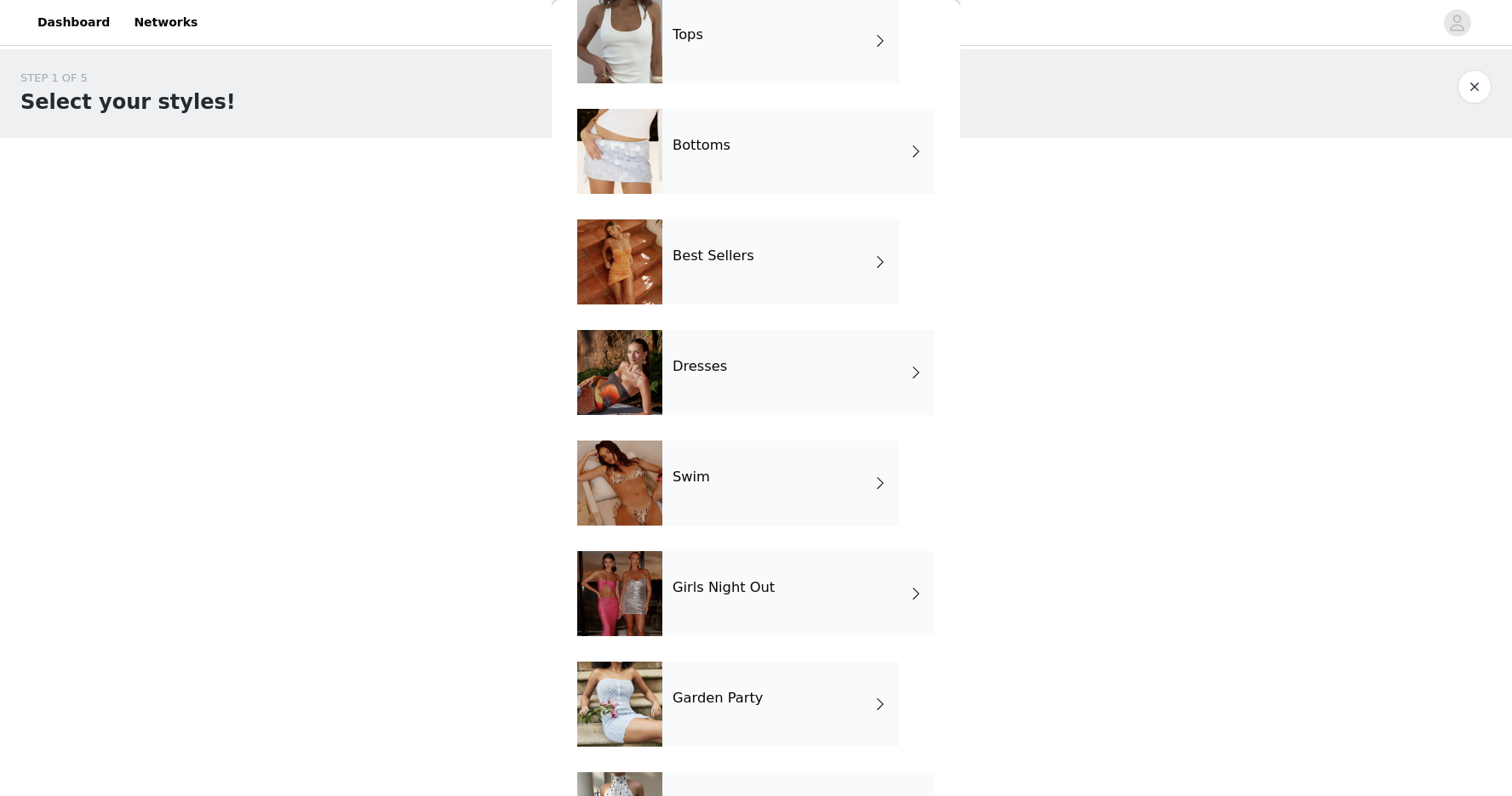
scroll to position [108, 0]
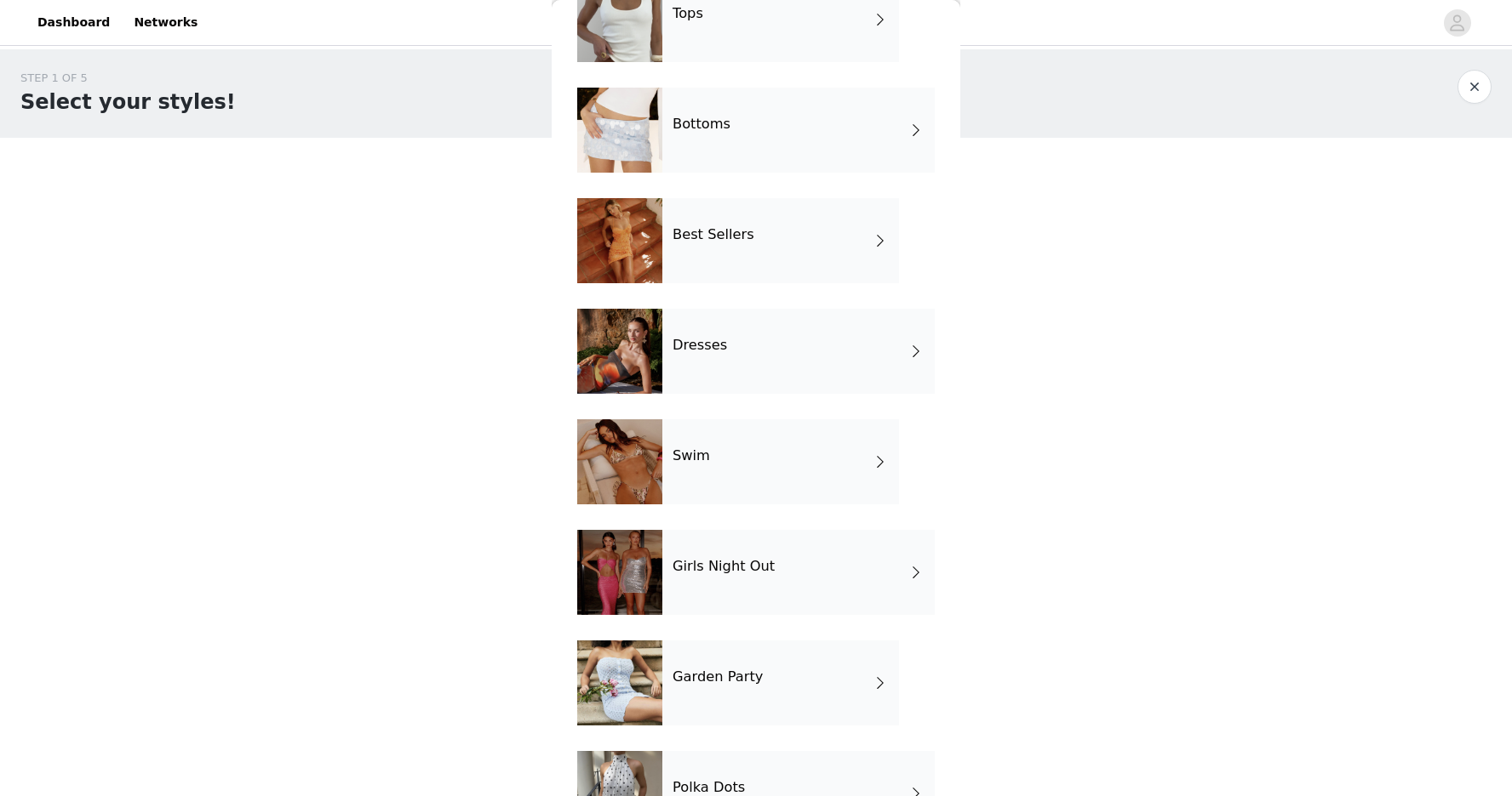
click at [746, 578] on div "Girls Night Out" at bounding box center [798, 572] width 272 height 85
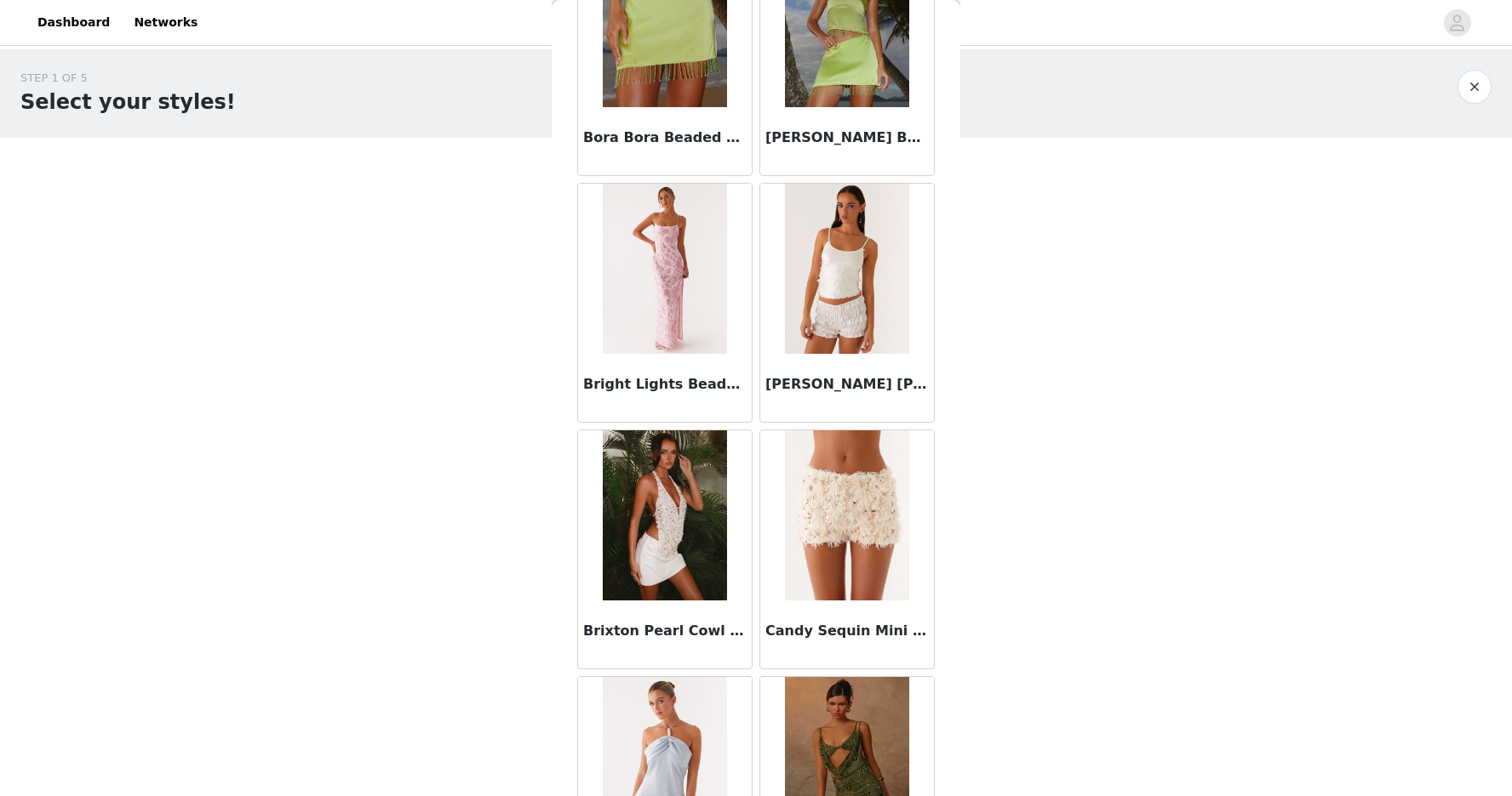
scroll to position [1807, 0]
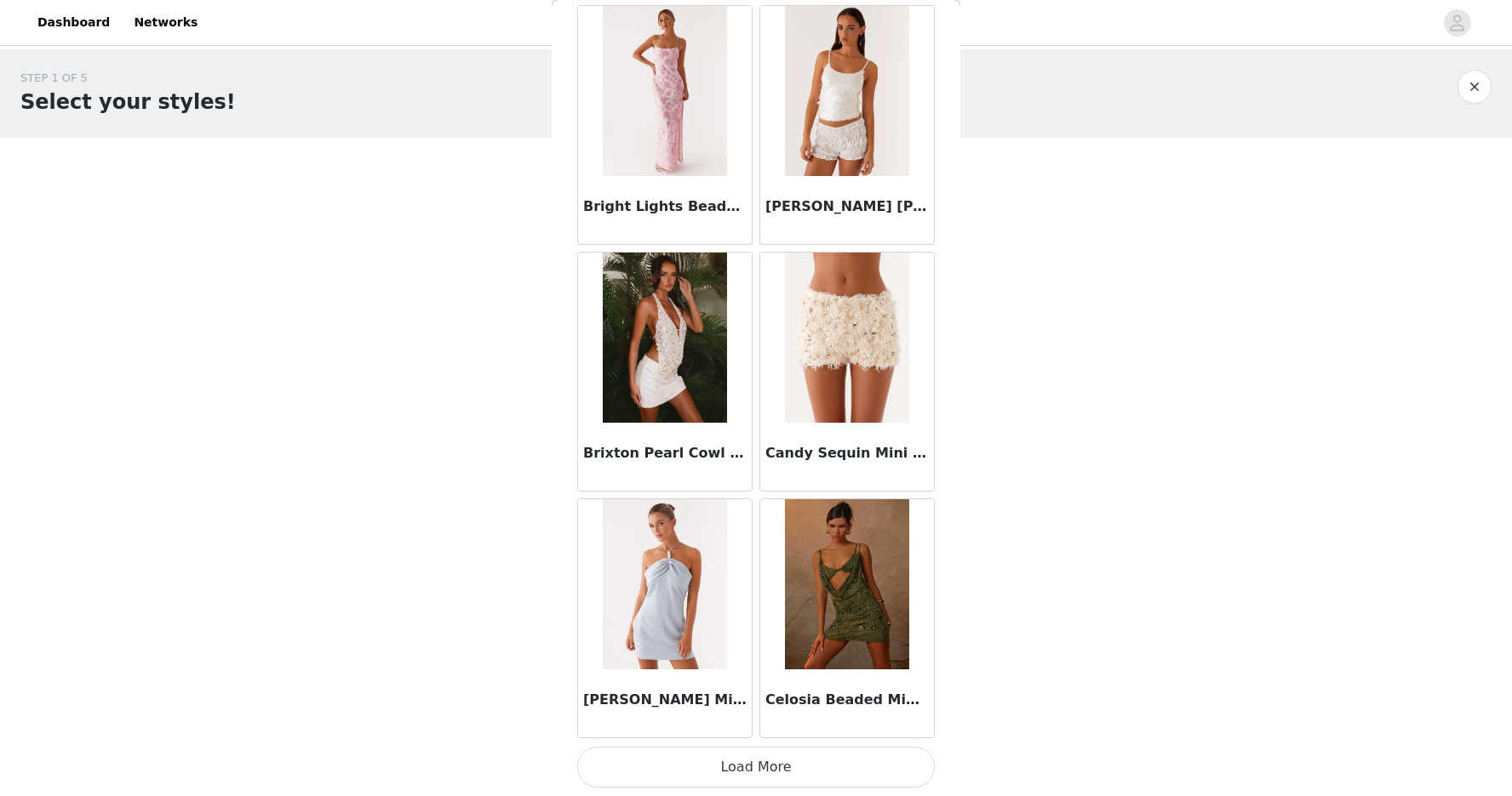
click at [758, 762] on button "Load More" at bounding box center [756, 767] width 357 height 41
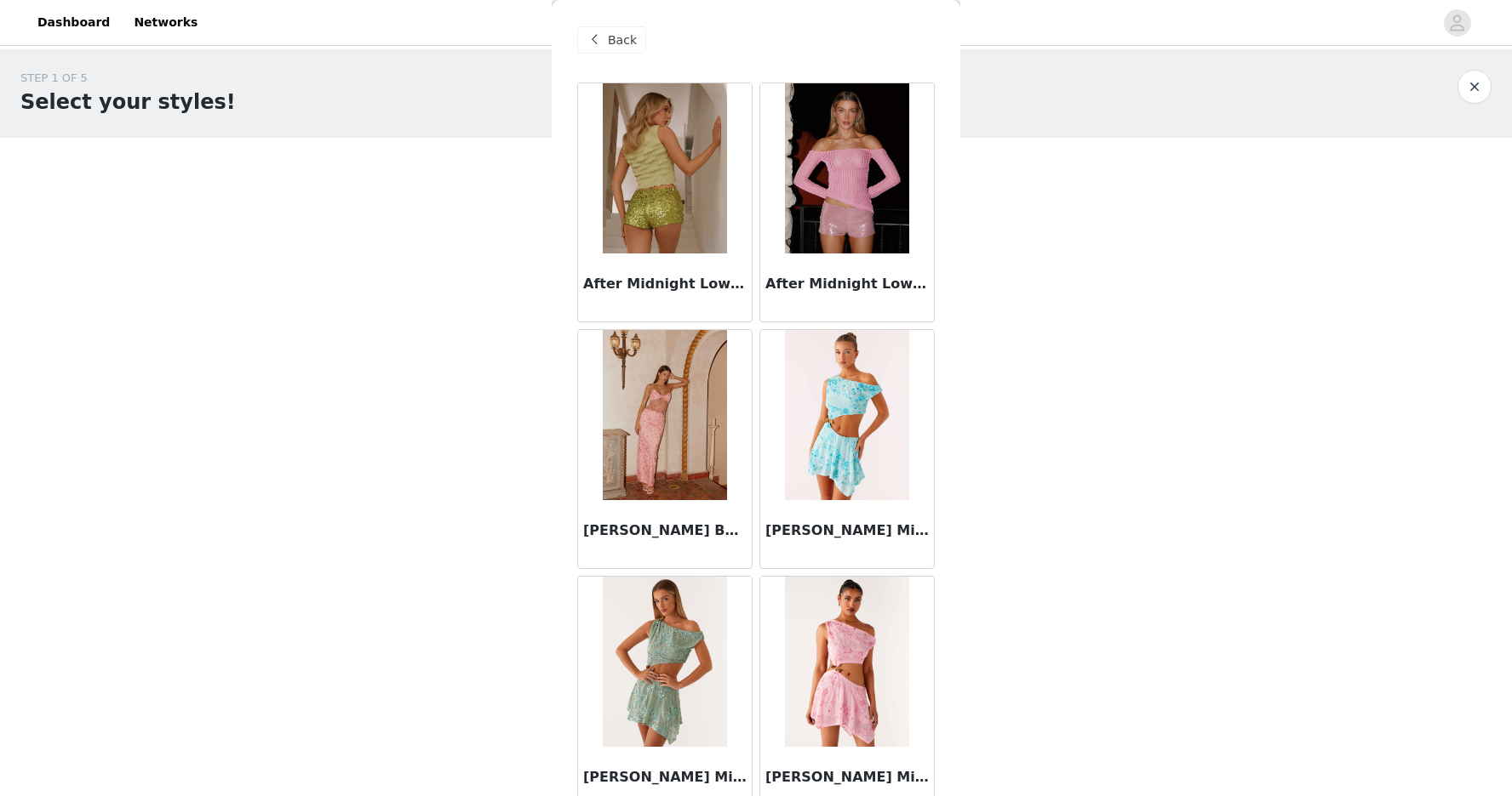
scroll to position [0, 0]
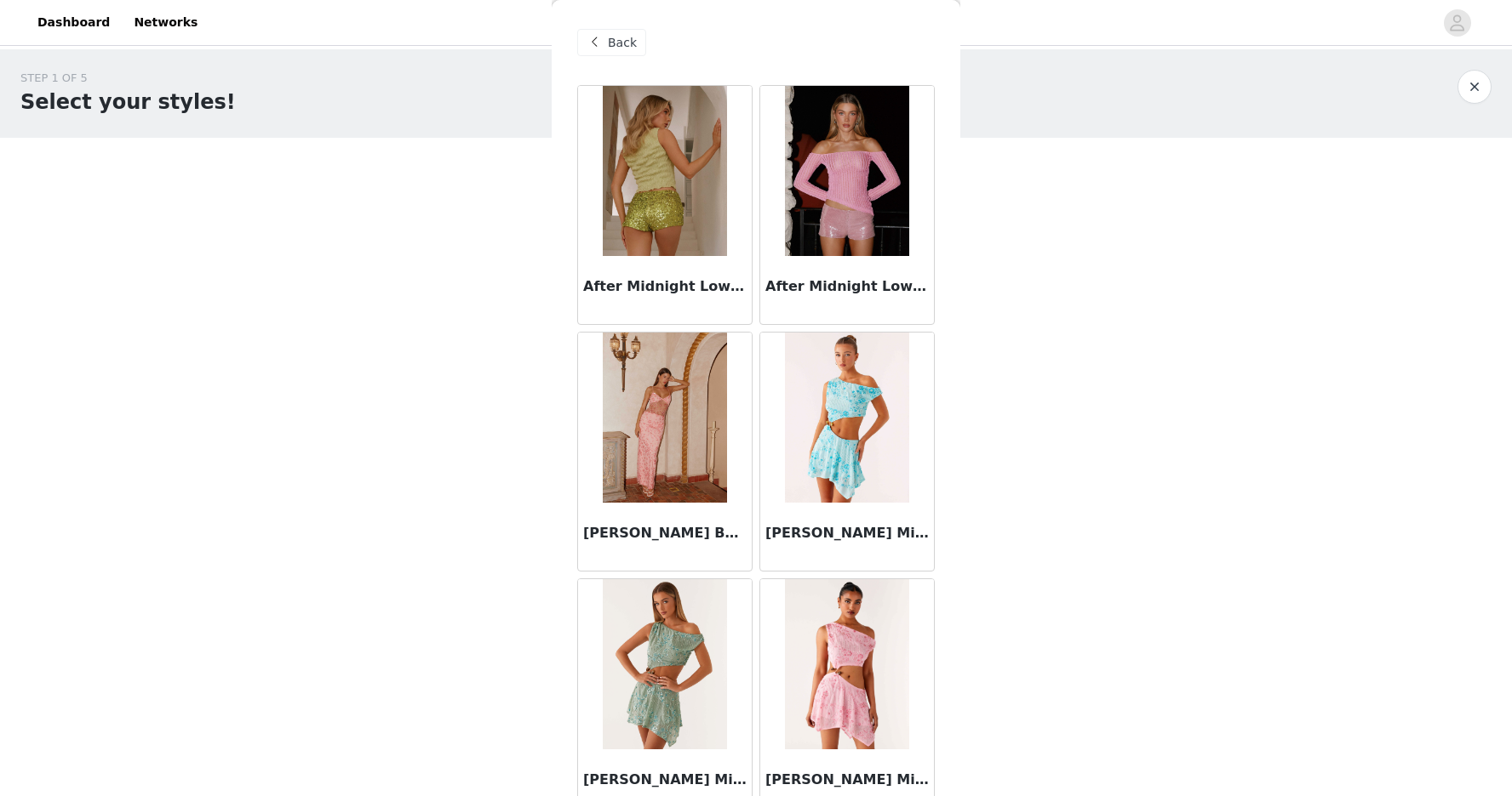
click at [617, 43] on span "Back" at bounding box center [622, 43] width 29 height 18
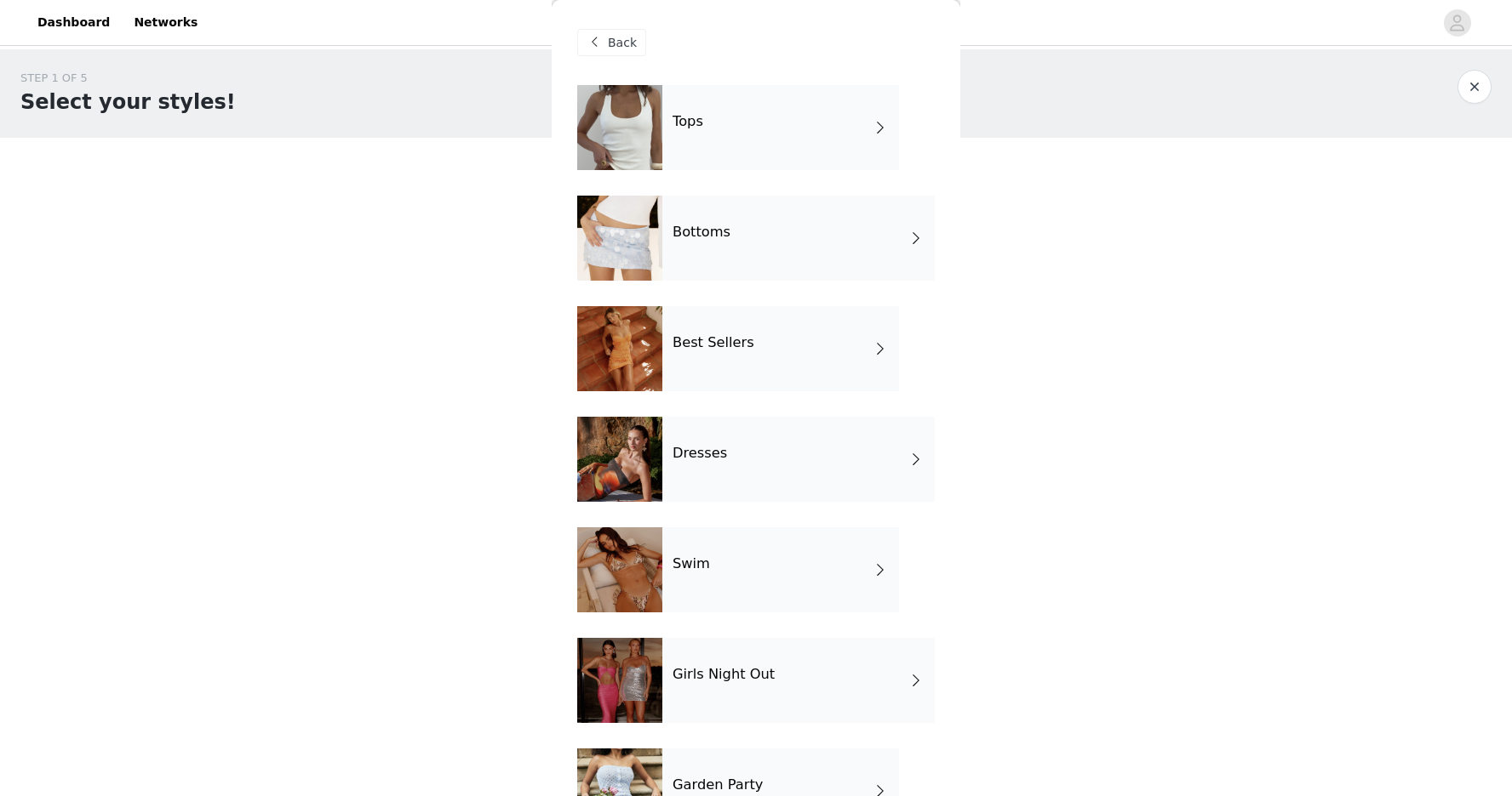
click at [702, 108] on div "Tops" at bounding box center [781, 128] width 237 height 85
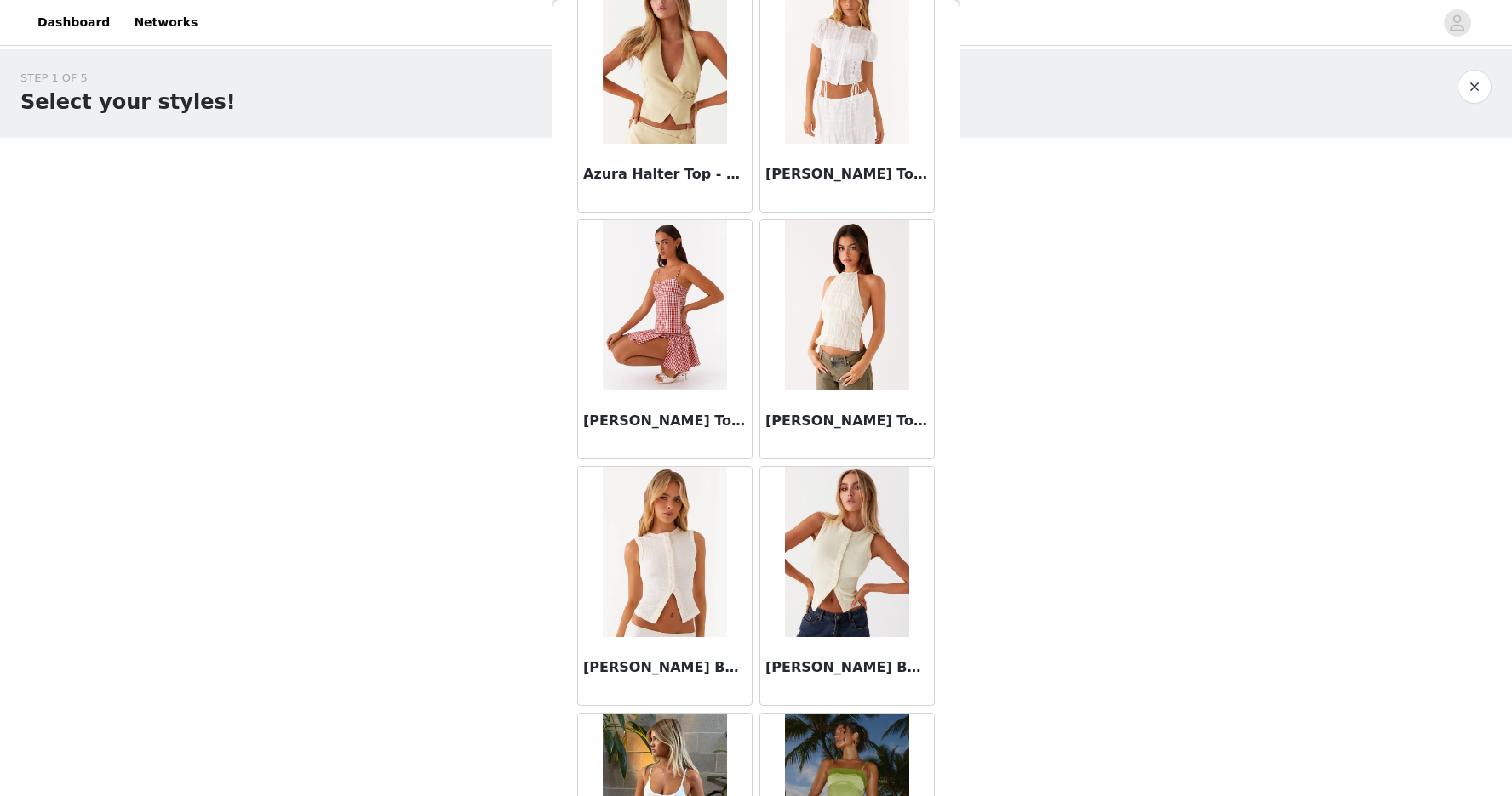
scroll to position [1807, 0]
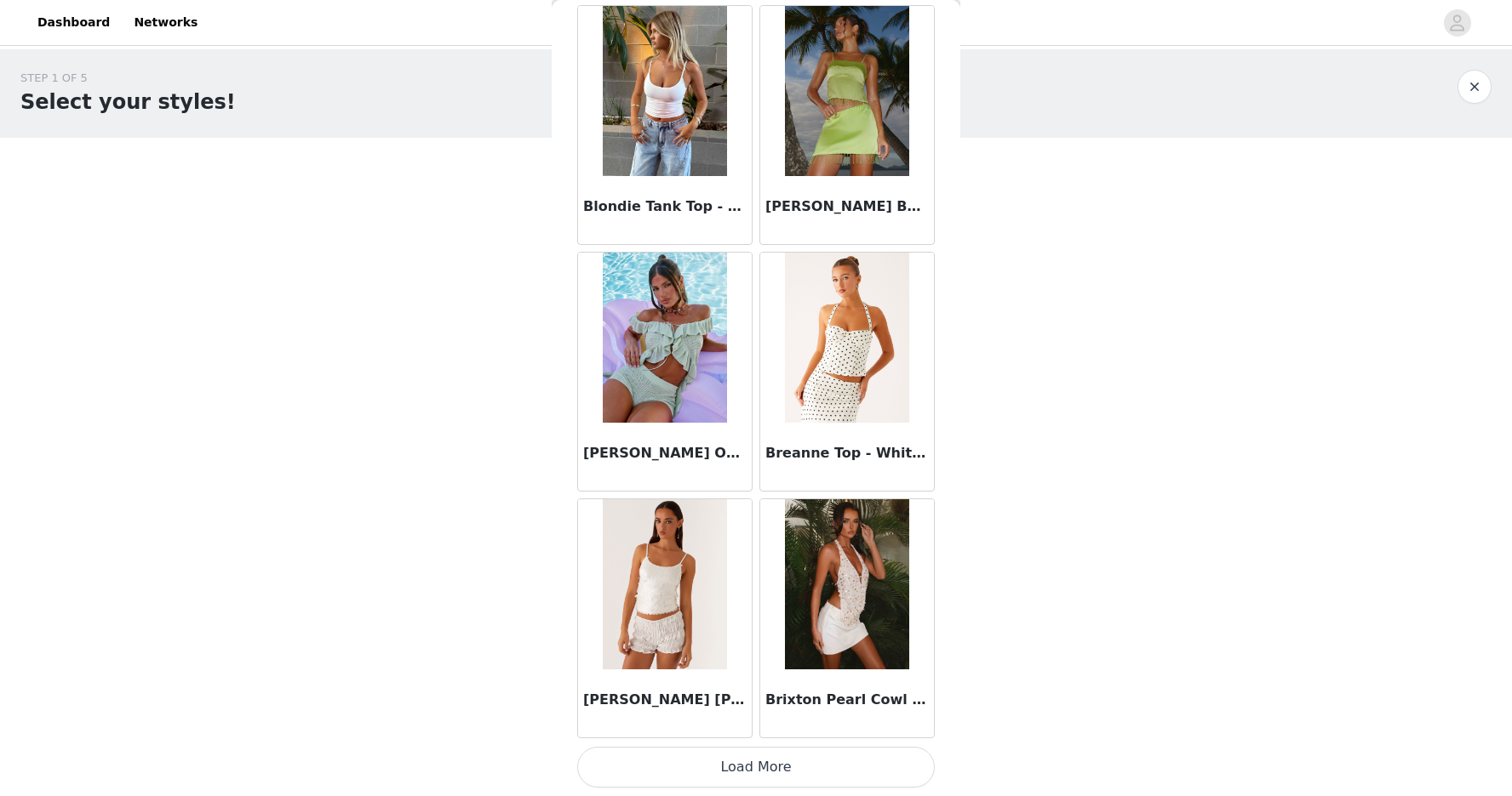
click at [736, 760] on button "Load More" at bounding box center [756, 767] width 357 height 41
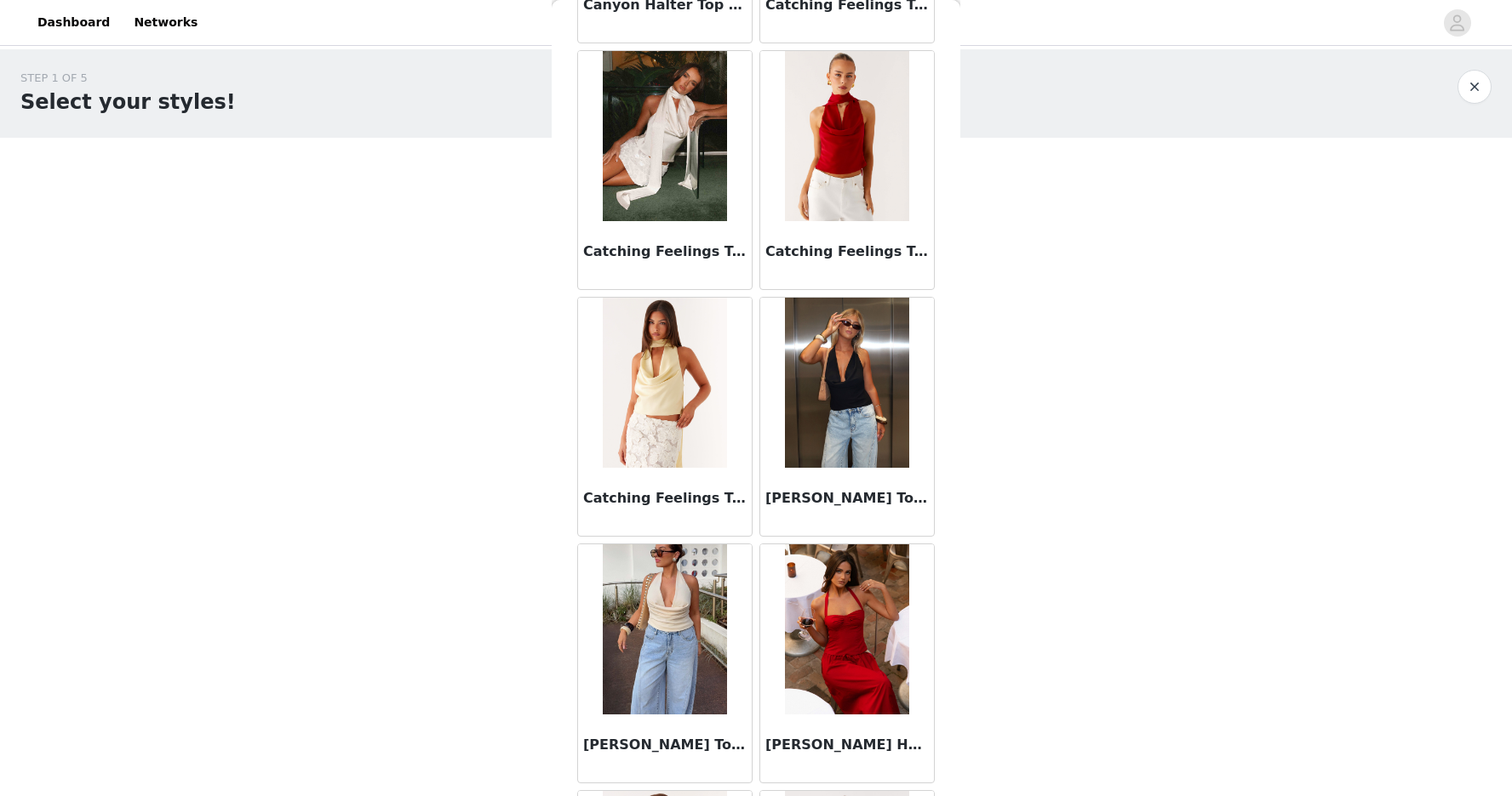
scroll to position [2997, 0]
click at [845, 465] on img at bounding box center [846, 381] width 123 height 170
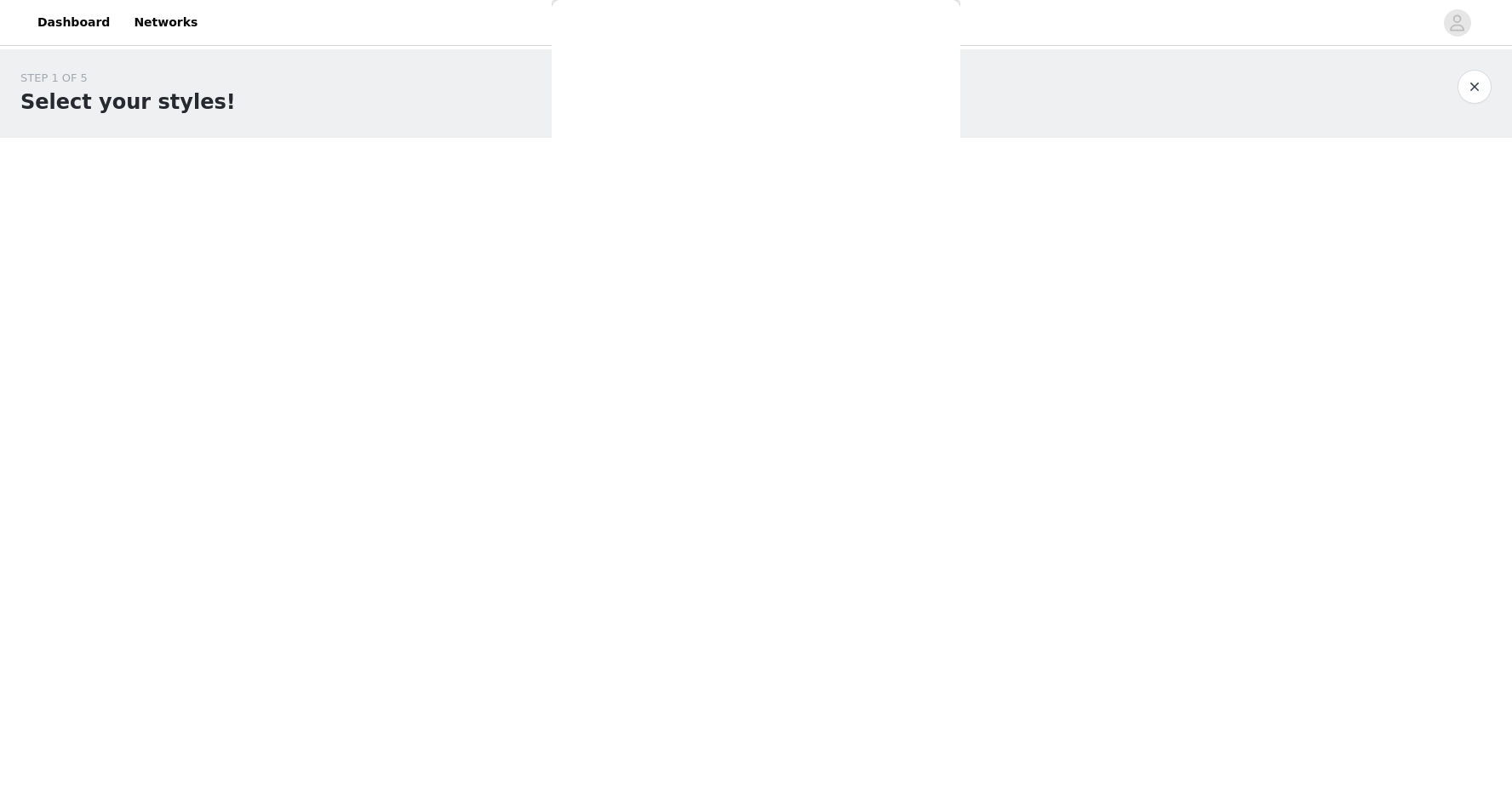
scroll to position [0, 0]
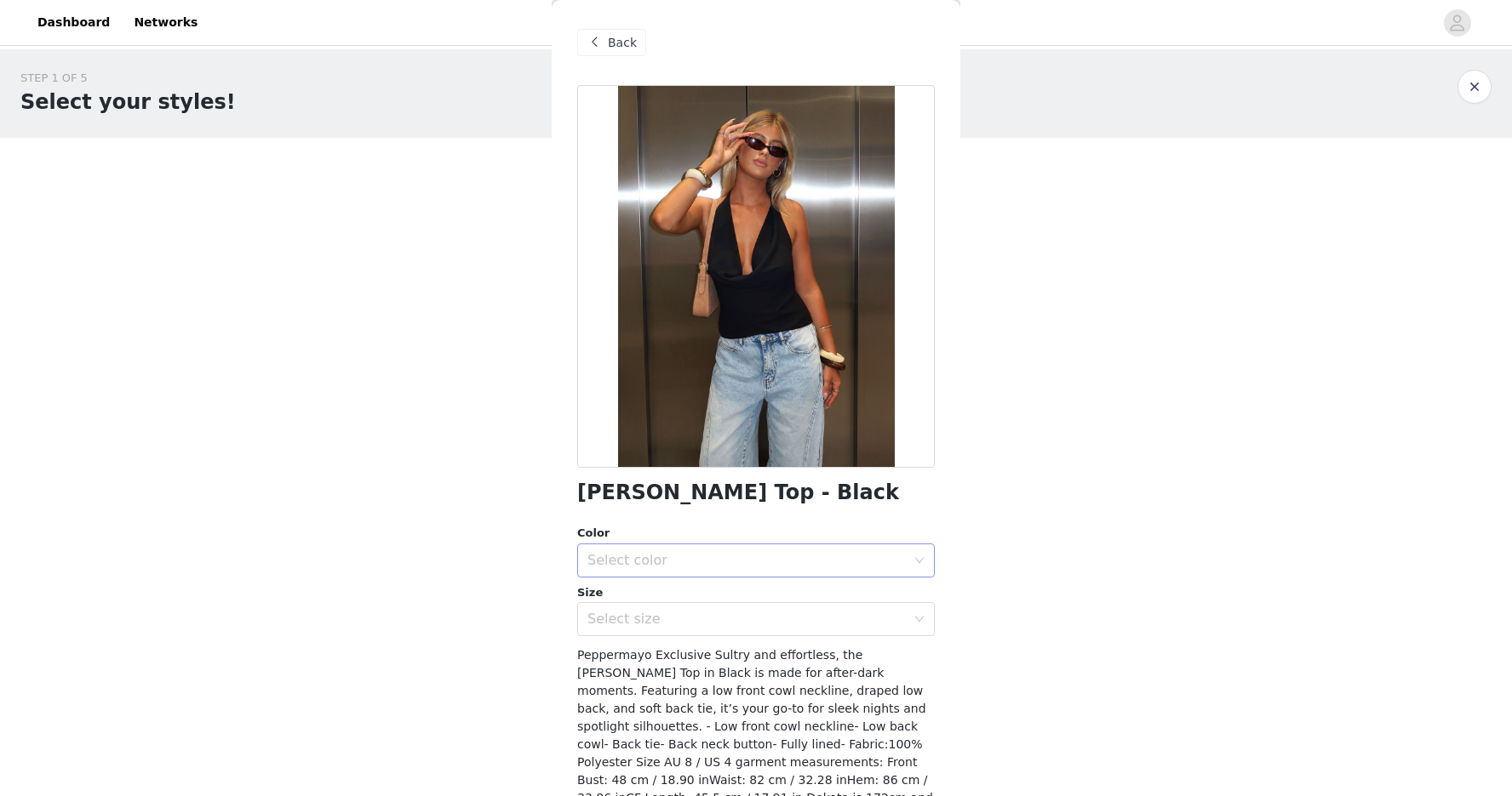
click at [795, 557] on div "Select color" at bounding box center [746, 560] width 318 height 17
click at [739, 601] on li "Black" at bounding box center [756, 597] width 357 height 27
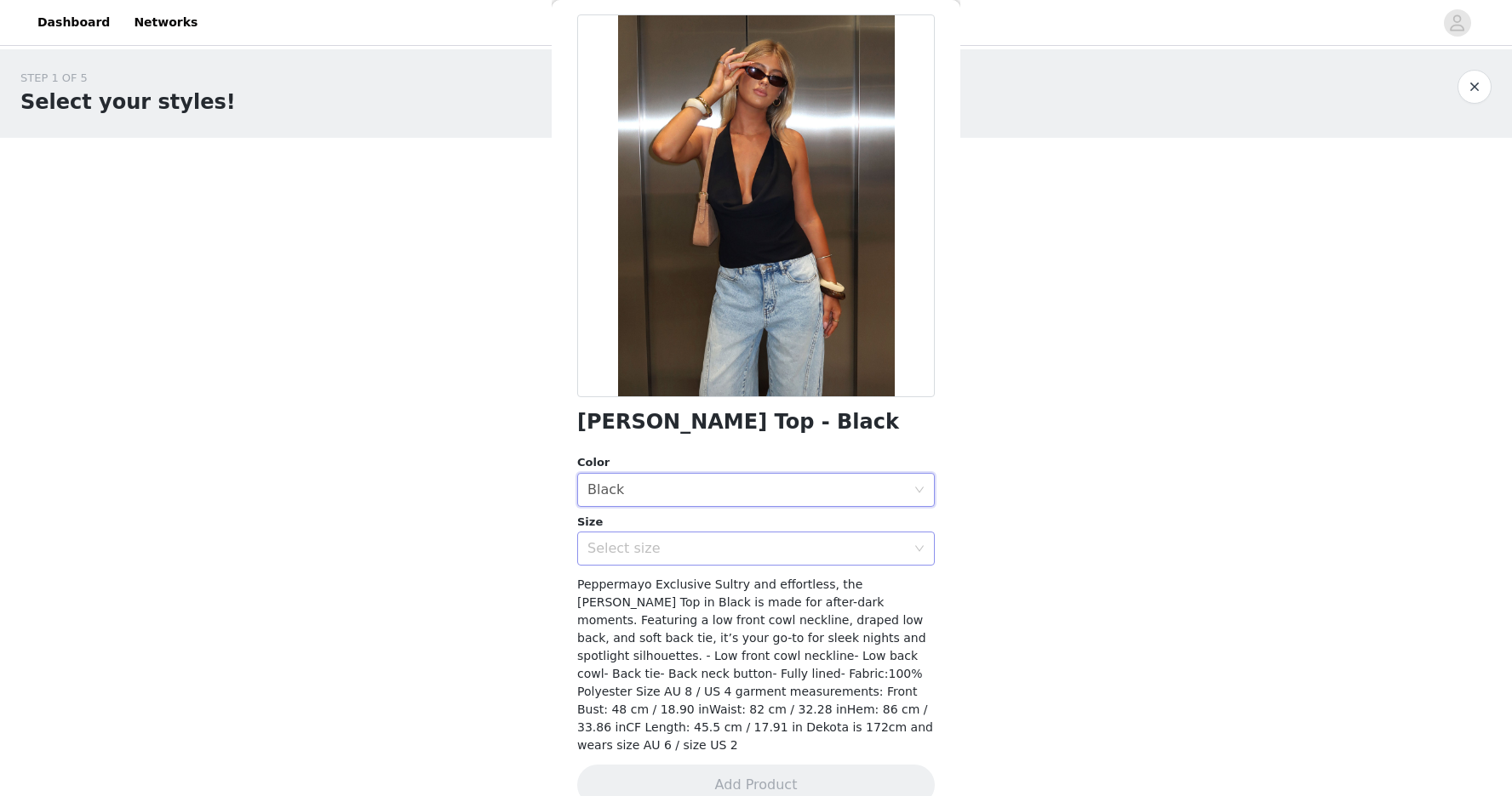
scroll to position [61, 0]
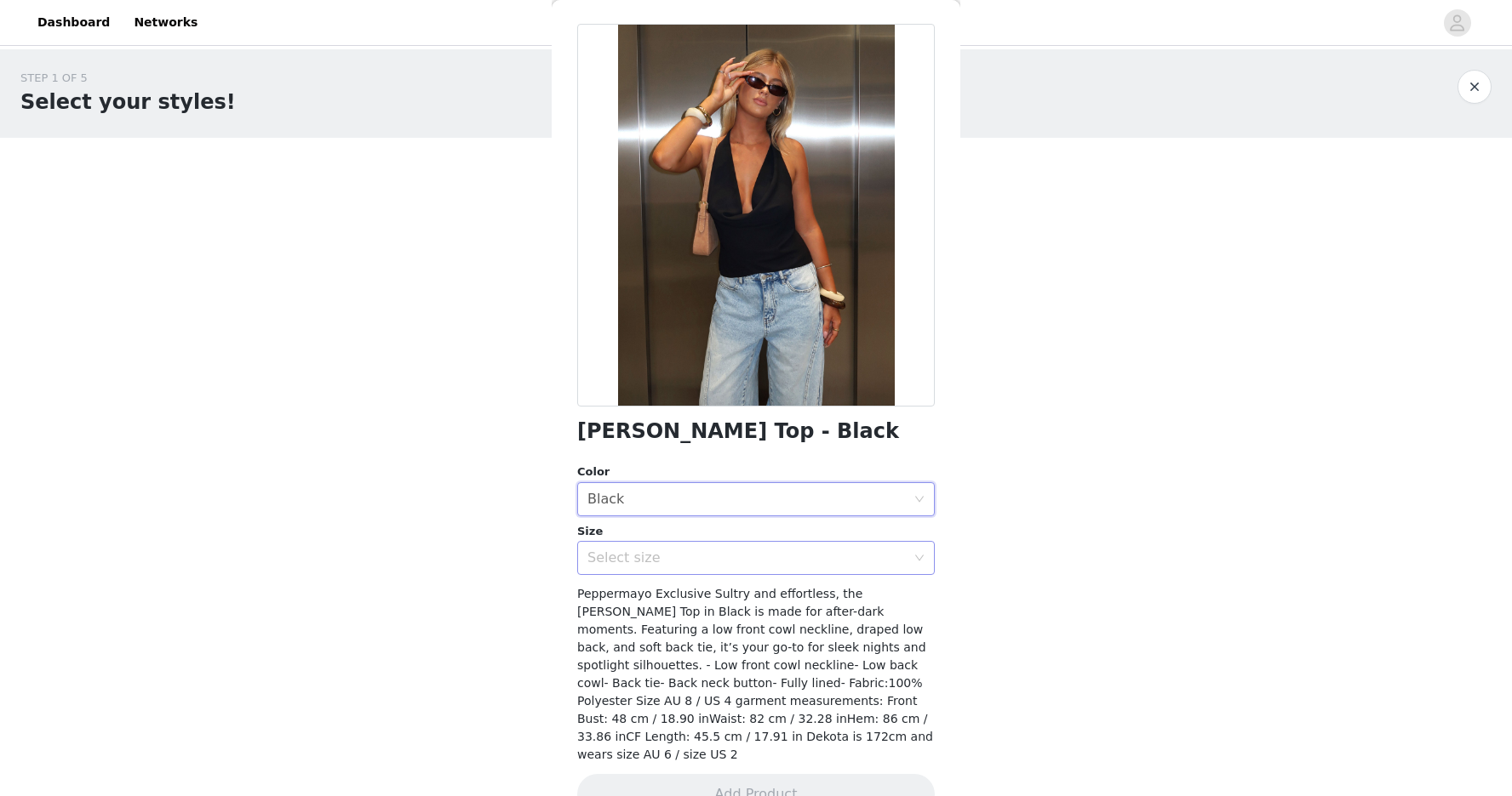
click at [732, 568] on div "Select size" at bounding box center [750, 558] width 326 height 32
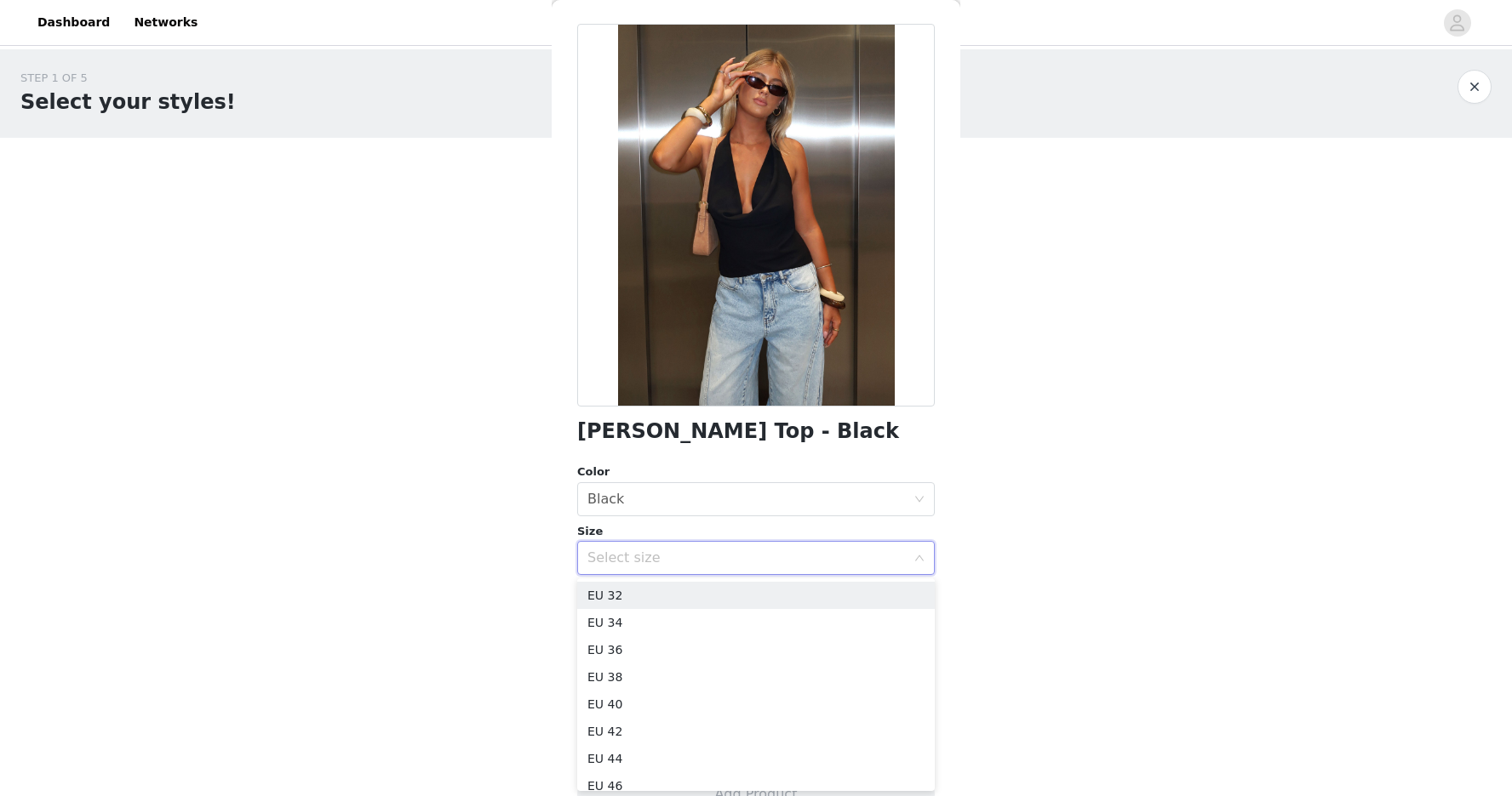
click at [732, 568] on div "Select size" at bounding box center [750, 558] width 326 height 32
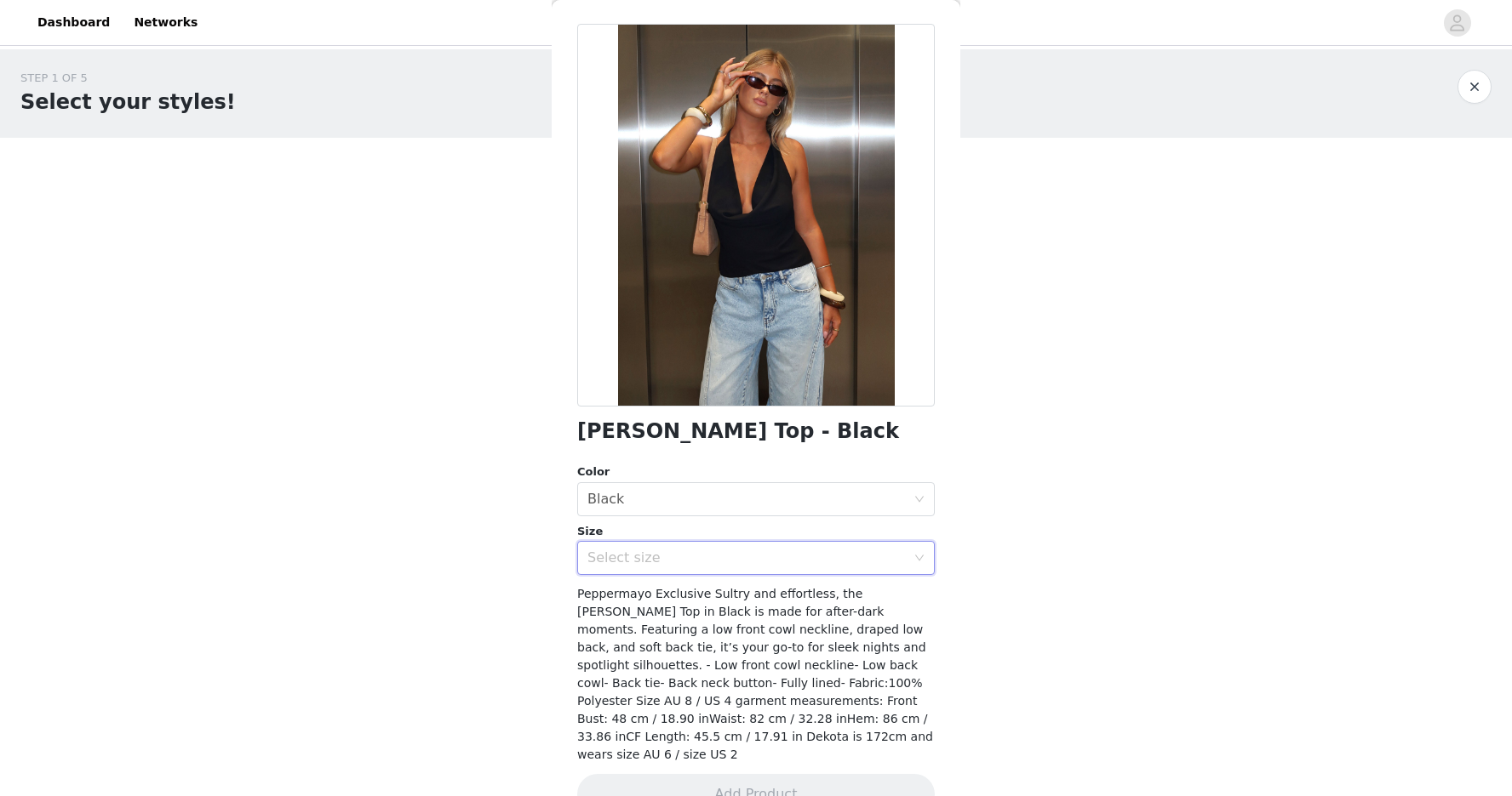
click at [731, 569] on div "Select size" at bounding box center [750, 558] width 326 height 32
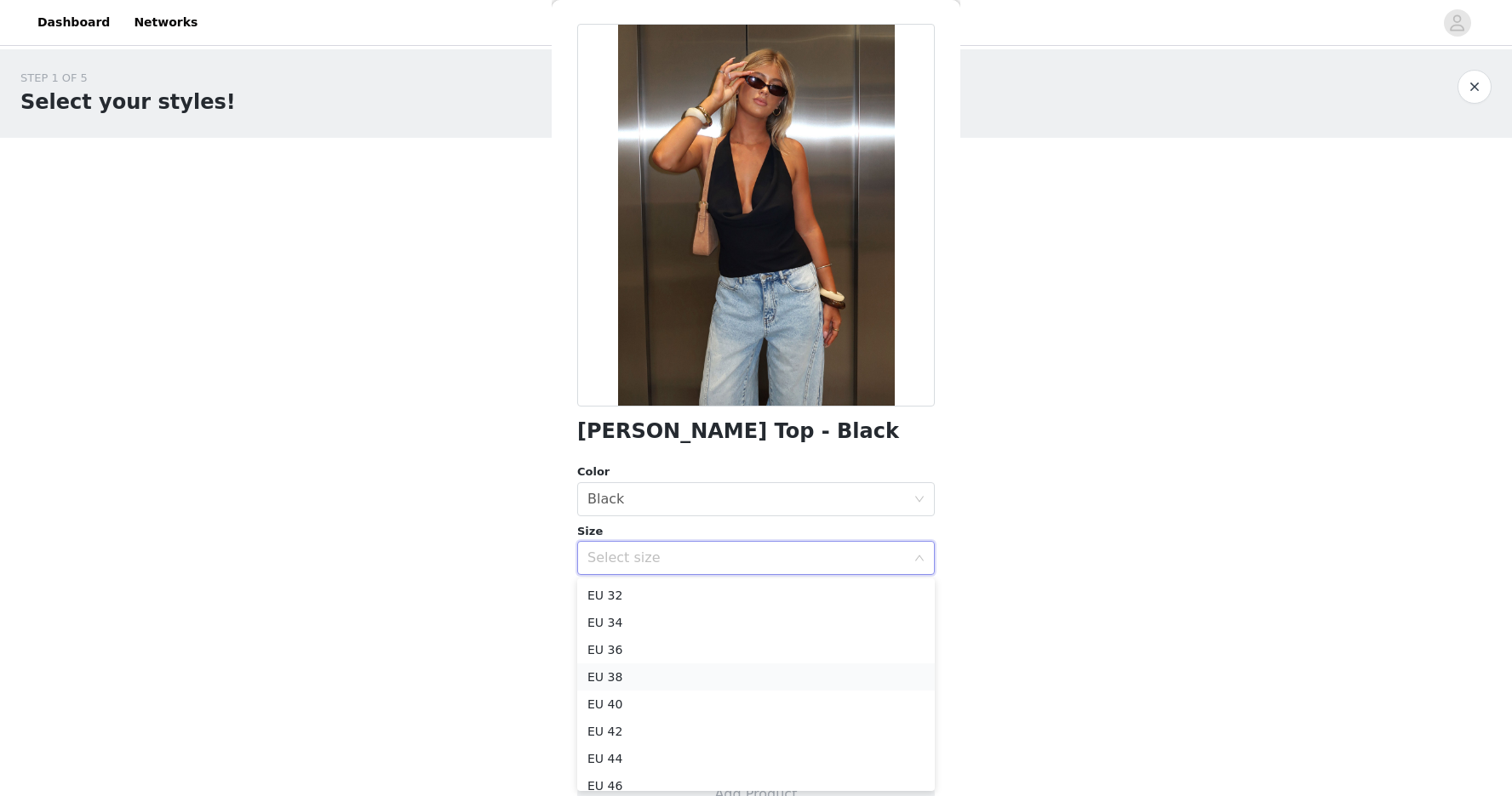
click at [673, 674] on li "EU 38" at bounding box center [756, 676] width 357 height 27
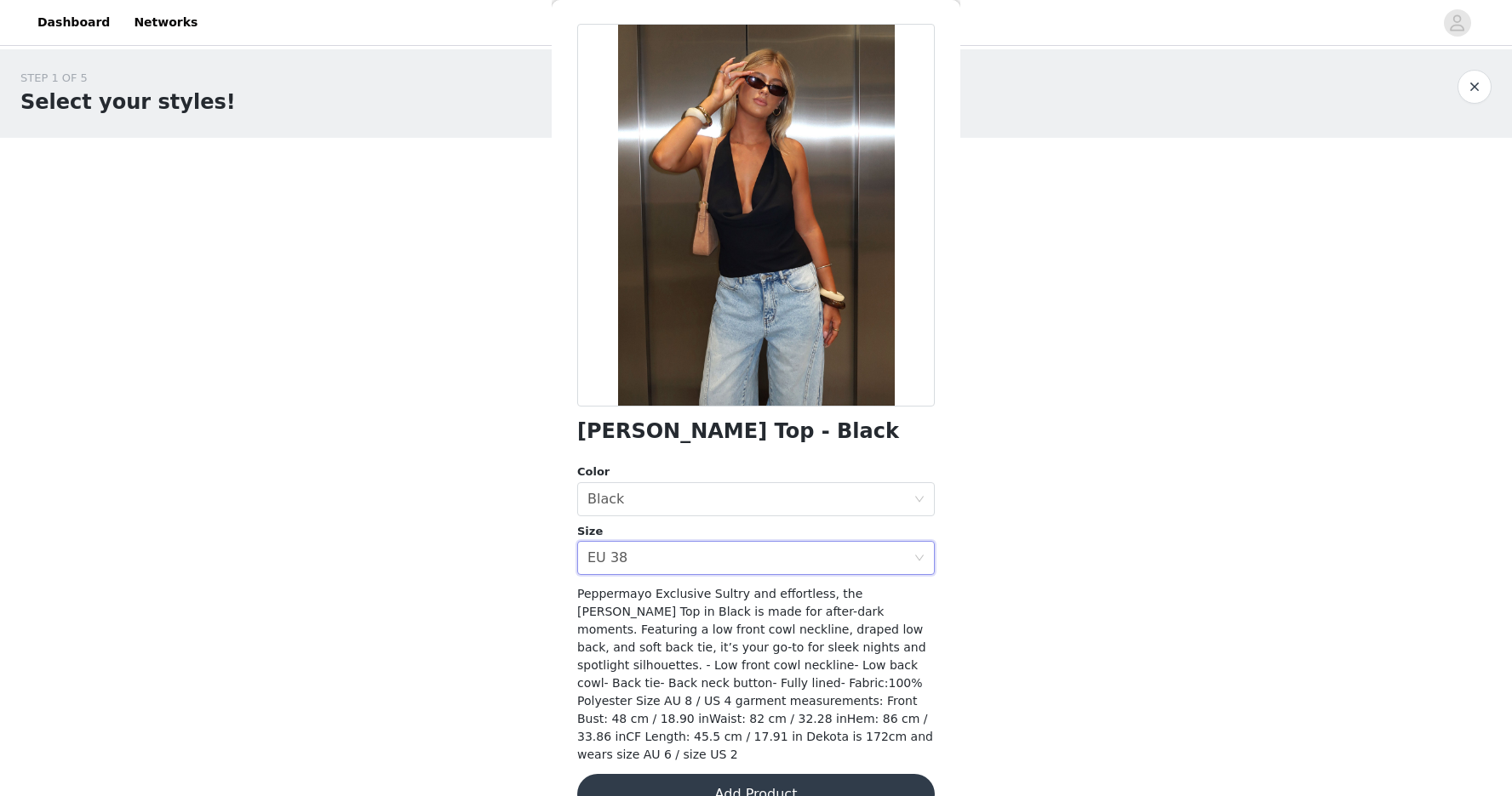
scroll to position [83, 0]
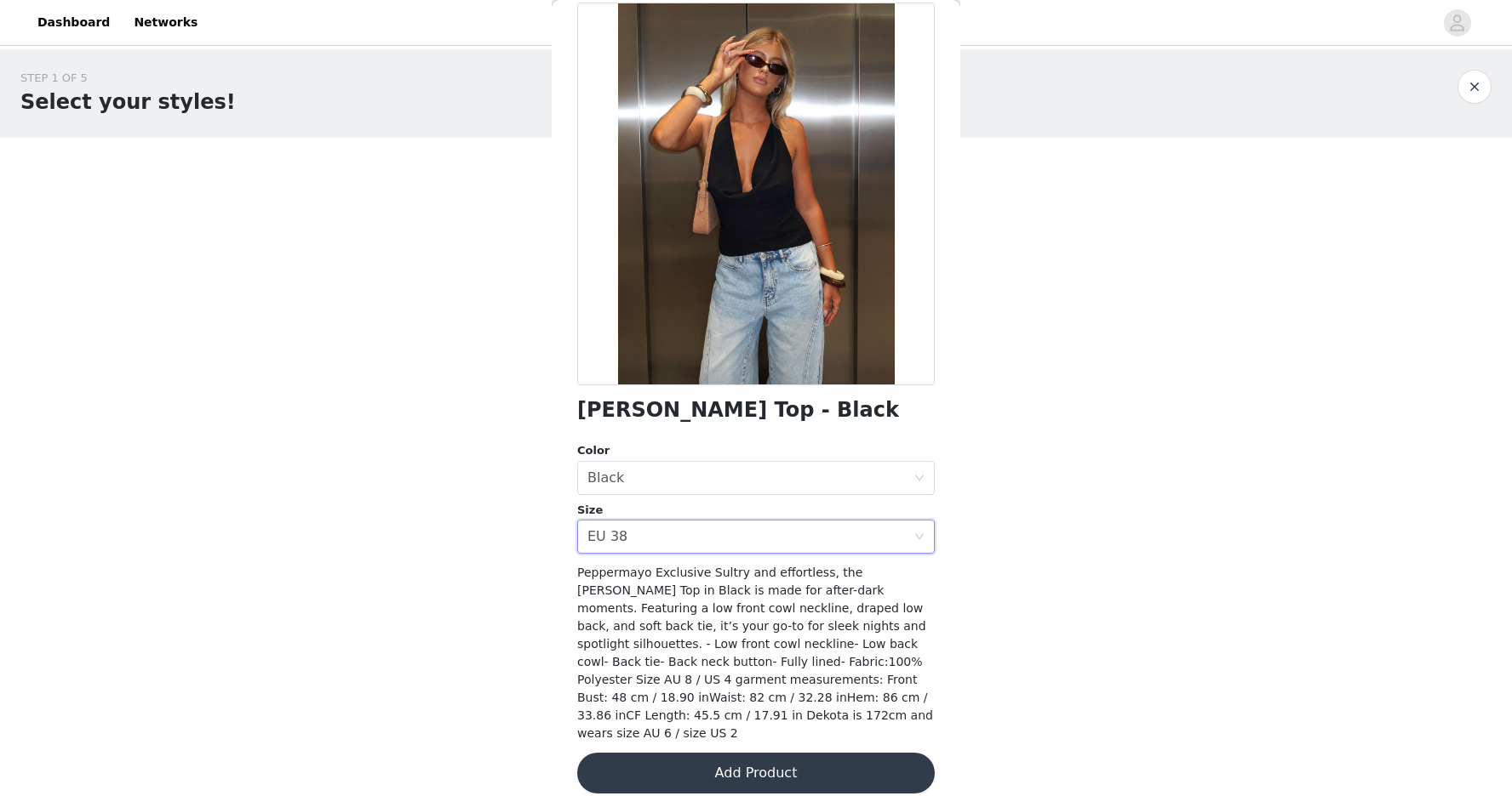
click at [732, 753] on button "Add Product" at bounding box center [756, 774] width 357 height 41
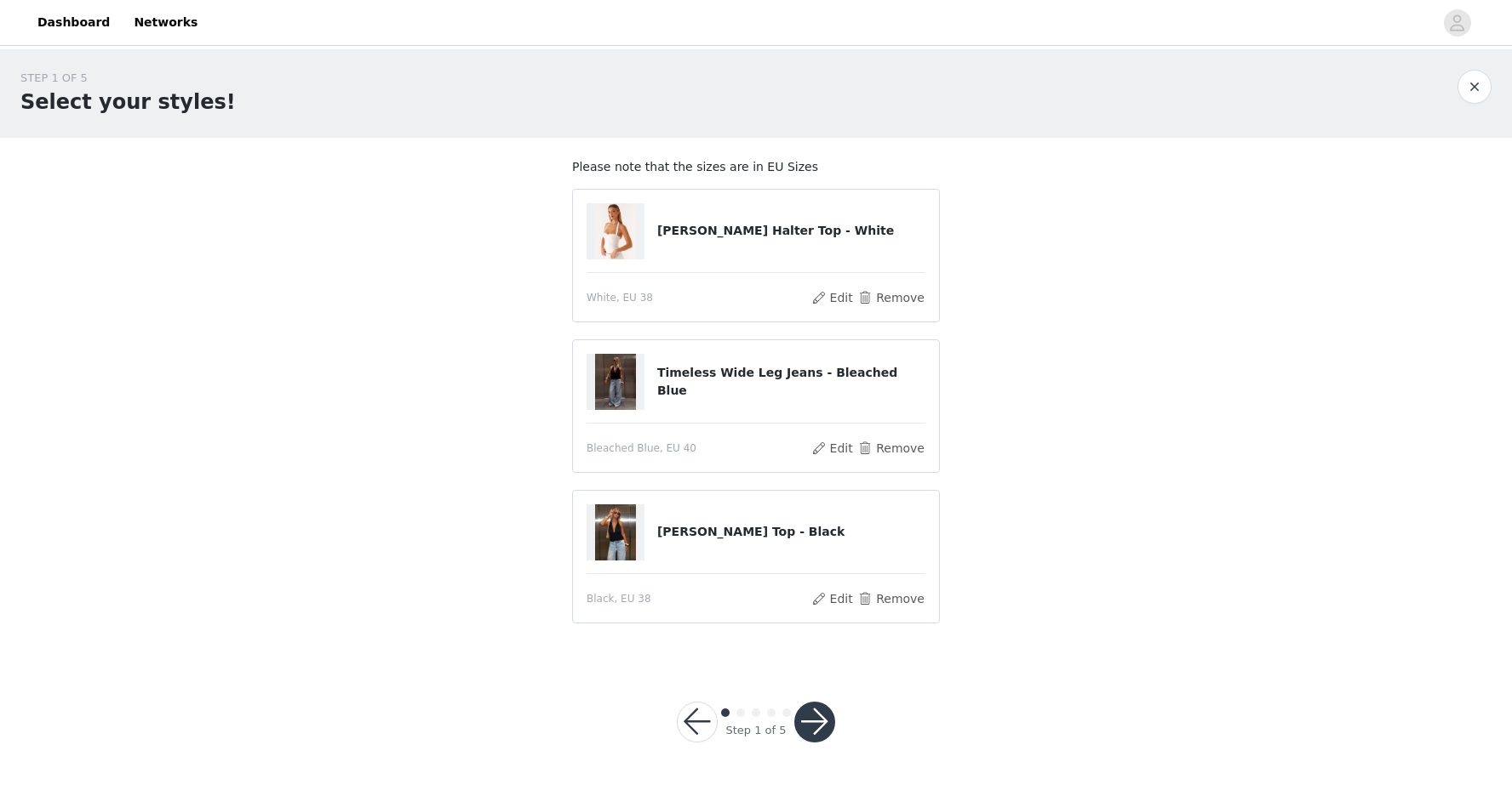
click at [817, 714] on button "button" at bounding box center [815, 723] width 41 height 41
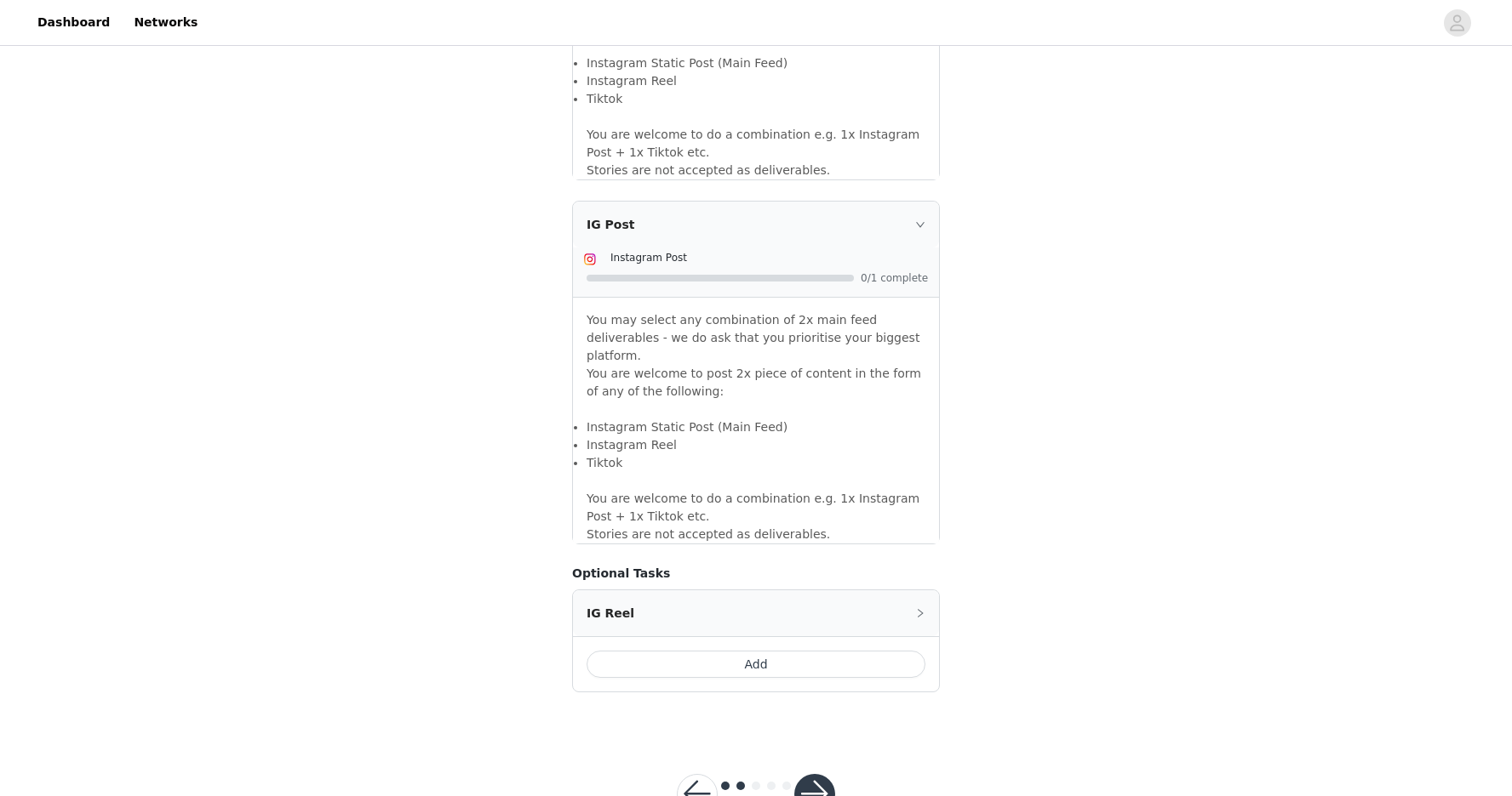
scroll to position [1346, 0]
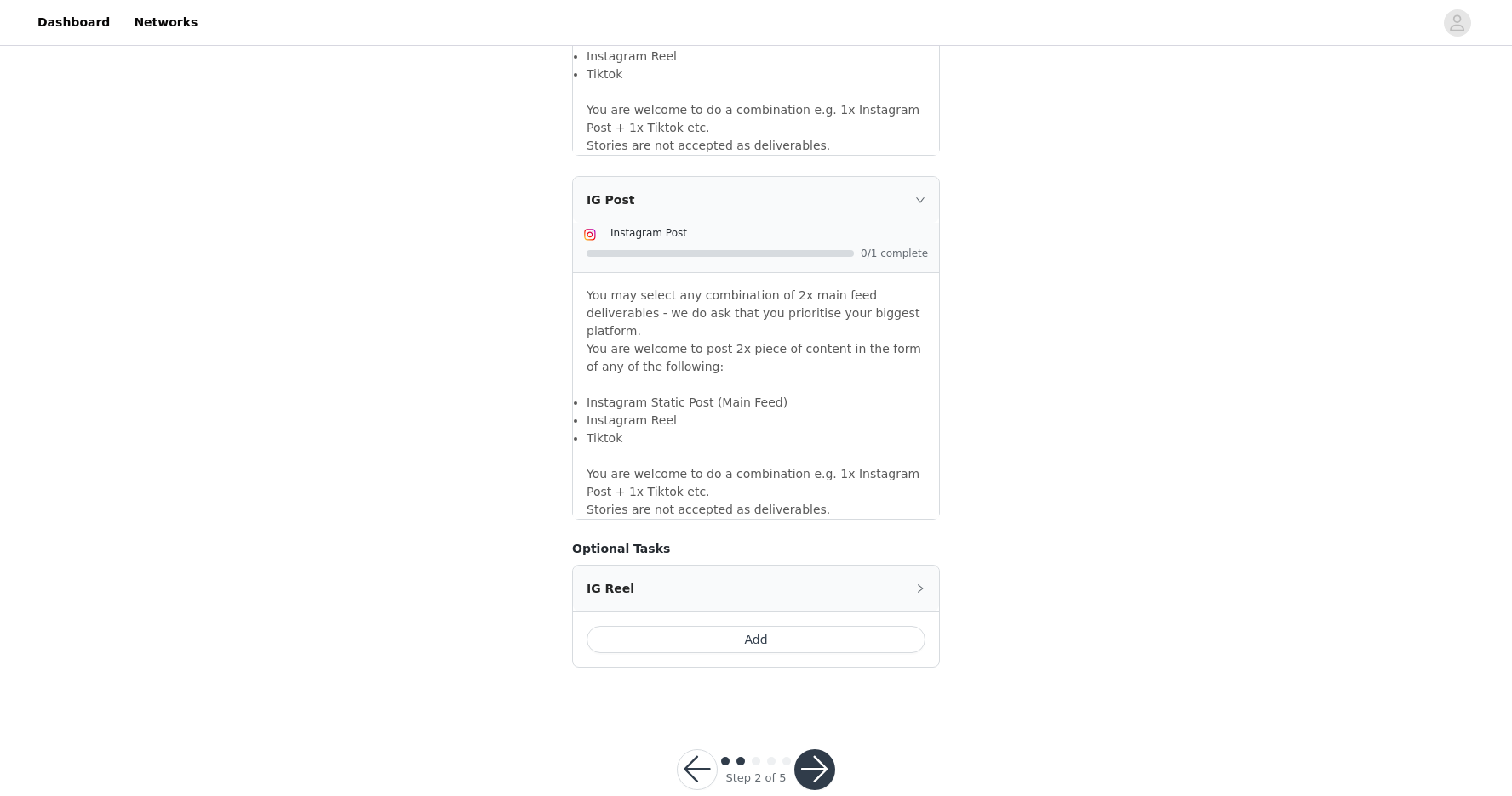
click at [822, 750] on button "button" at bounding box center [815, 770] width 41 height 41
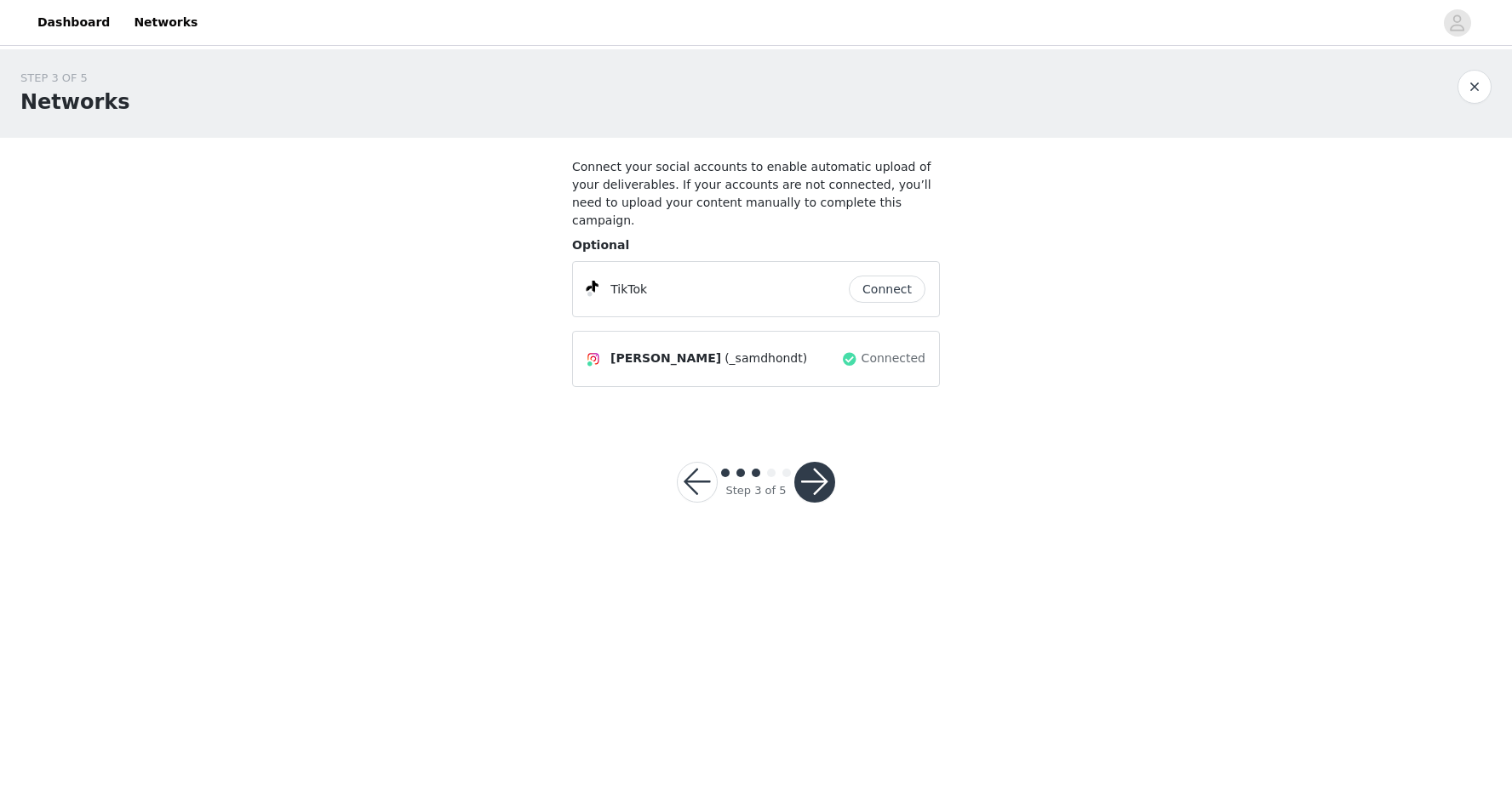
click at [875, 276] on button "Connect" at bounding box center [886, 289] width 77 height 27
click at [824, 462] on div at bounding box center [815, 482] width 41 height 41
click at [820, 462] on button "button" at bounding box center [815, 482] width 41 height 41
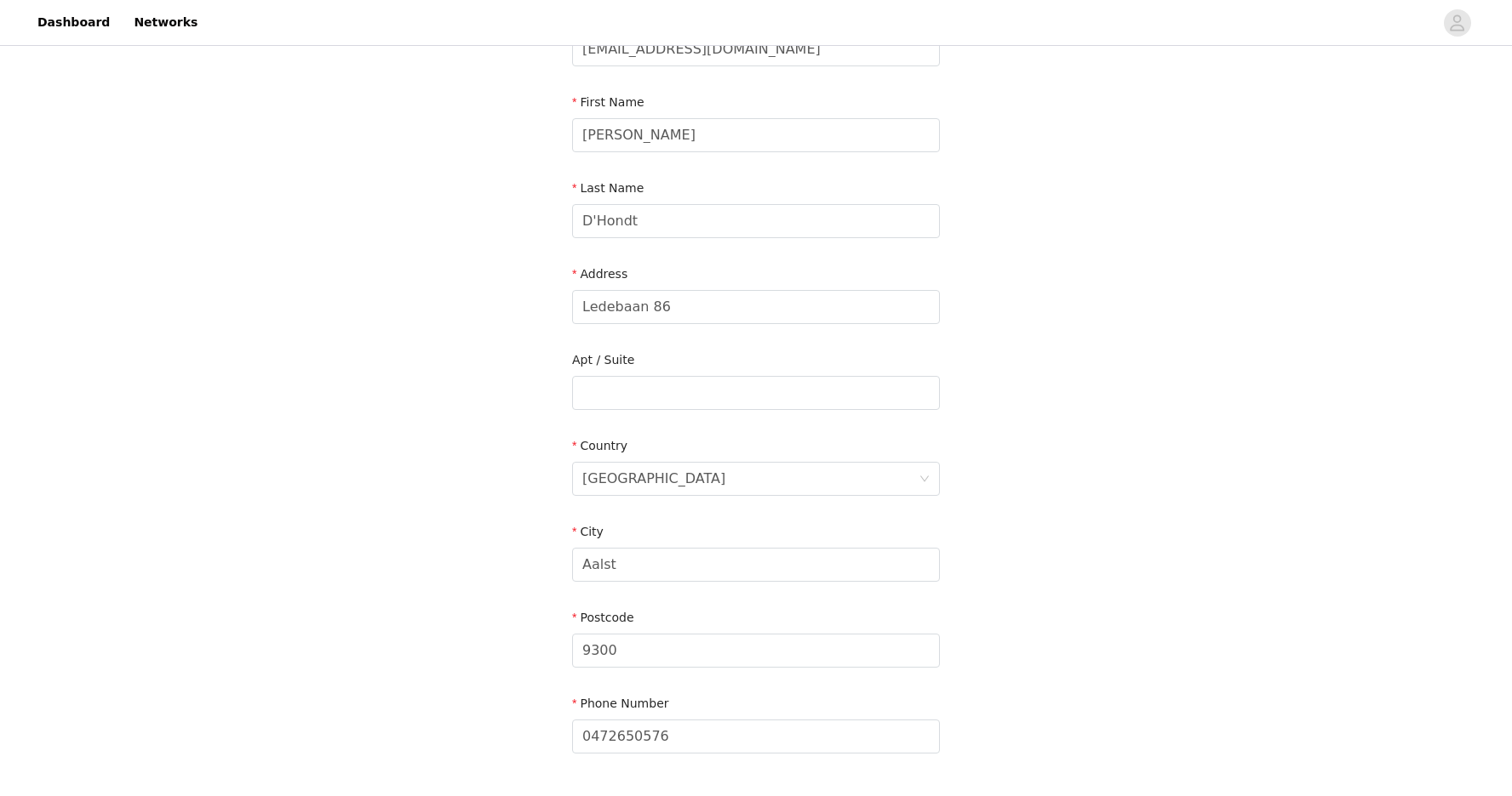
scroll to position [314, 0]
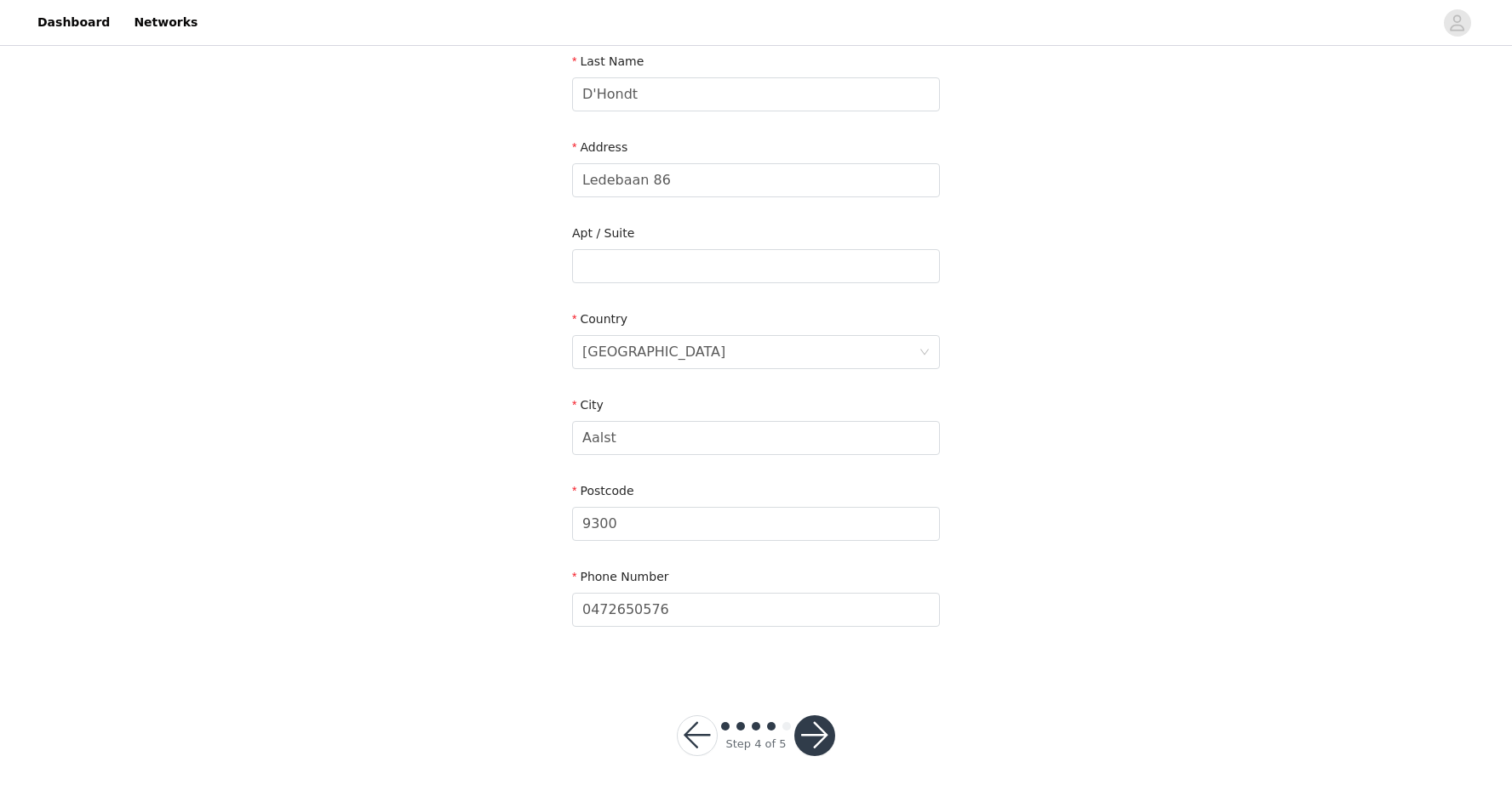
click at [809, 726] on button "button" at bounding box center [815, 736] width 41 height 41
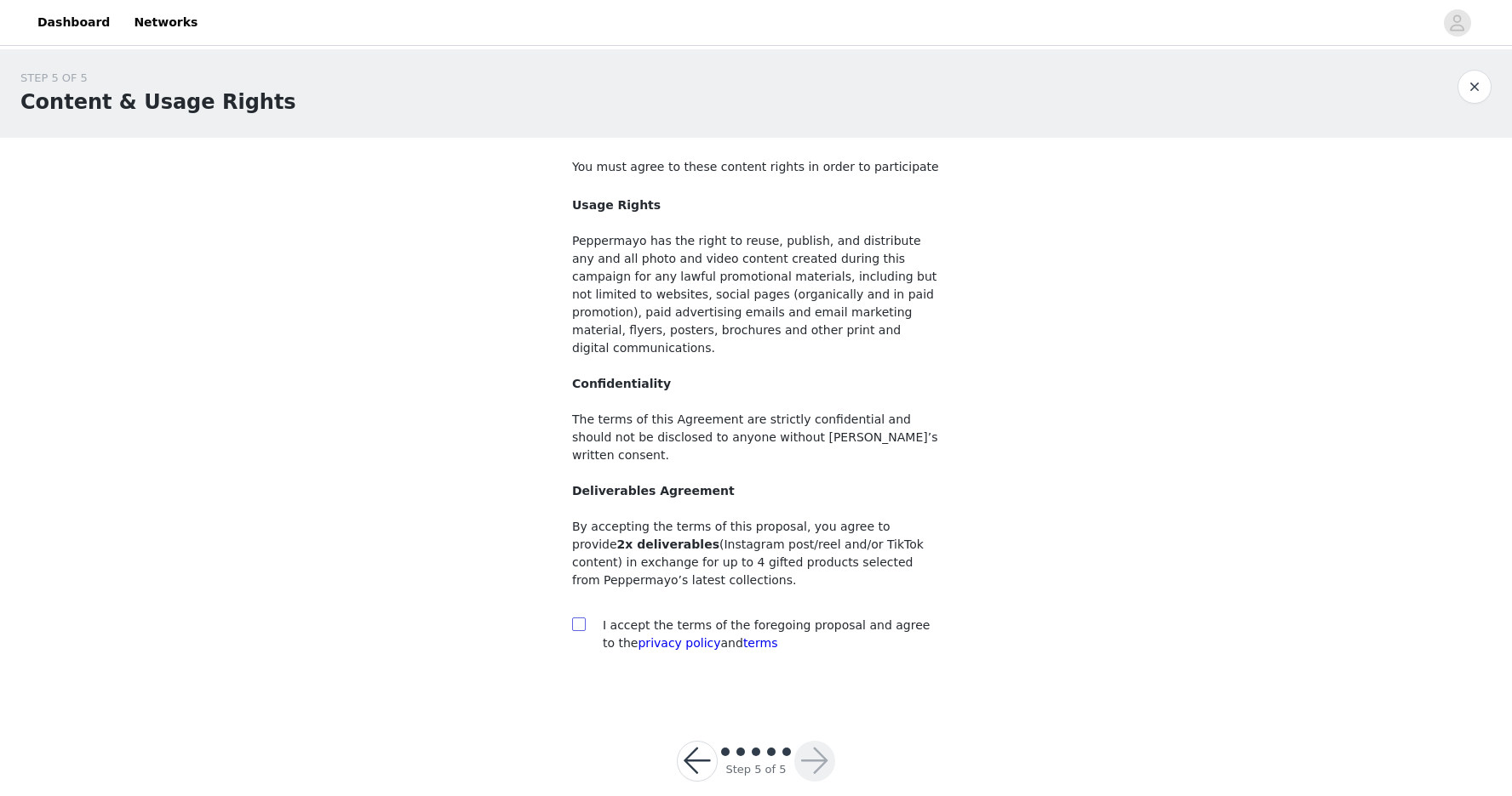
click at [573, 618] on input "checkbox" at bounding box center [577, 623] width 12 height 12
checkbox input "true"
click at [811, 741] on button "button" at bounding box center [815, 762] width 41 height 41
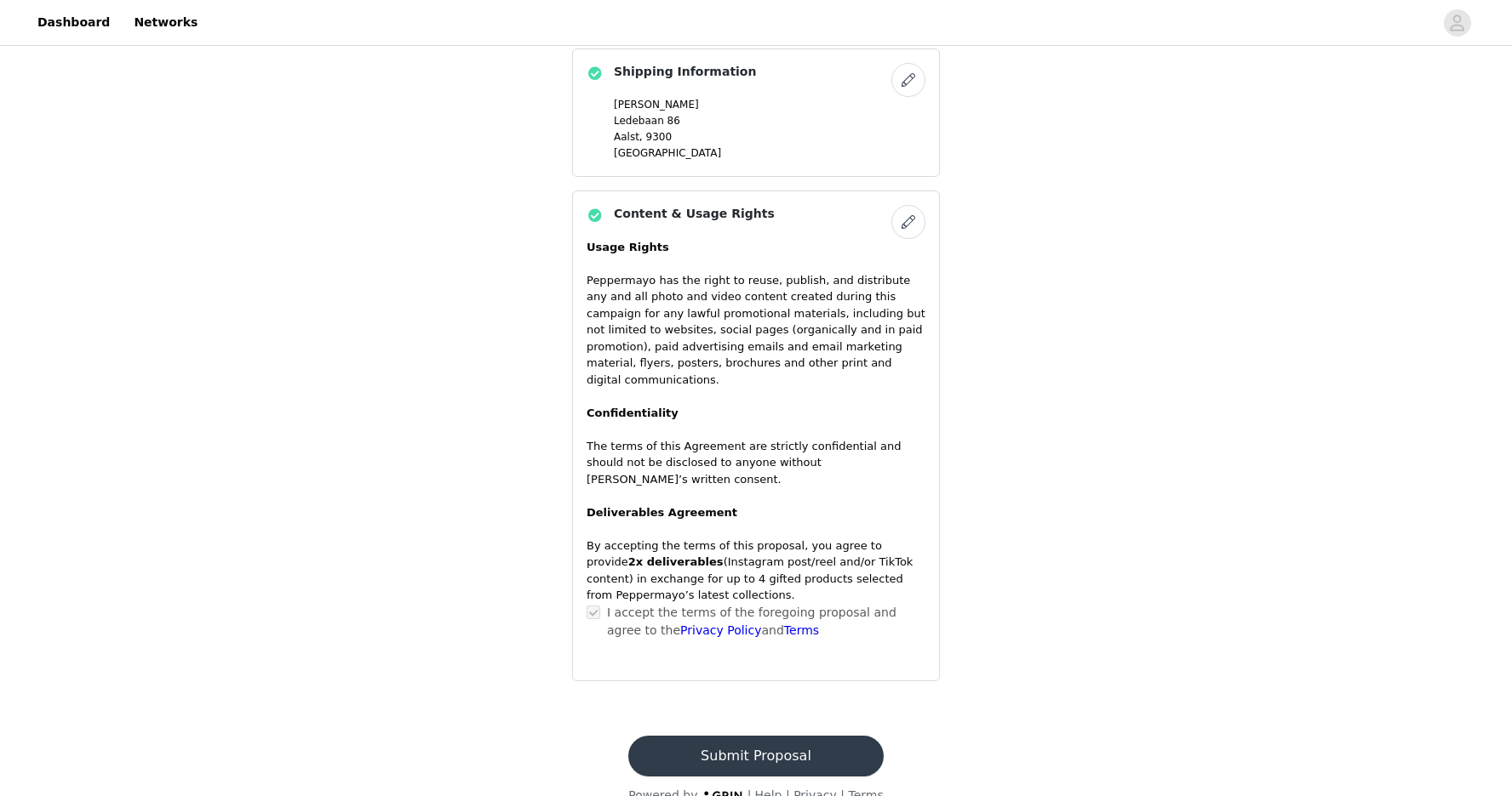
scroll to position [1061, 0]
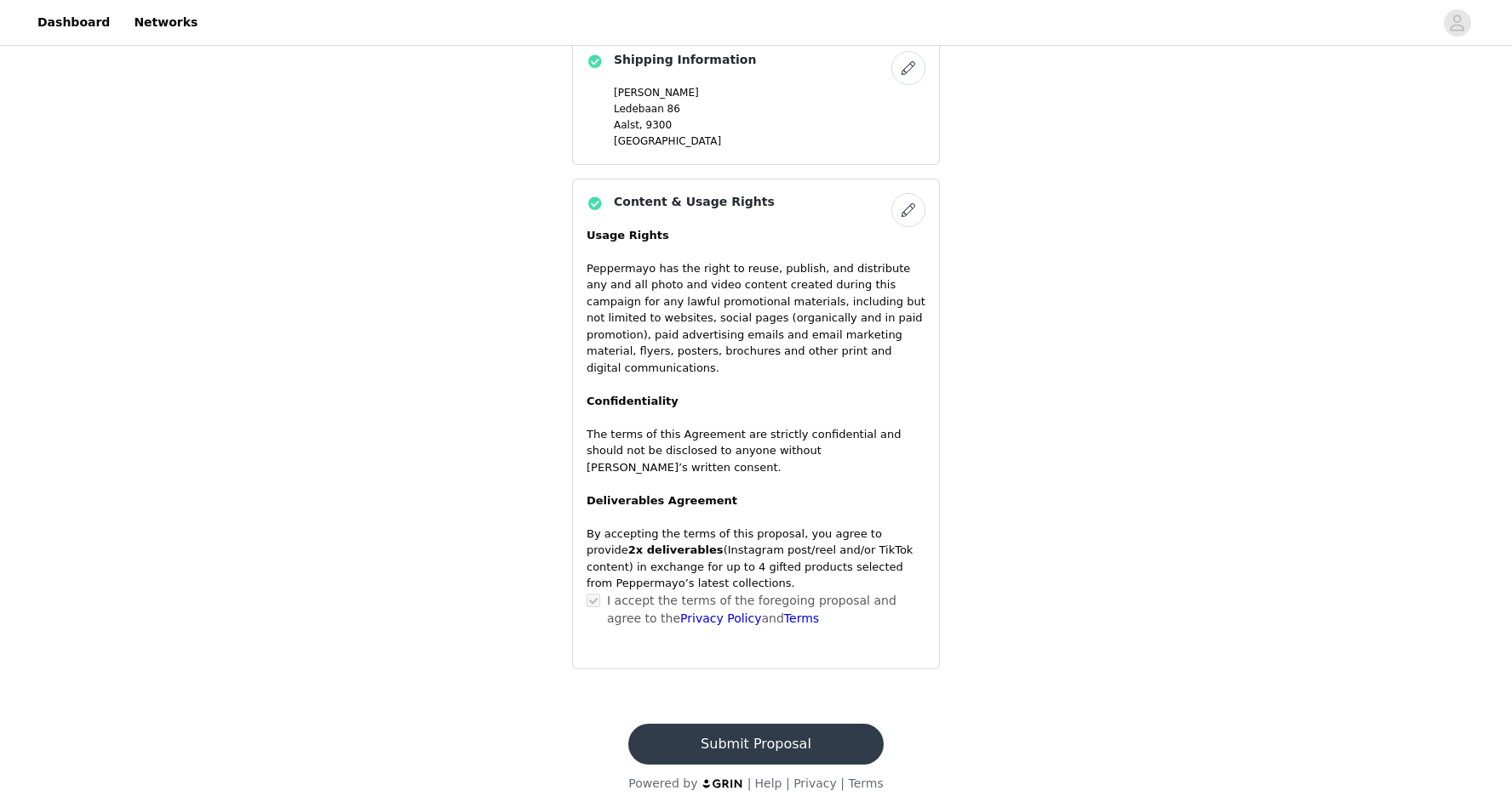
click at [801, 725] on button "Submit Proposal" at bounding box center [756, 745] width 254 height 41
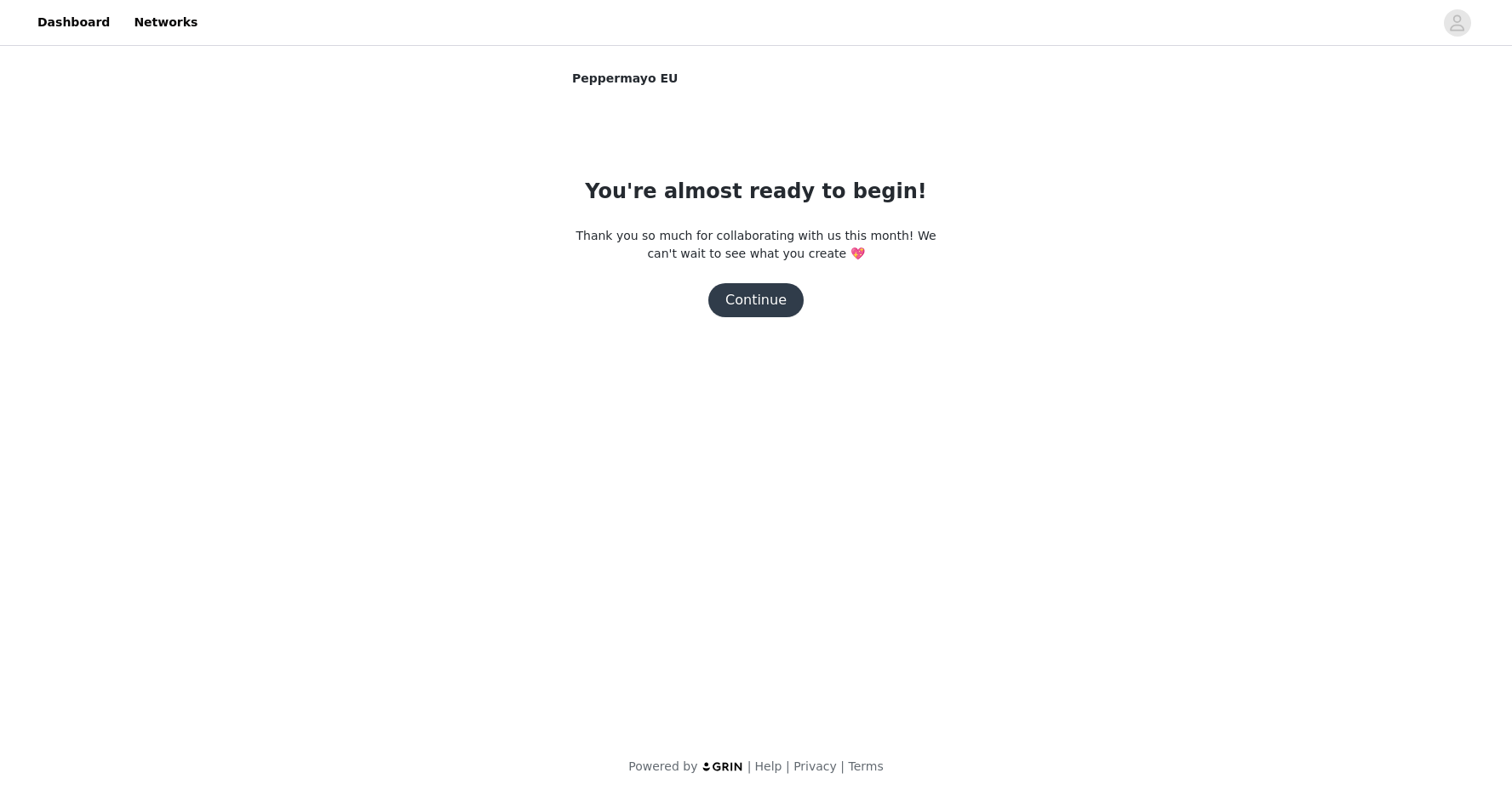
scroll to position [0, 0]
click at [762, 299] on button "Continue" at bounding box center [756, 300] width 96 height 34
